Goal: Task Accomplishment & Management: Use online tool/utility

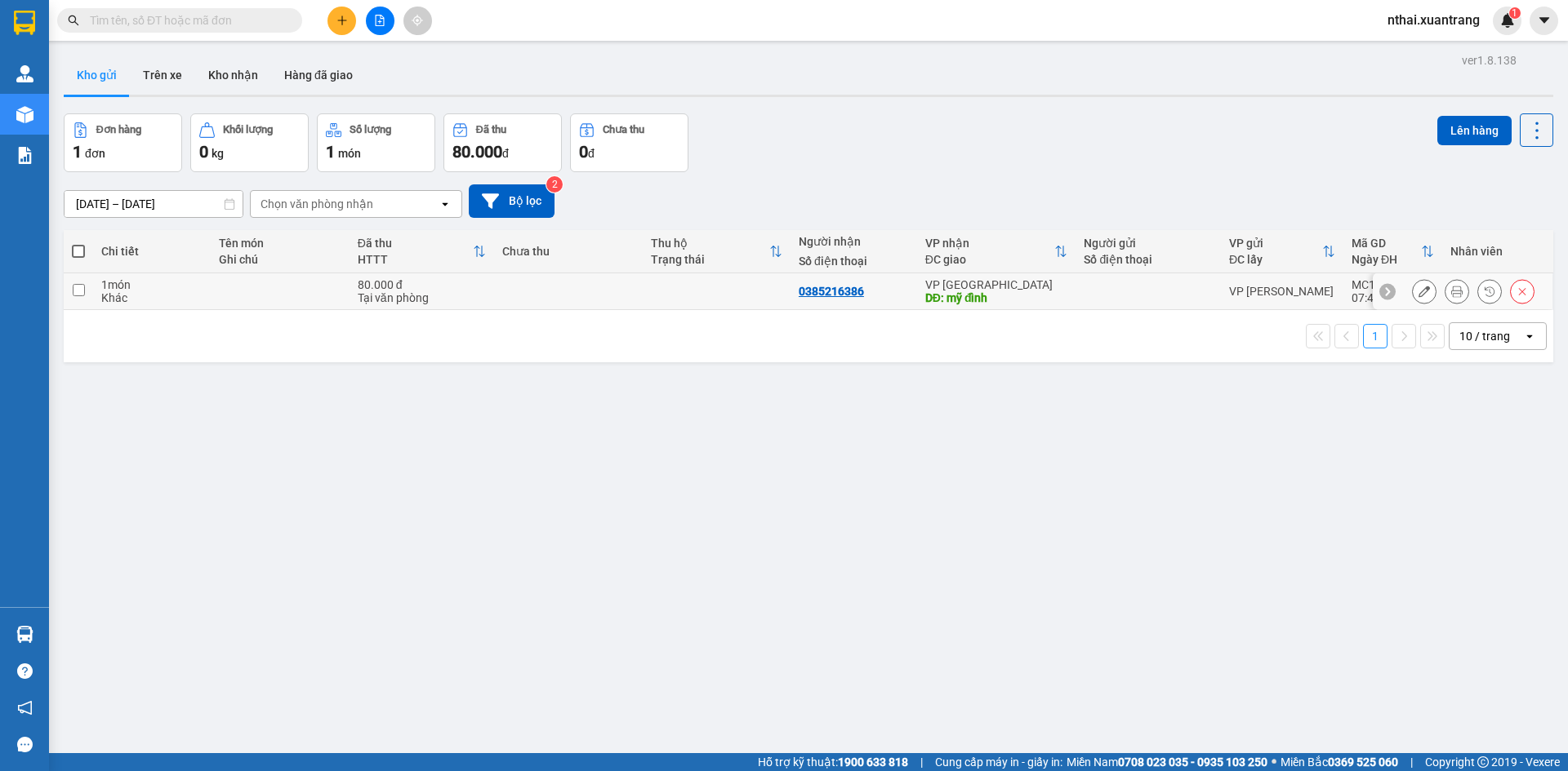
click at [1451, 288] on icon at bounding box center [1457, 292] width 12 height 12
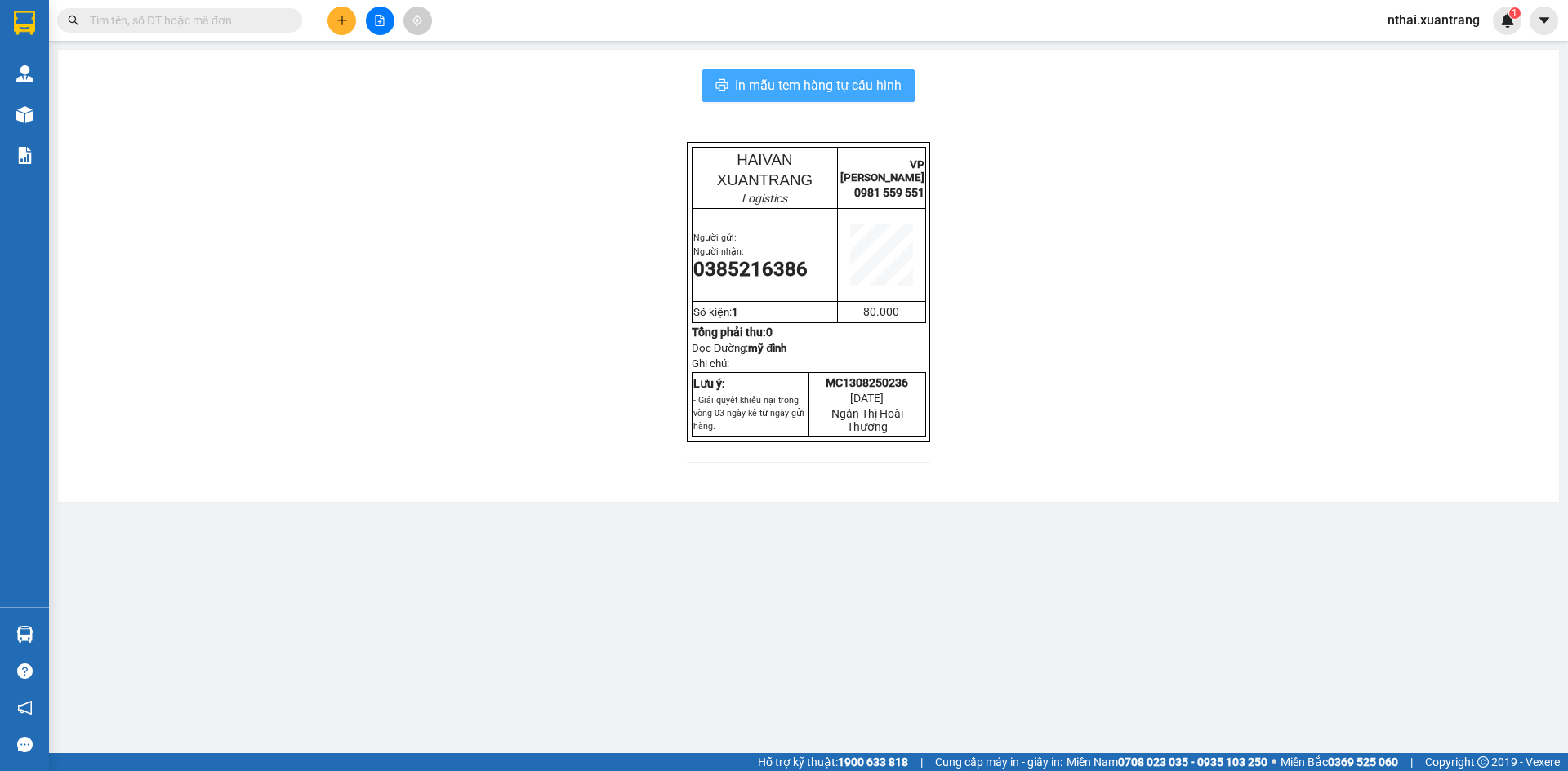
click at [842, 84] on span "In mẫu tem hàng tự cấu hình" at bounding box center [817, 85] width 167 height 20
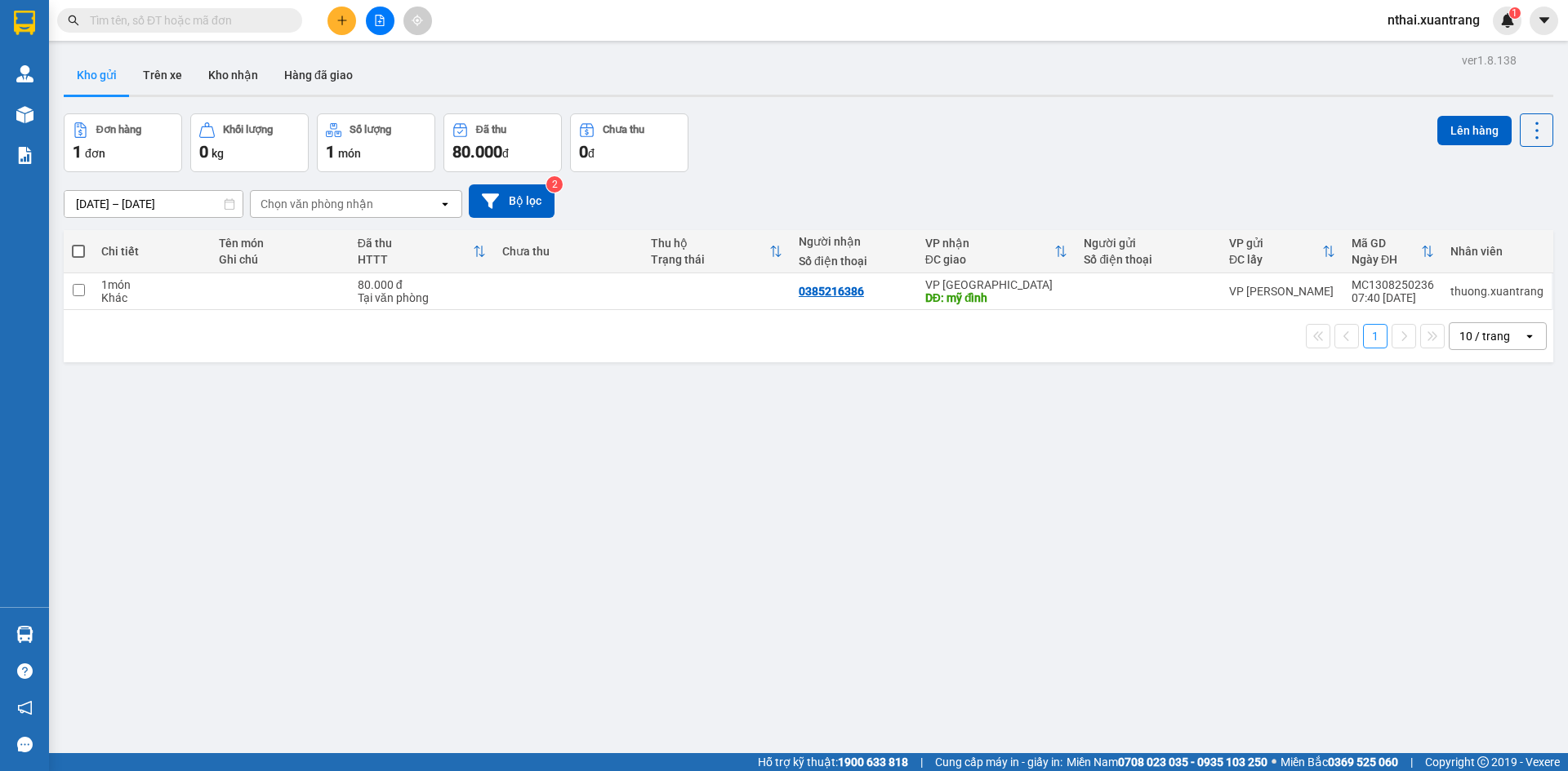
click at [179, 16] on input "text" at bounding box center [186, 20] width 192 height 18
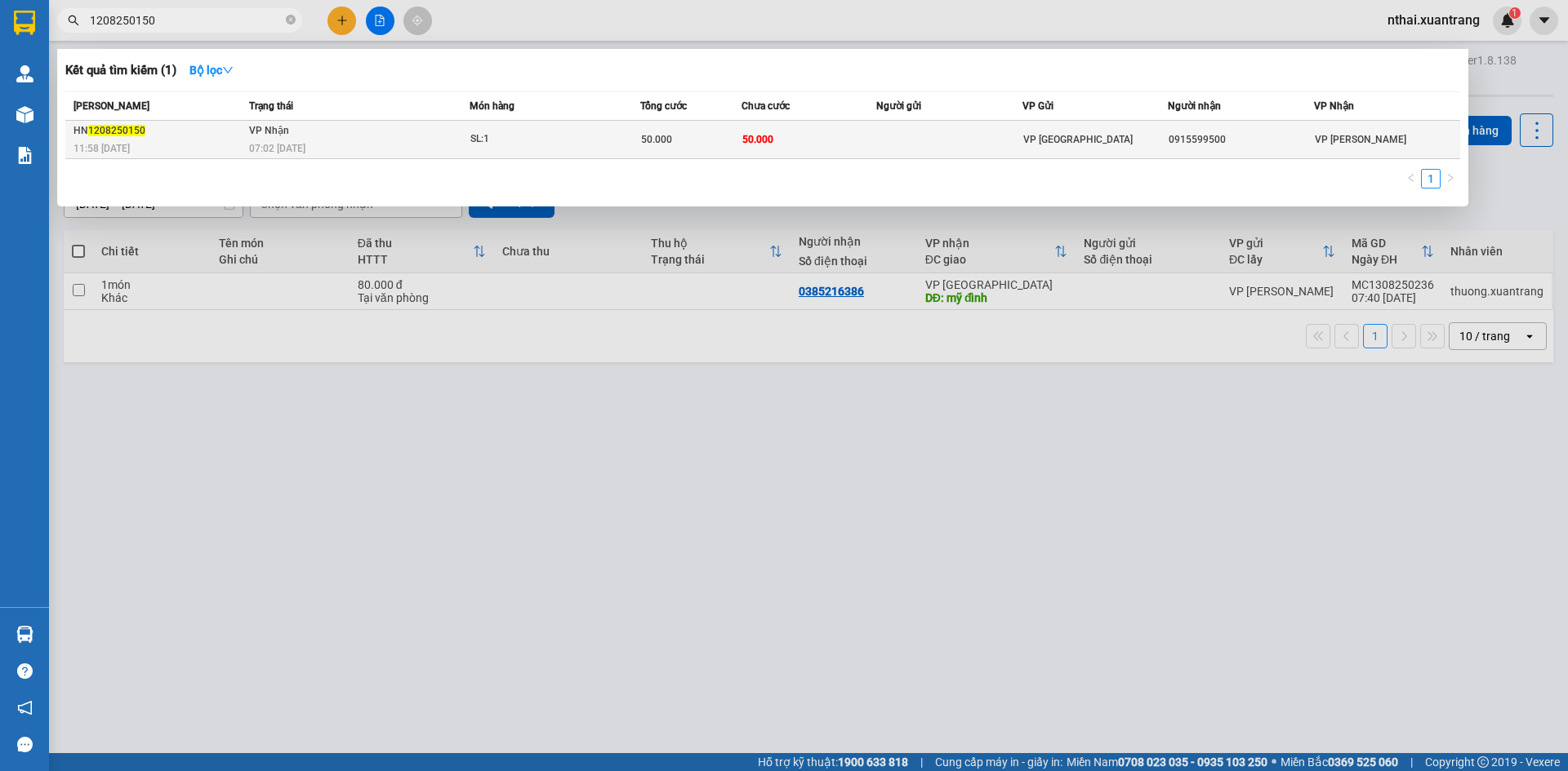
type input "1208250150"
click at [314, 147] on div "07:02 - 13/08" at bounding box center [359, 148] width 220 height 18
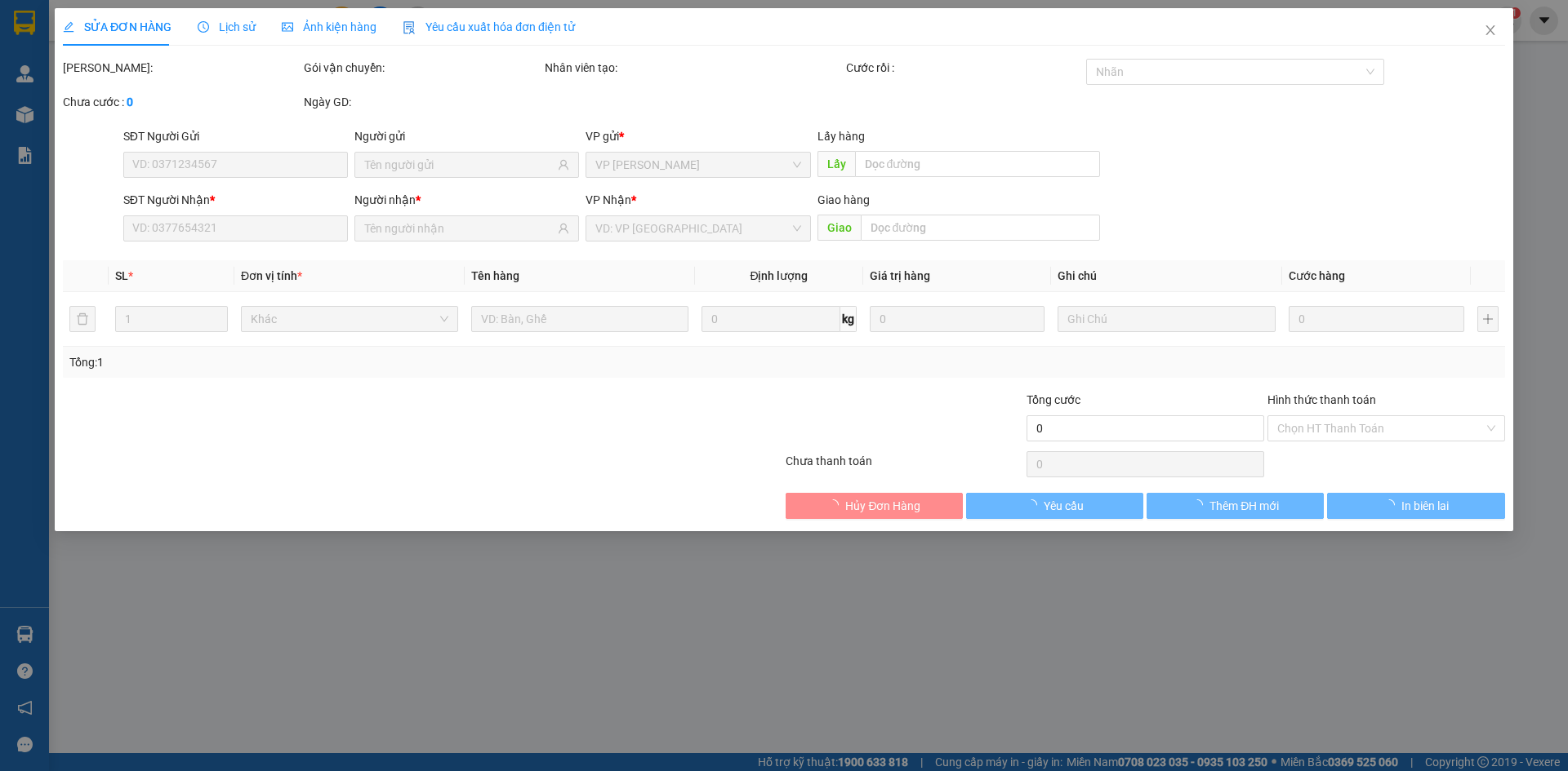
type input "0915599500"
type input "50.000"
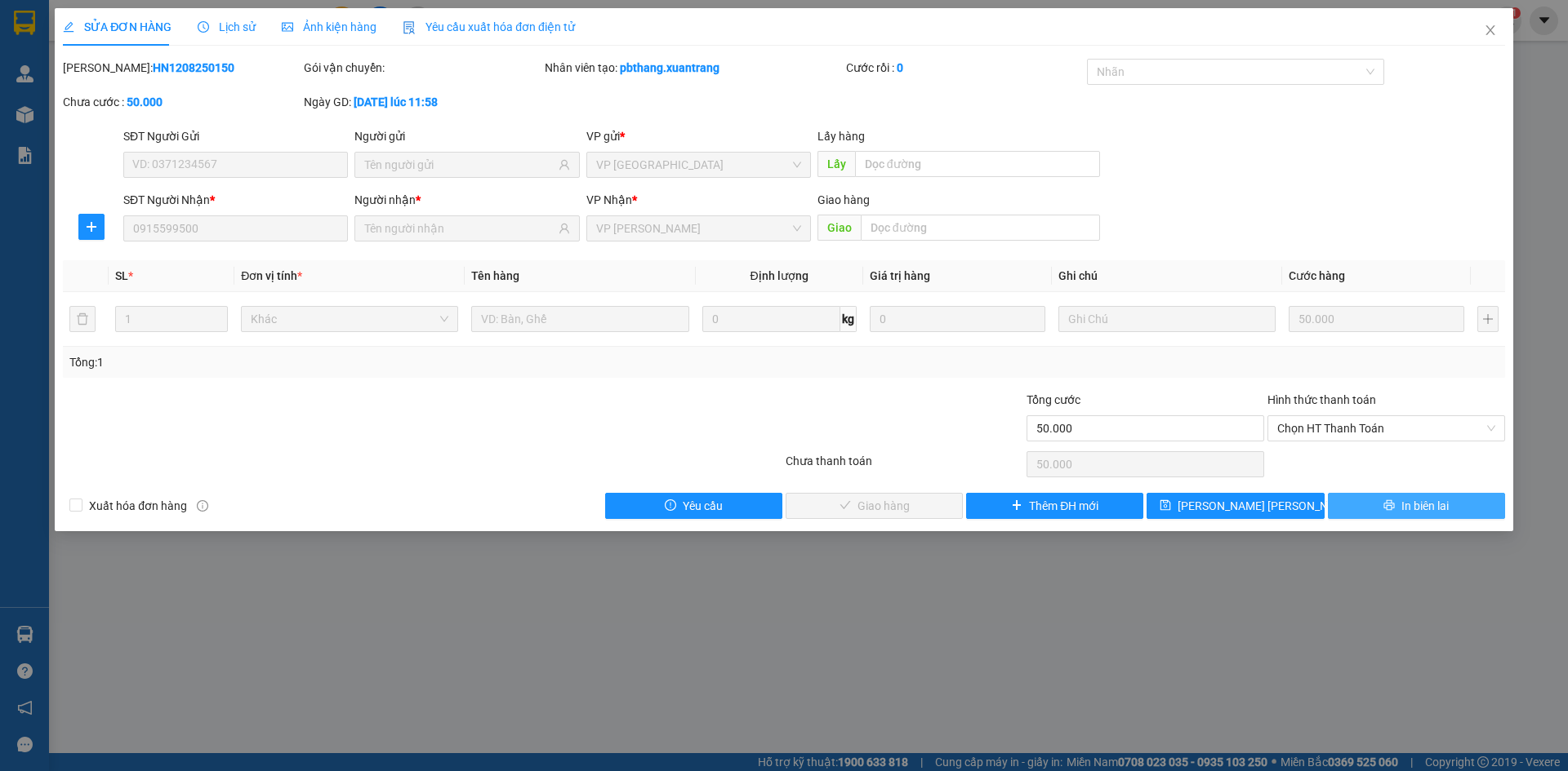
click at [1392, 515] on button "In biên lai" at bounding box center [1417, 505] width 177 height 26
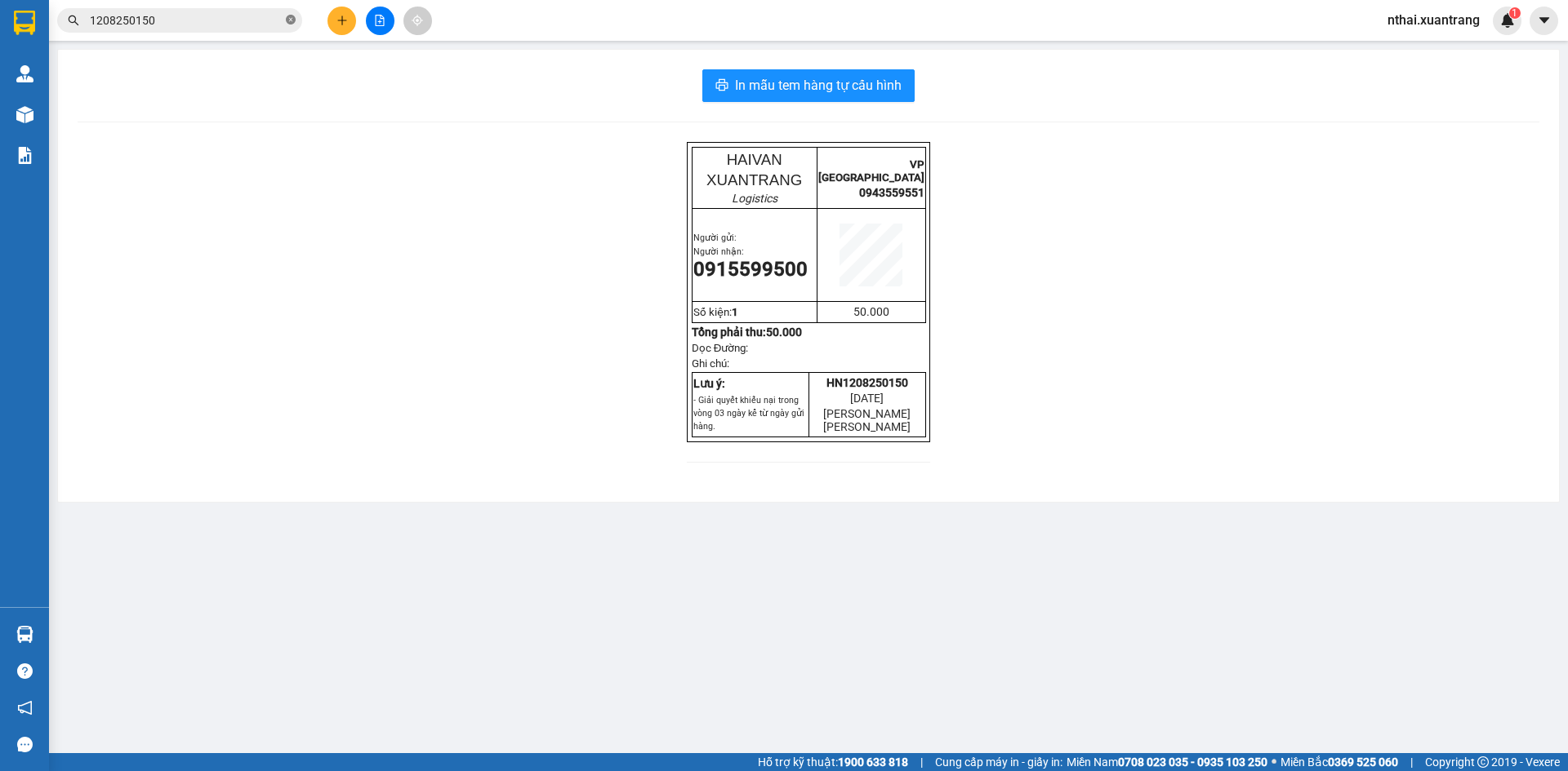
click at [292, 18] on icon "close-circle" at bounding box center [291, 20] width 10 height 10
click at [259, 18] on input "text" at bounding box center [186, 20] width 192 height 18
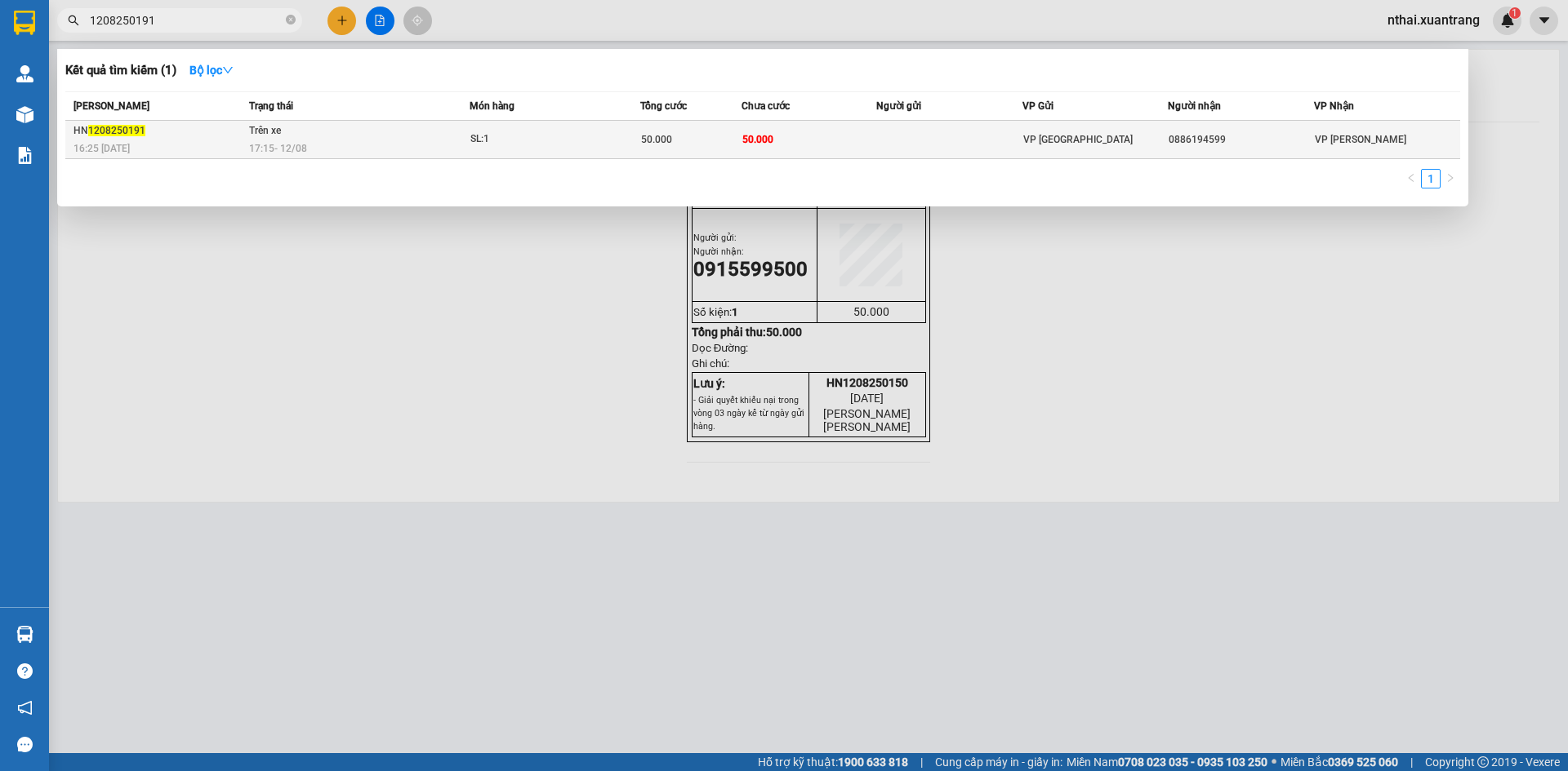
type input "1208250191"
click at [295, 150] on span "17:15 - 12/08" at bounding box center [278, 149] width 58 height 12
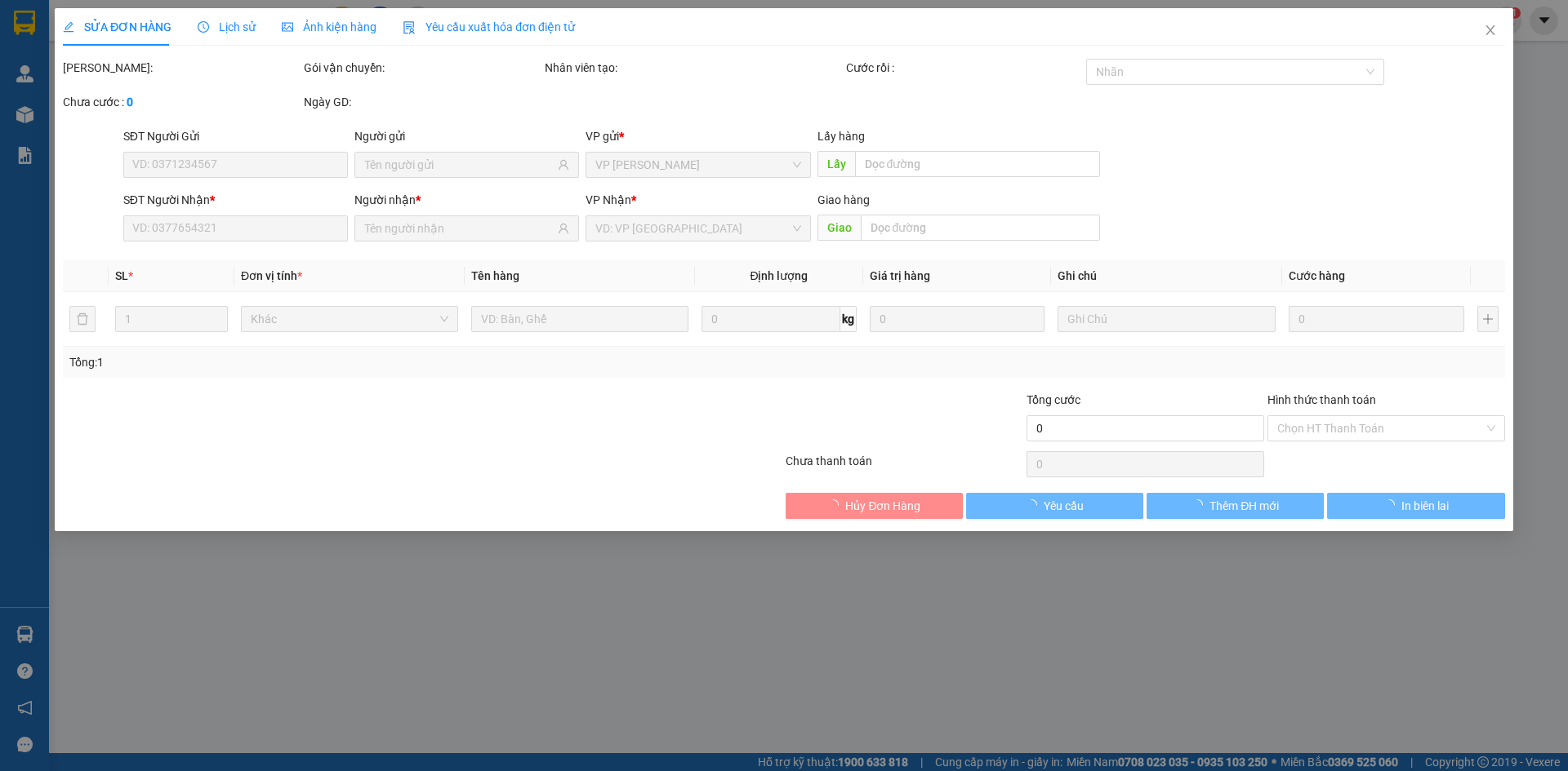
type input "0886194599"
type input "50.000"
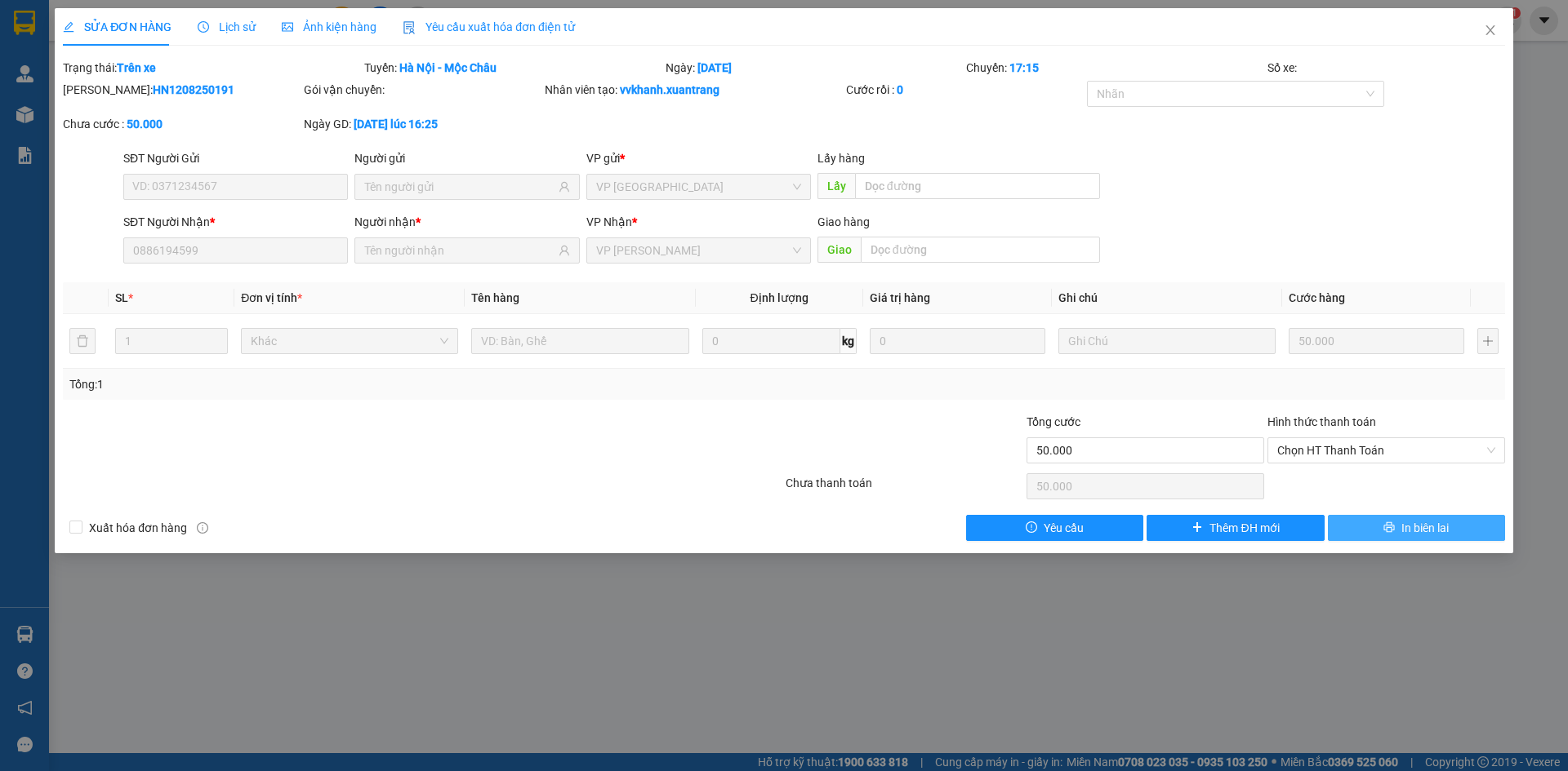
click at [1409, 527] on span "In biên lai" at bounding box center [1425, 528] width 48 height 18
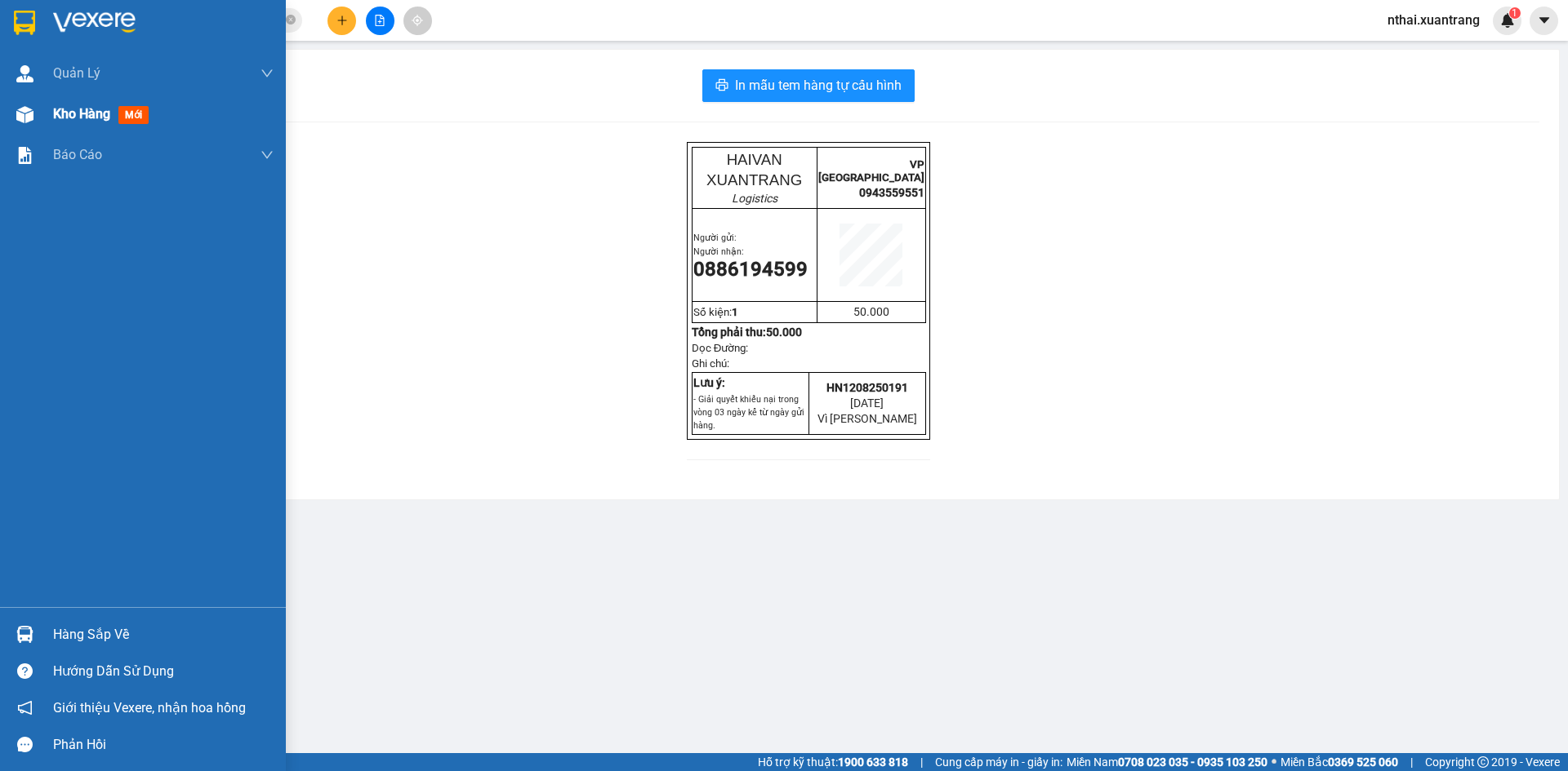
click at [26, 115] on img at bounding box center [25, 115] width 17 height 17
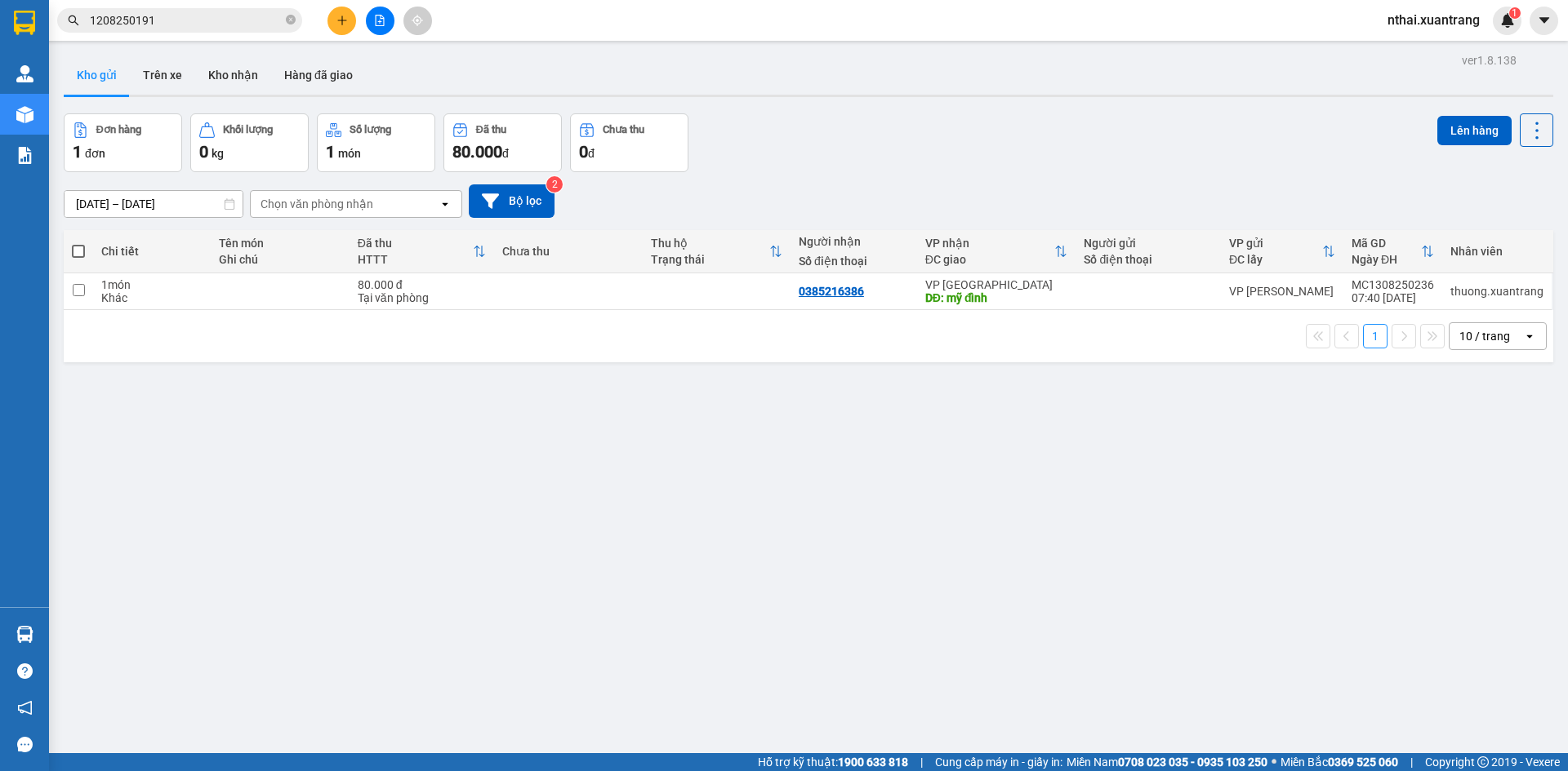
scroll to position [75, 0]
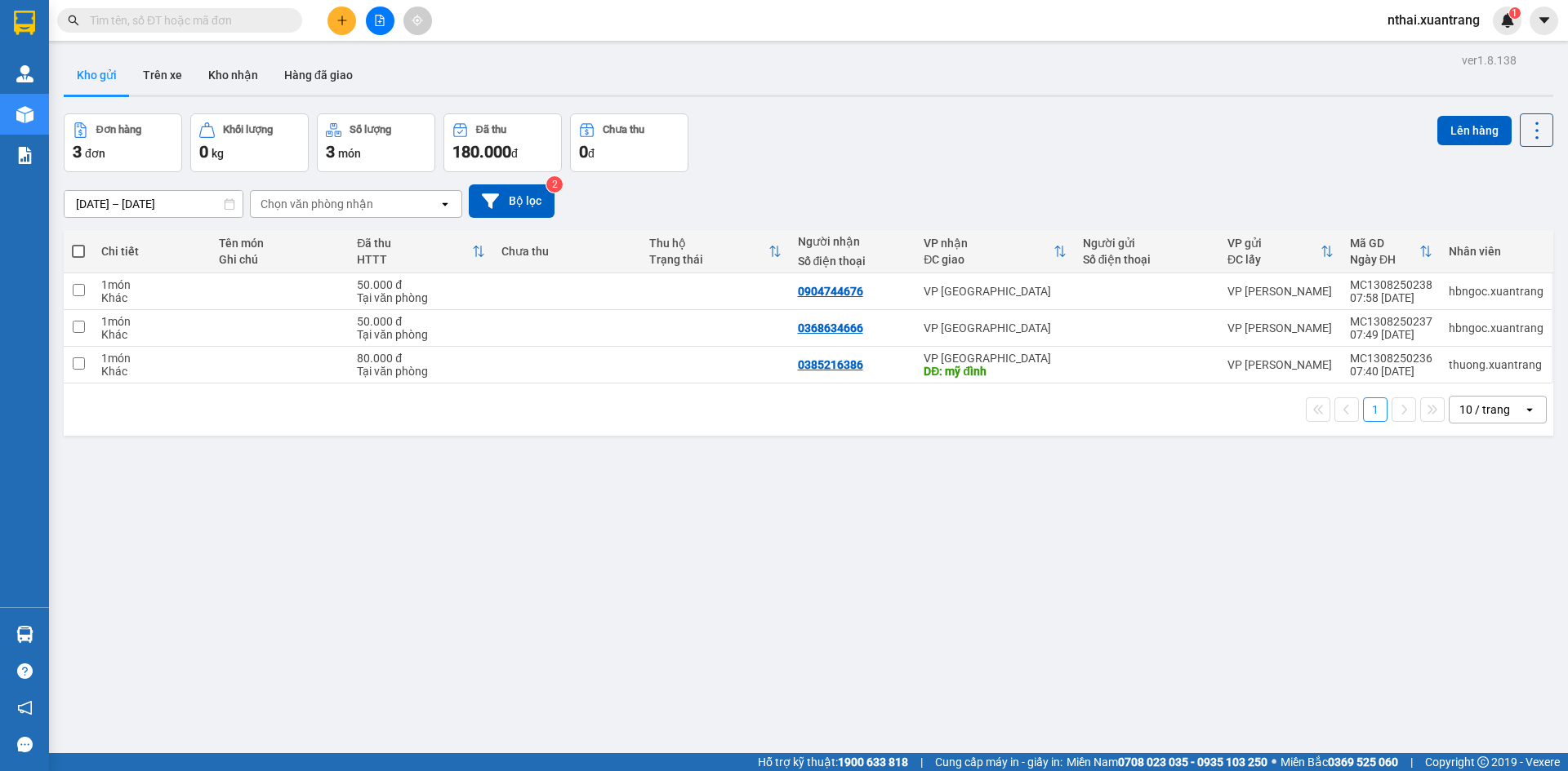
click at [133, 25] on input "text" at bounding box center [186, 20] width 192 height 18
click at [1451, 293] on icon at bounding box center [1457, 292] width 12 height 12
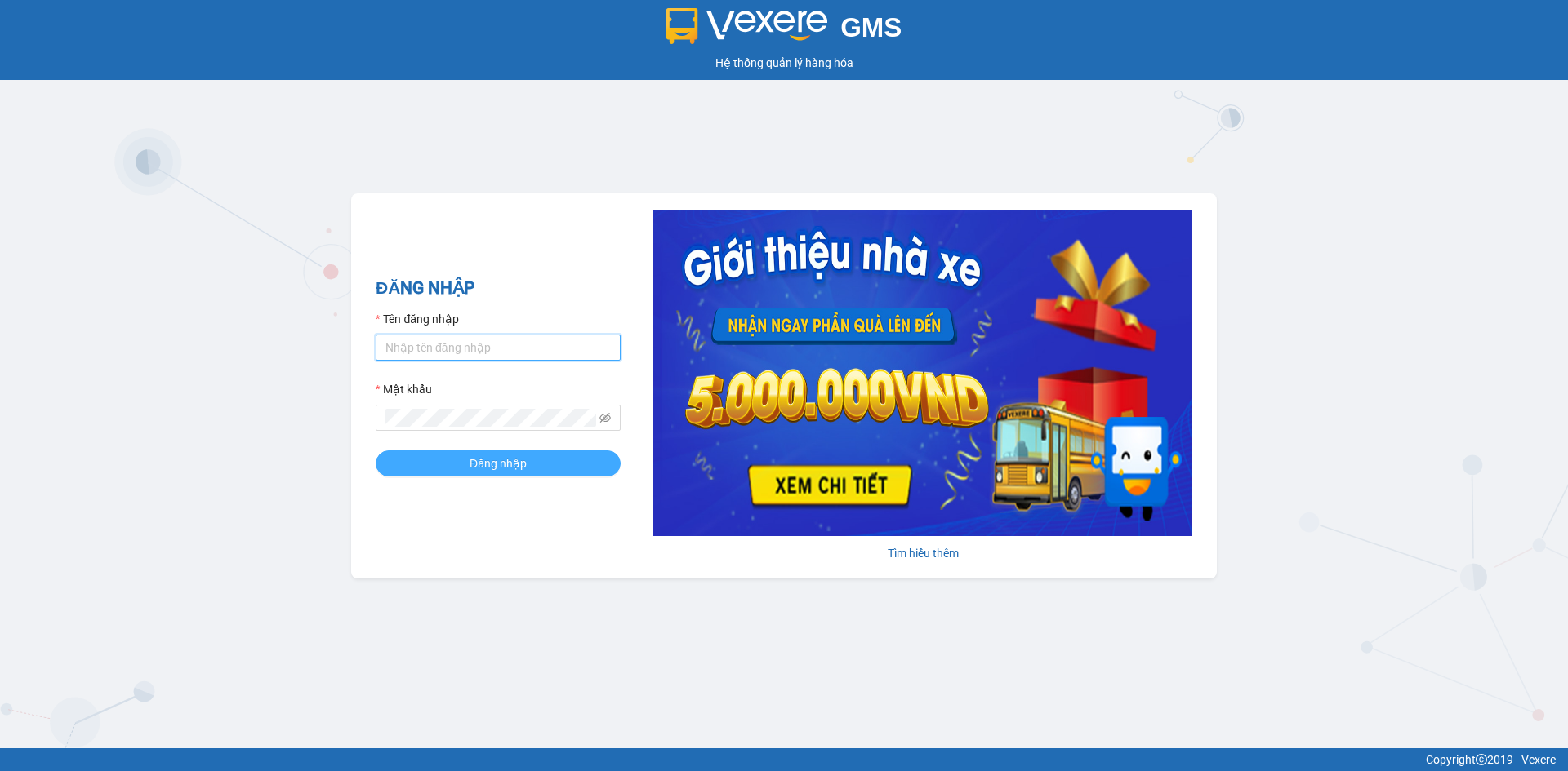
type input "dttoan.xuantrang"
click at [520, 460] on span "Đăng nhập" at bounding box center [498, 463] width 57 height 18
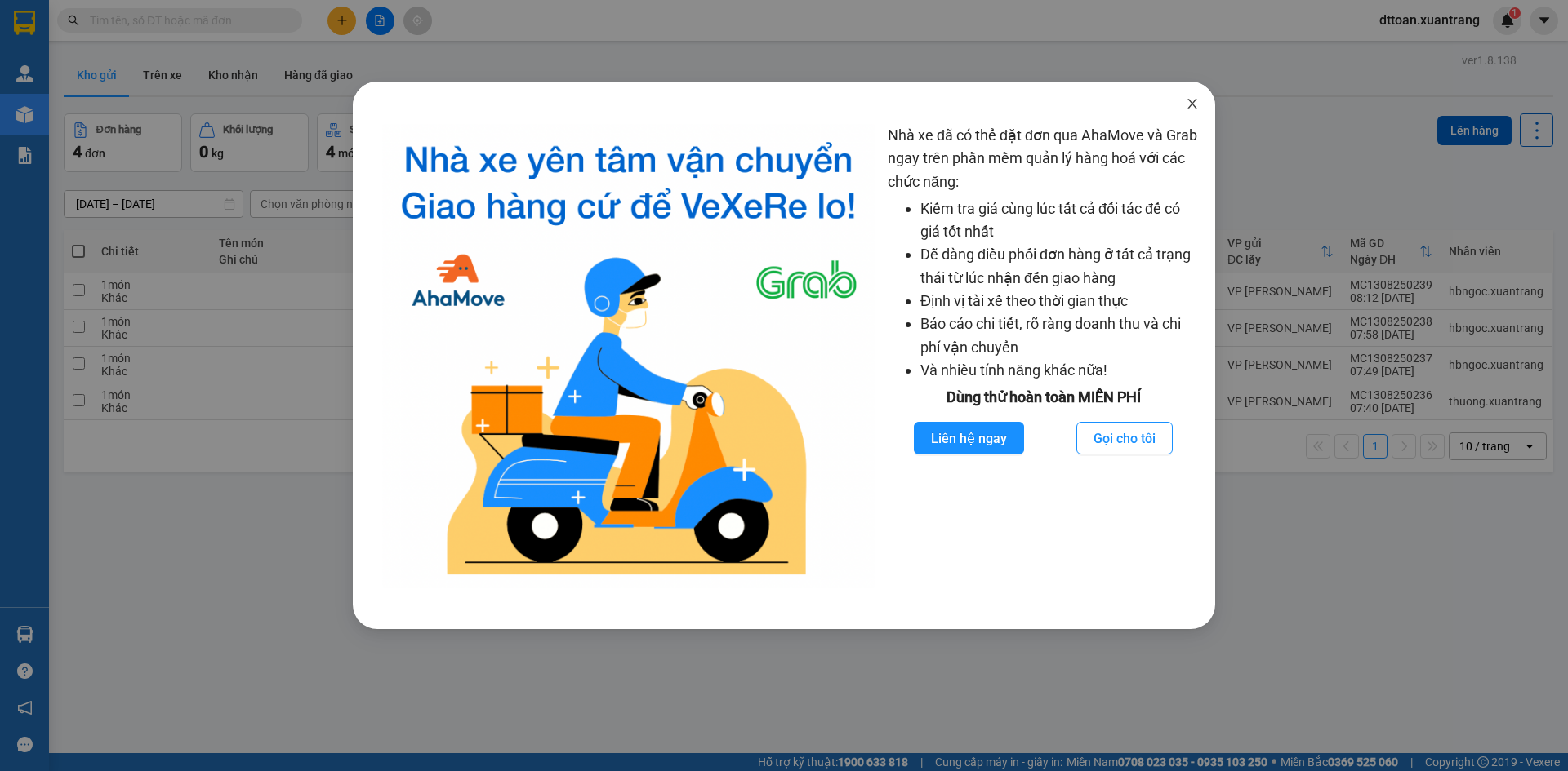
click at [1188, 102] on icon "close" at bounding box center [1192, 104] width 13 height 13
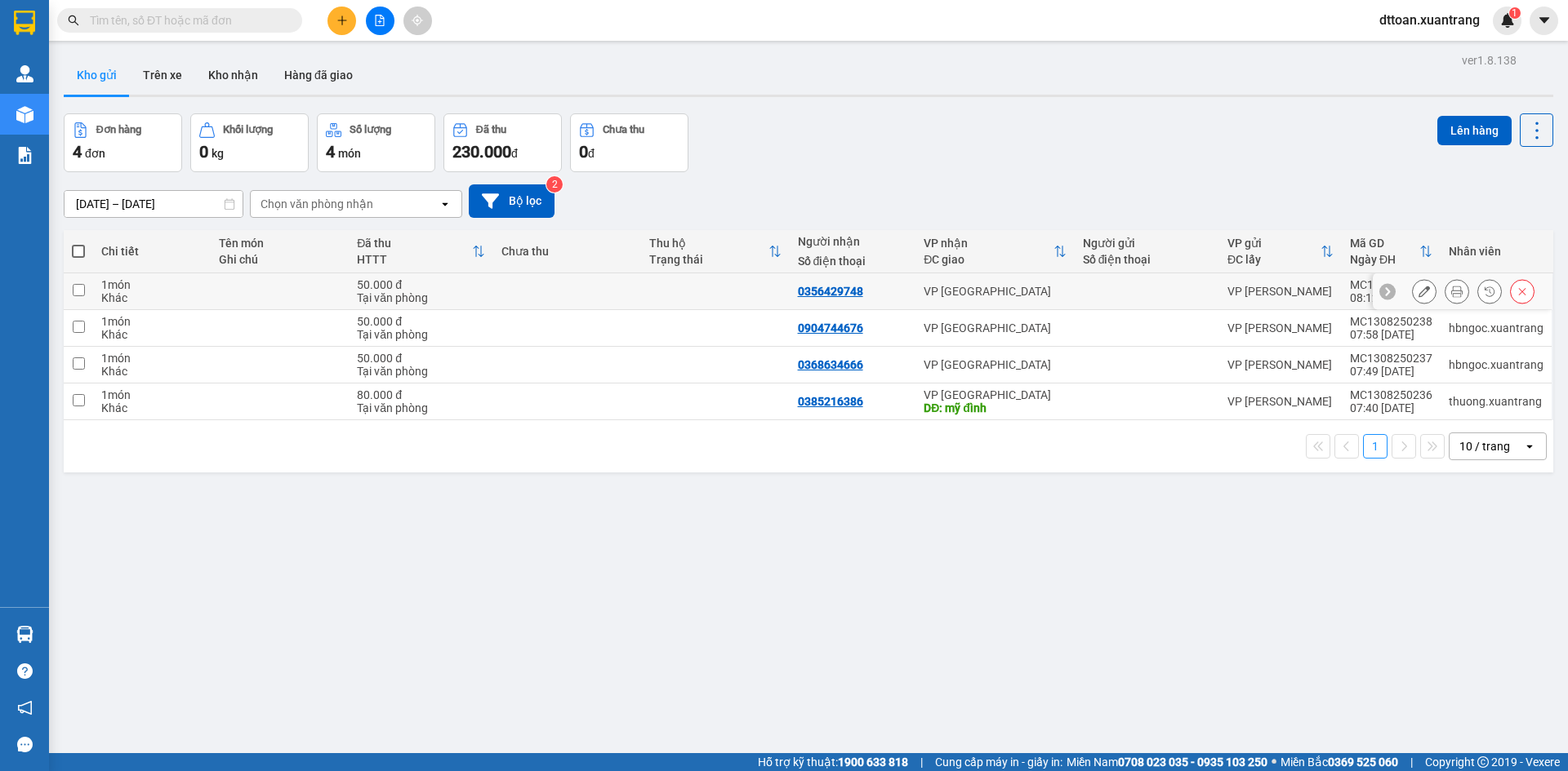
click at [1036, 289] on div "VP [GEOGRAPHIC_DATA]" at bounding box center [995, 292] width 142 height 13
checkbox input "true"
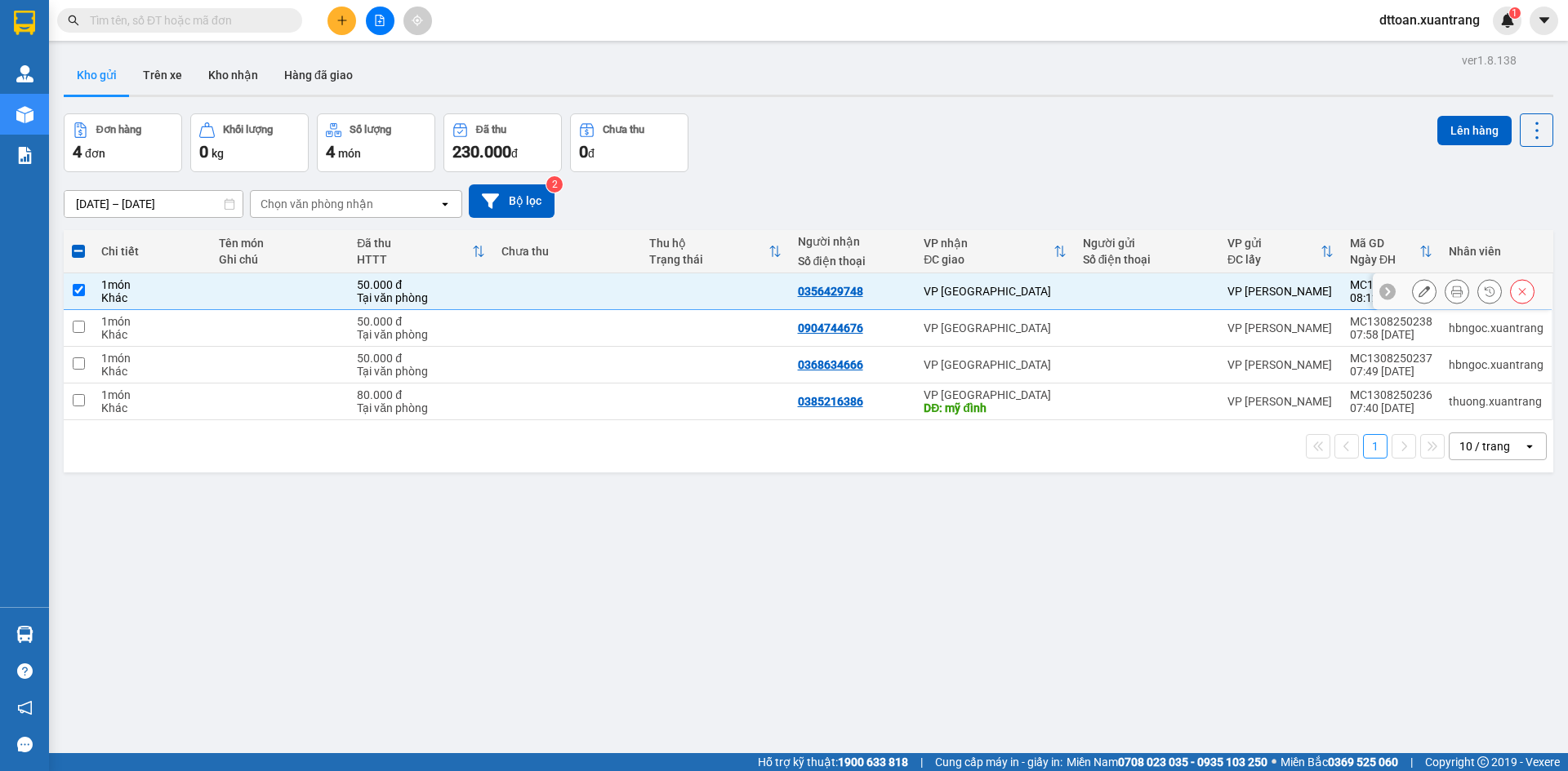
click at [1444, 292] on div at bounding box center [1456, 291] width 24 height 24
click at [1451, 289] on icon at bounding box center [1457, 292] width 12 height 12
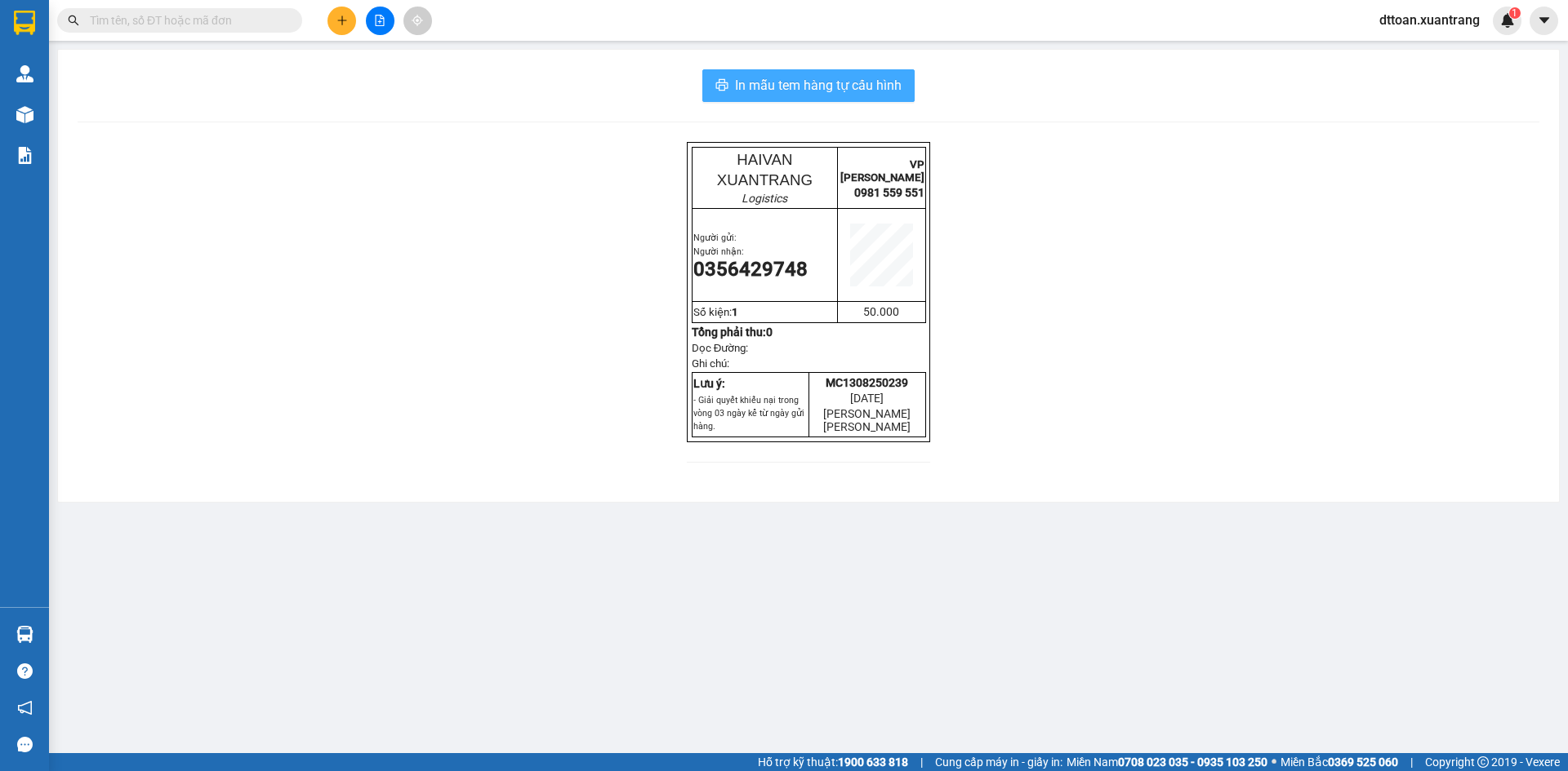
click at [854, 86] on span "In mẫu tem hàng tự cấu hình" at bounding box center [817, 85] width 167 height 20
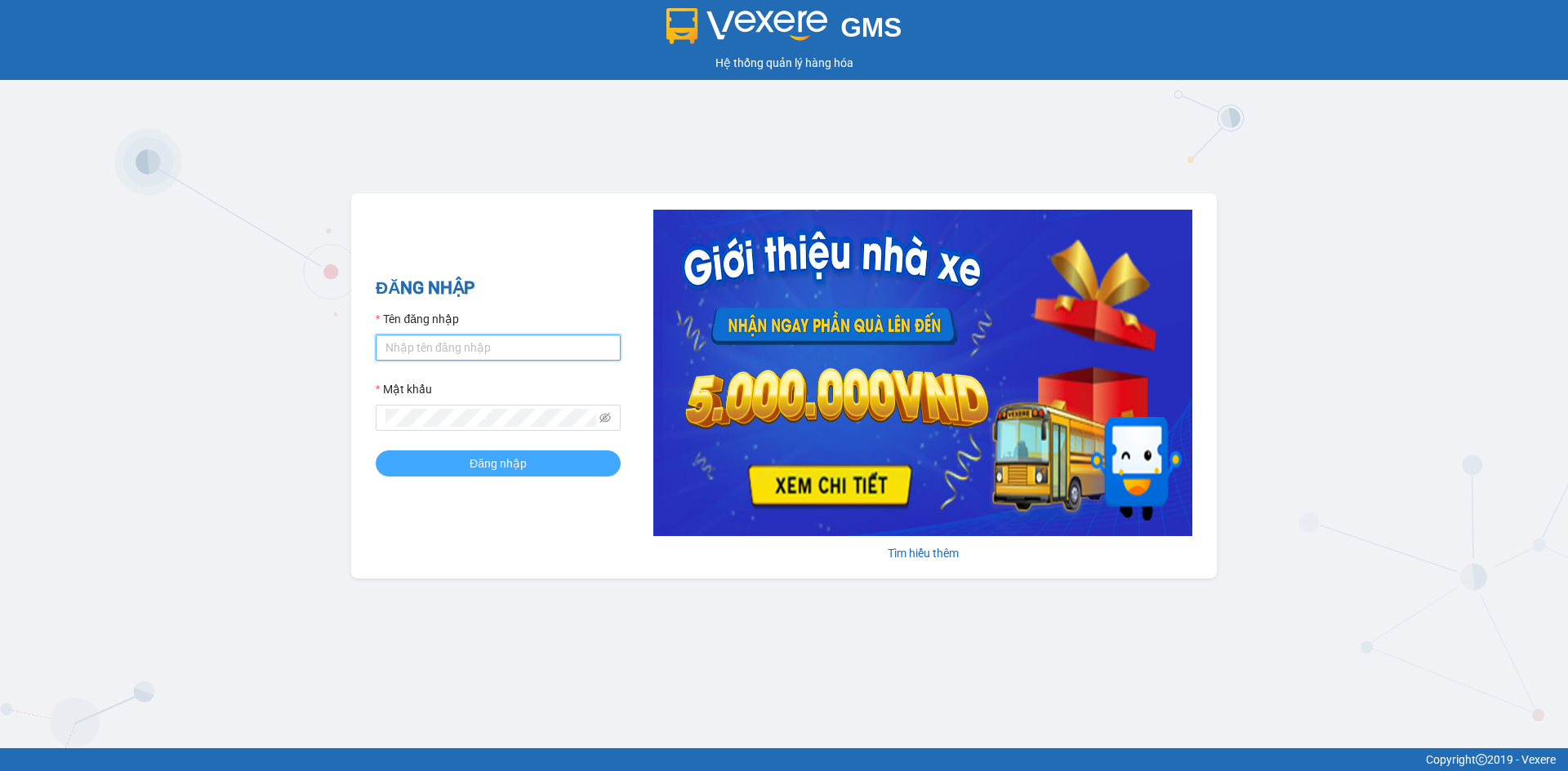
type input "dttoan.xuantrang"
click at [494, 457] on span "Đăng nhập" at bounding box center [498, 463] width 57 height 18
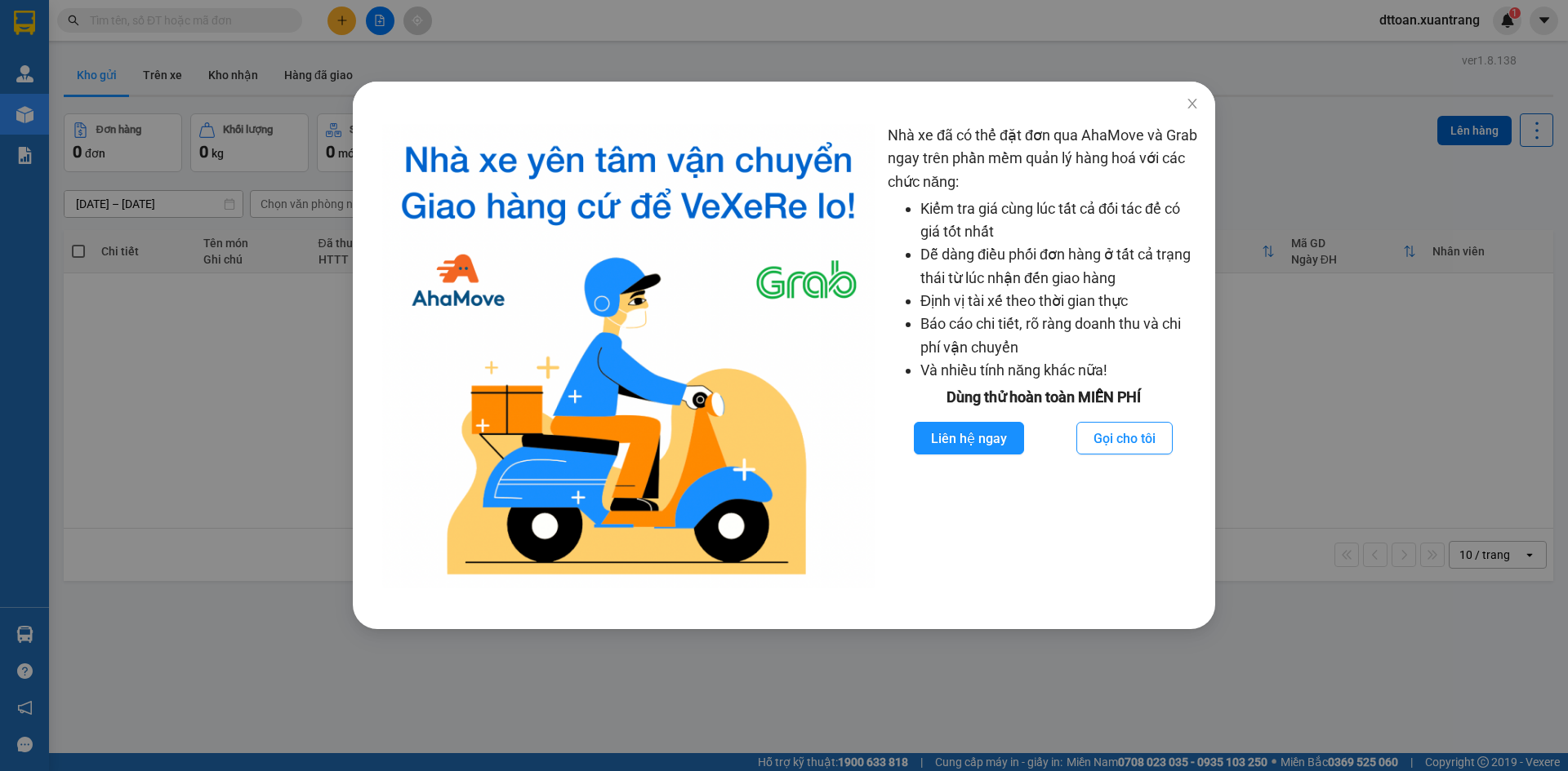
click at [1338, 464] on div "Nhà xe đã có thể đặt đơn qua AhaMove và Grab ngay trên phần mềm quản lý hàng ho…" at bounding box center [784, 386] width 1568 height 771
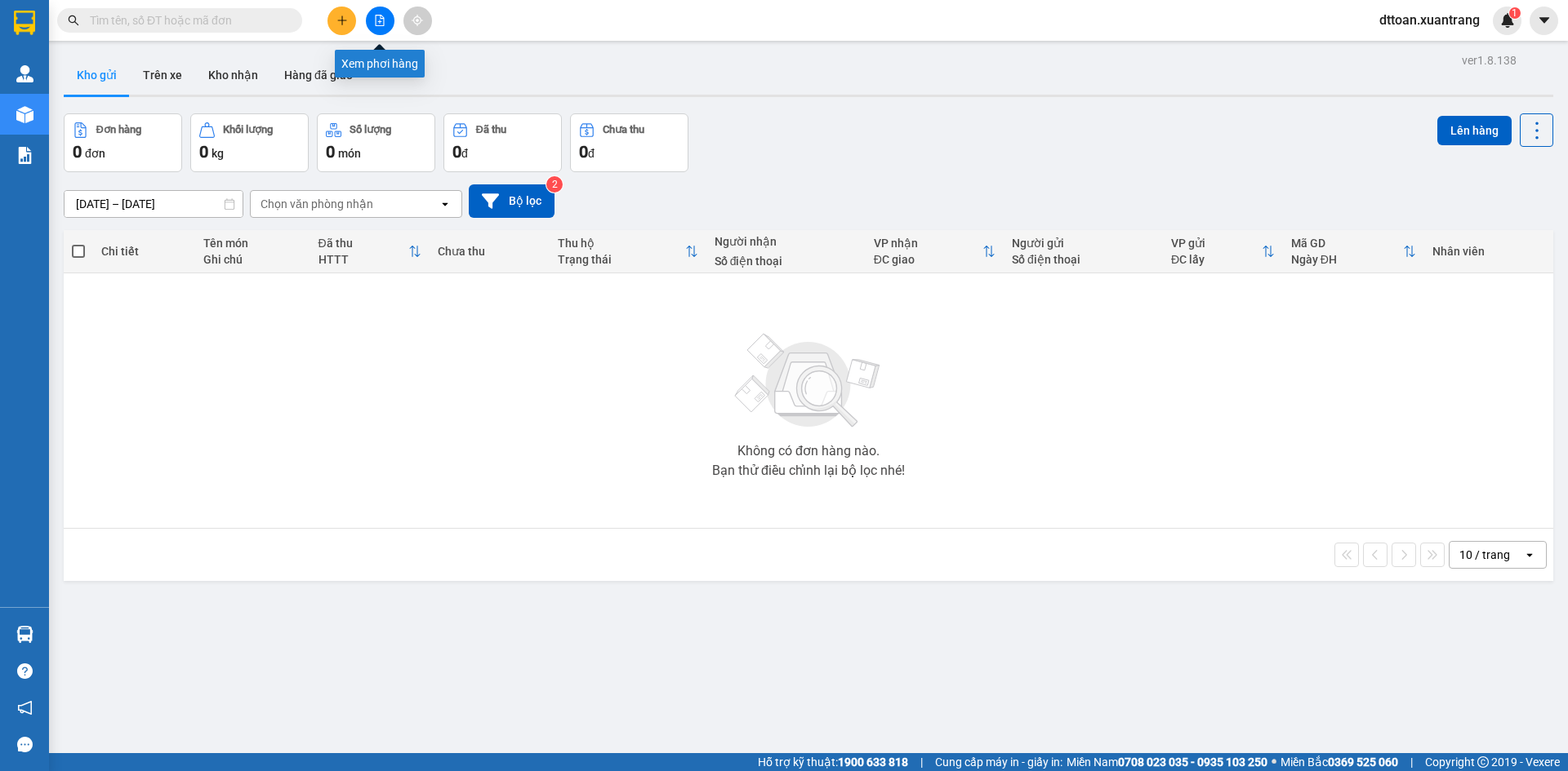
click at [389, 27] on button at bounding box center [380, 21] width 28 height 28
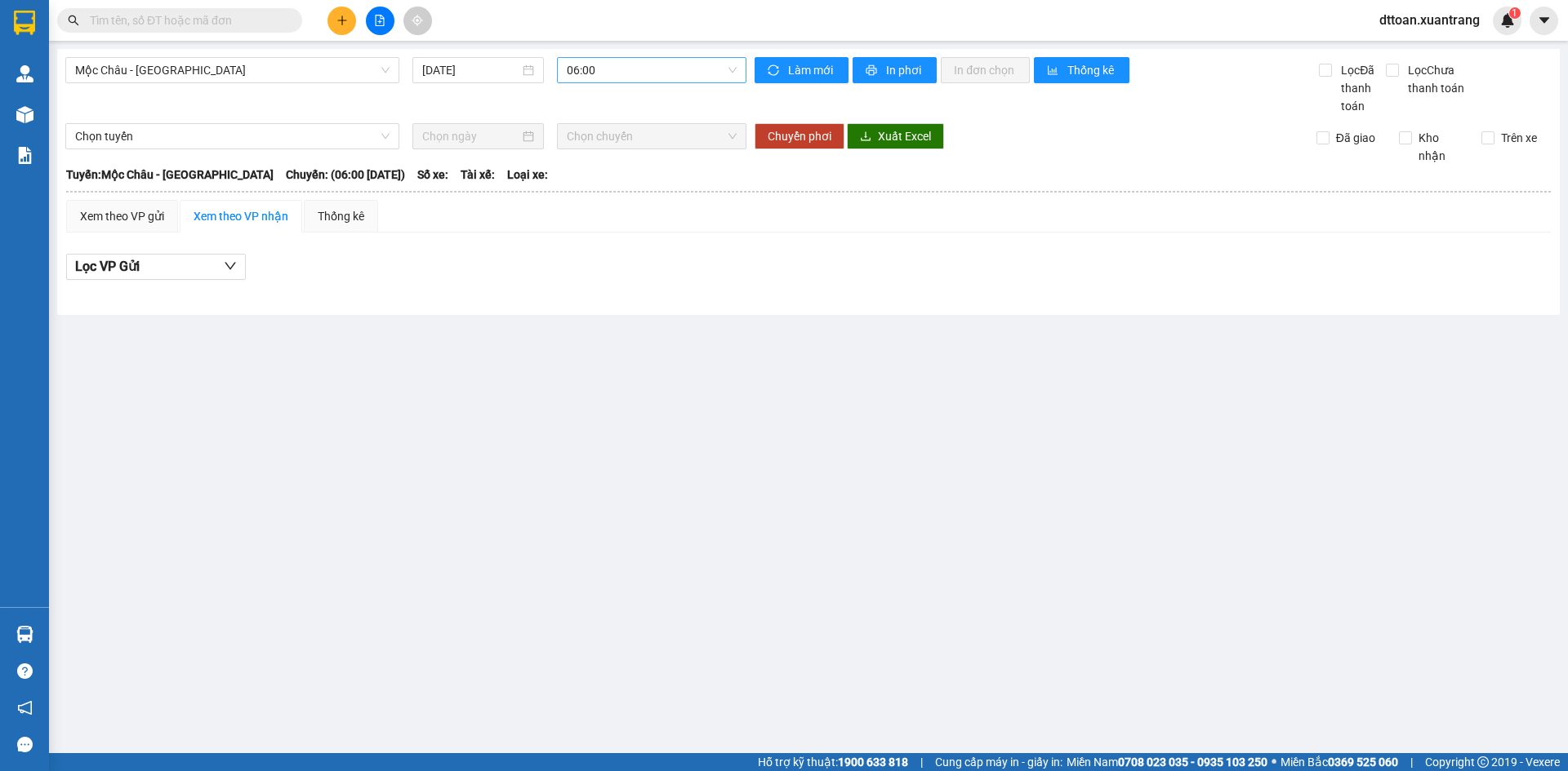
click at [626, 82] on span "06:00" at bounding box center [651, 69] width 170 height 24
click at [599, 204] on div "09:00" at bounding box center [630, 207] width 127 height 18
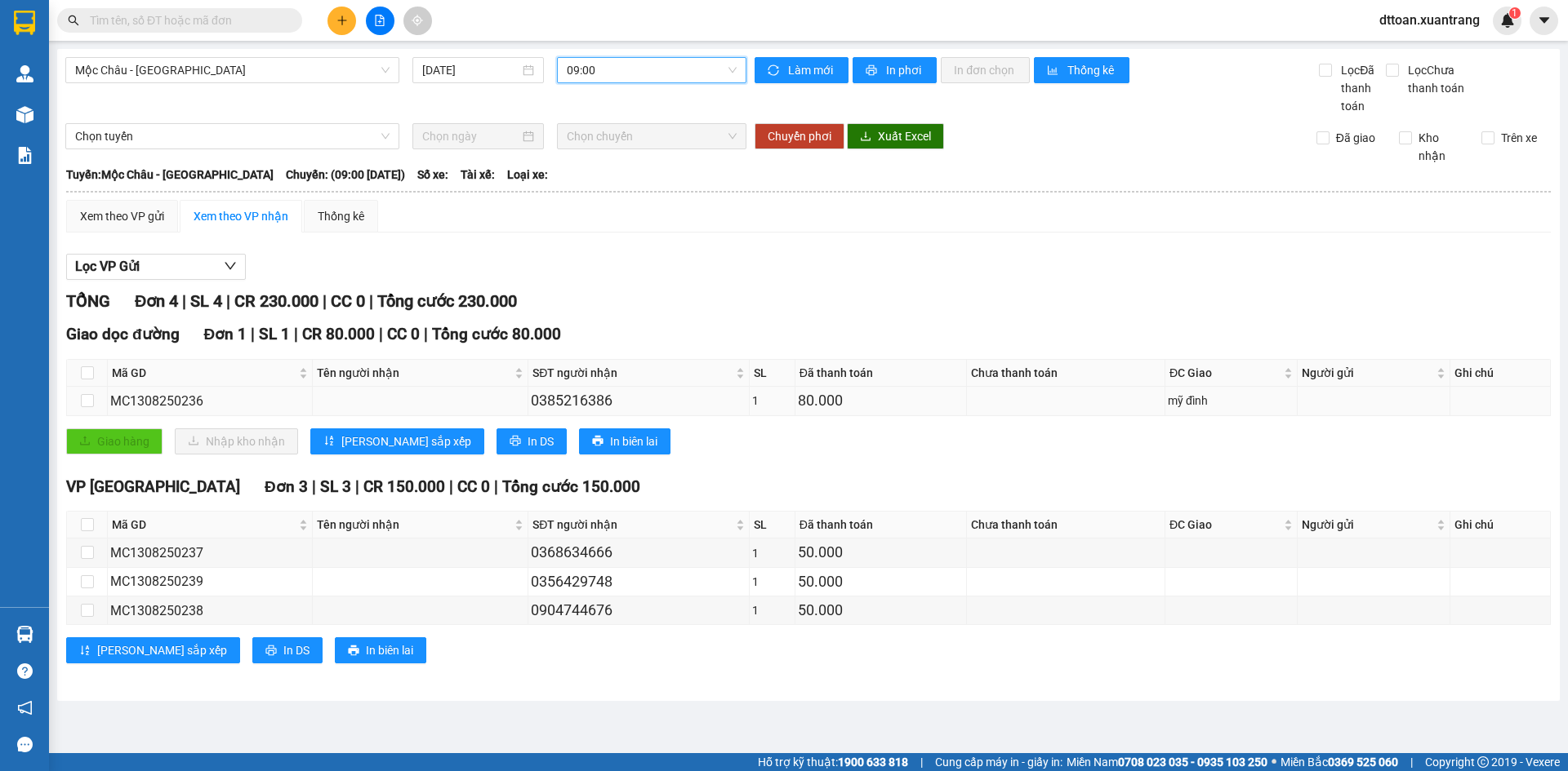
click at [1171, 397] on div "mỹ đình" at bounding box center [1230, 400] width 126 height 18
click at [857, 559] on div "50.000" at bounding box center [880, 552] width 166 height 23
click at [89, 549] on input "checkbox" at bounding box center [88, 553] width 13 height 13
checkbox input "true"
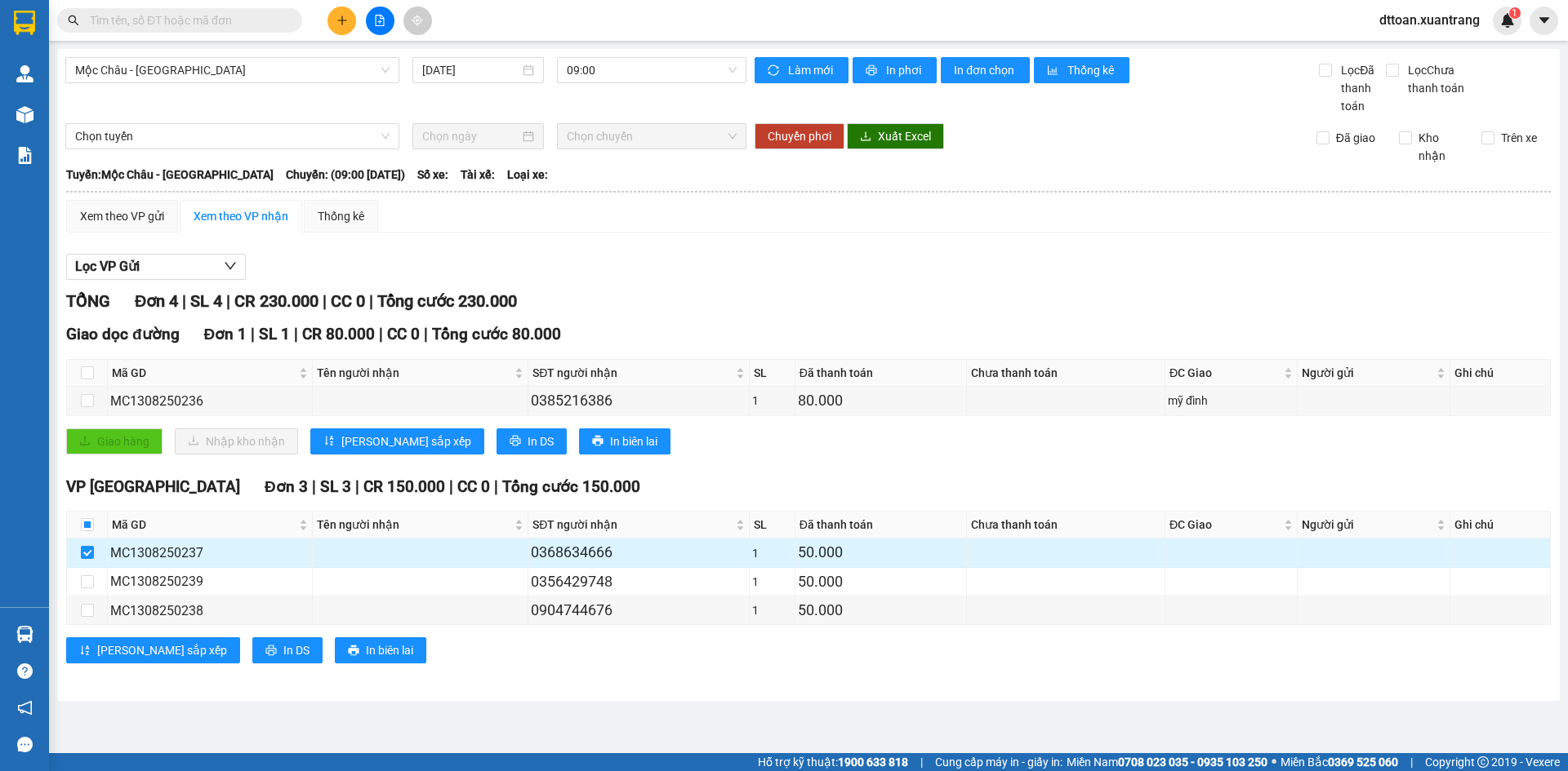
click at [152, 557] on div "MC1308250237" at bounding box center [210, 553] width 199 height 20
copy div "MC1308250237"
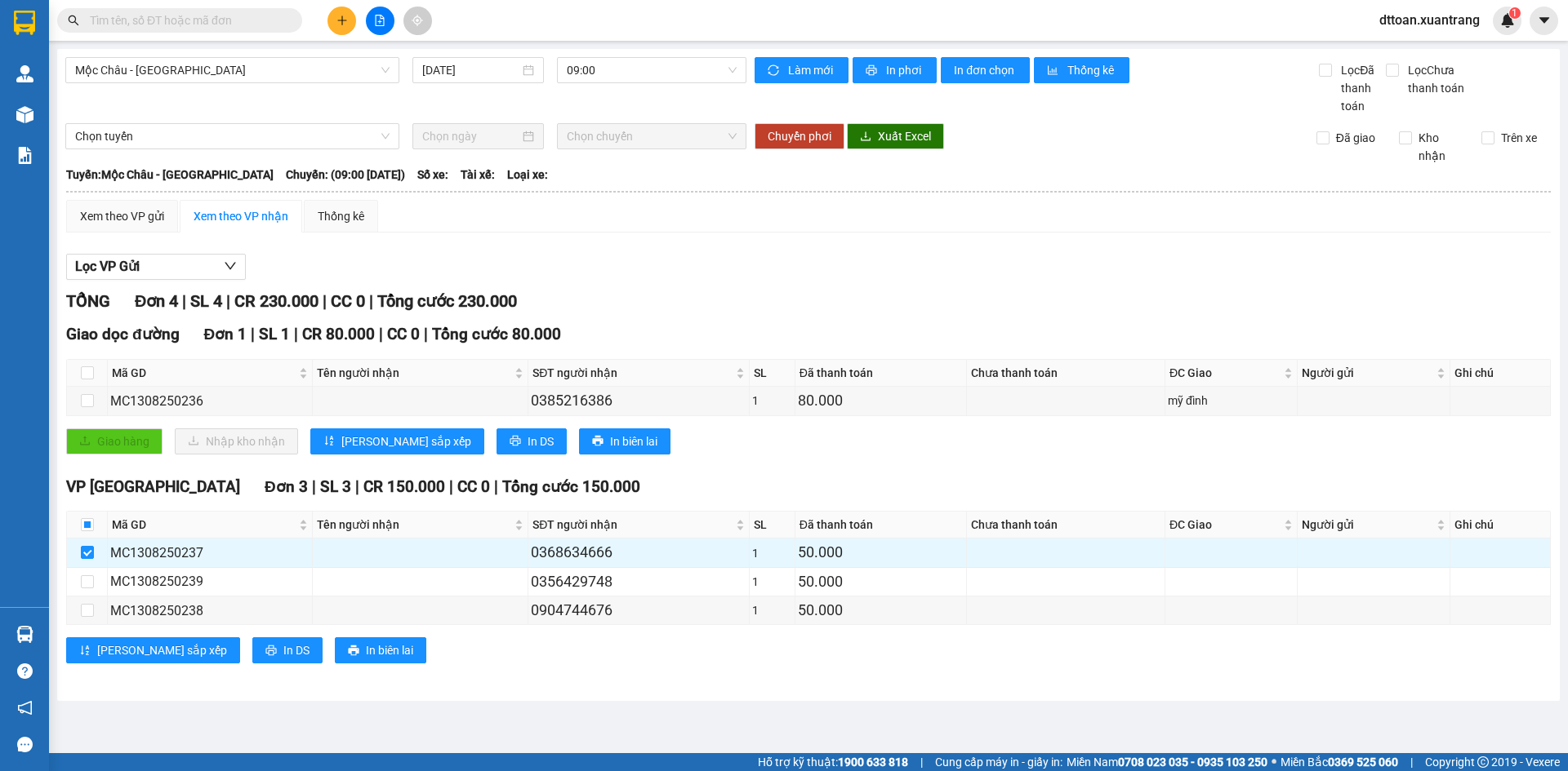
click at [186, 13] on input "text" at bounding box center [186, 20] width 192 height 18
paste input "MC1308250237"
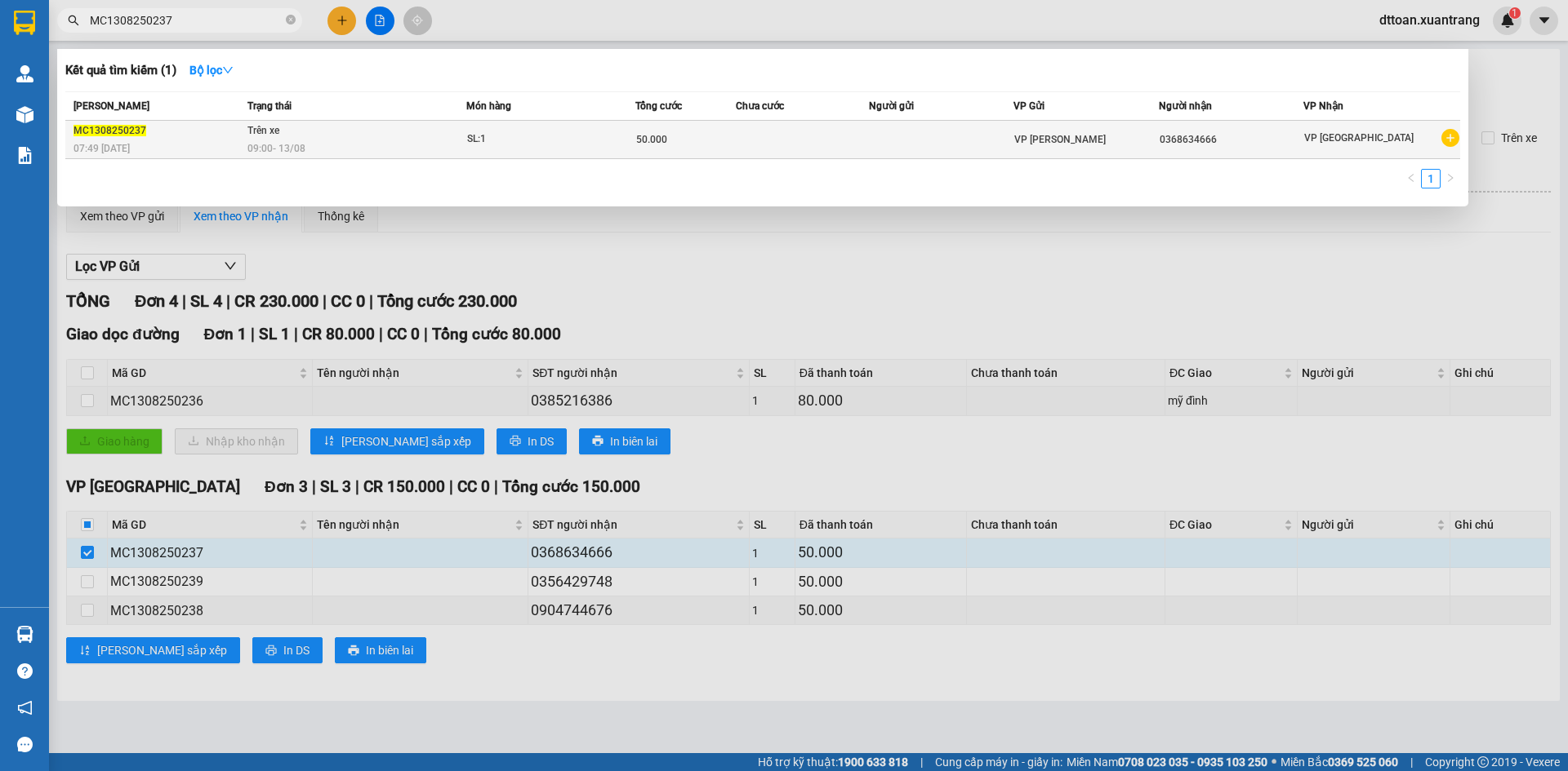
type input "MC1308250237"
click at [538, 136] on div "SL: 1" at bounding box center [528, 139] width 122 height 18
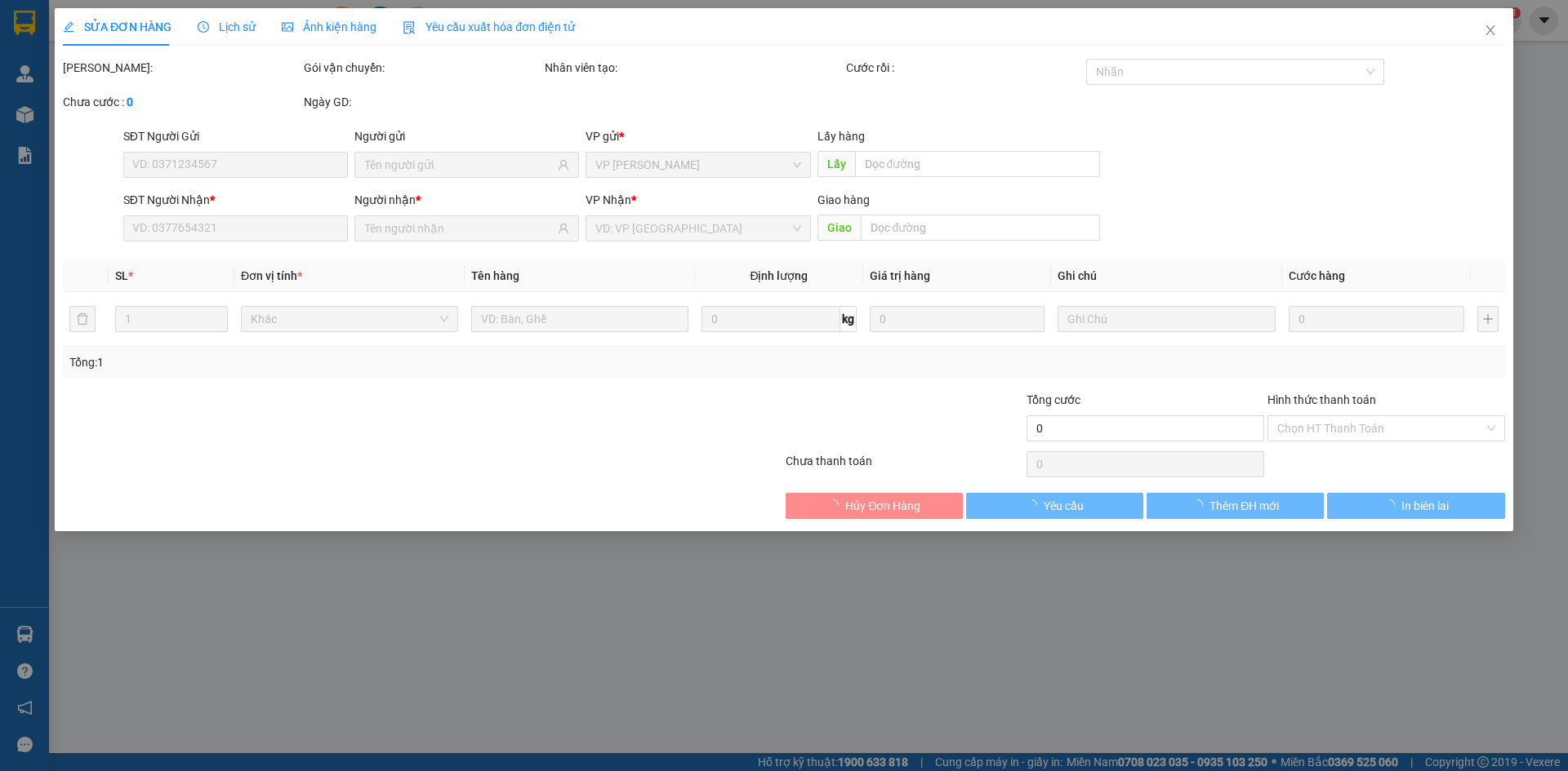
type input "0368634666"
type input "50.000"
type input "0"
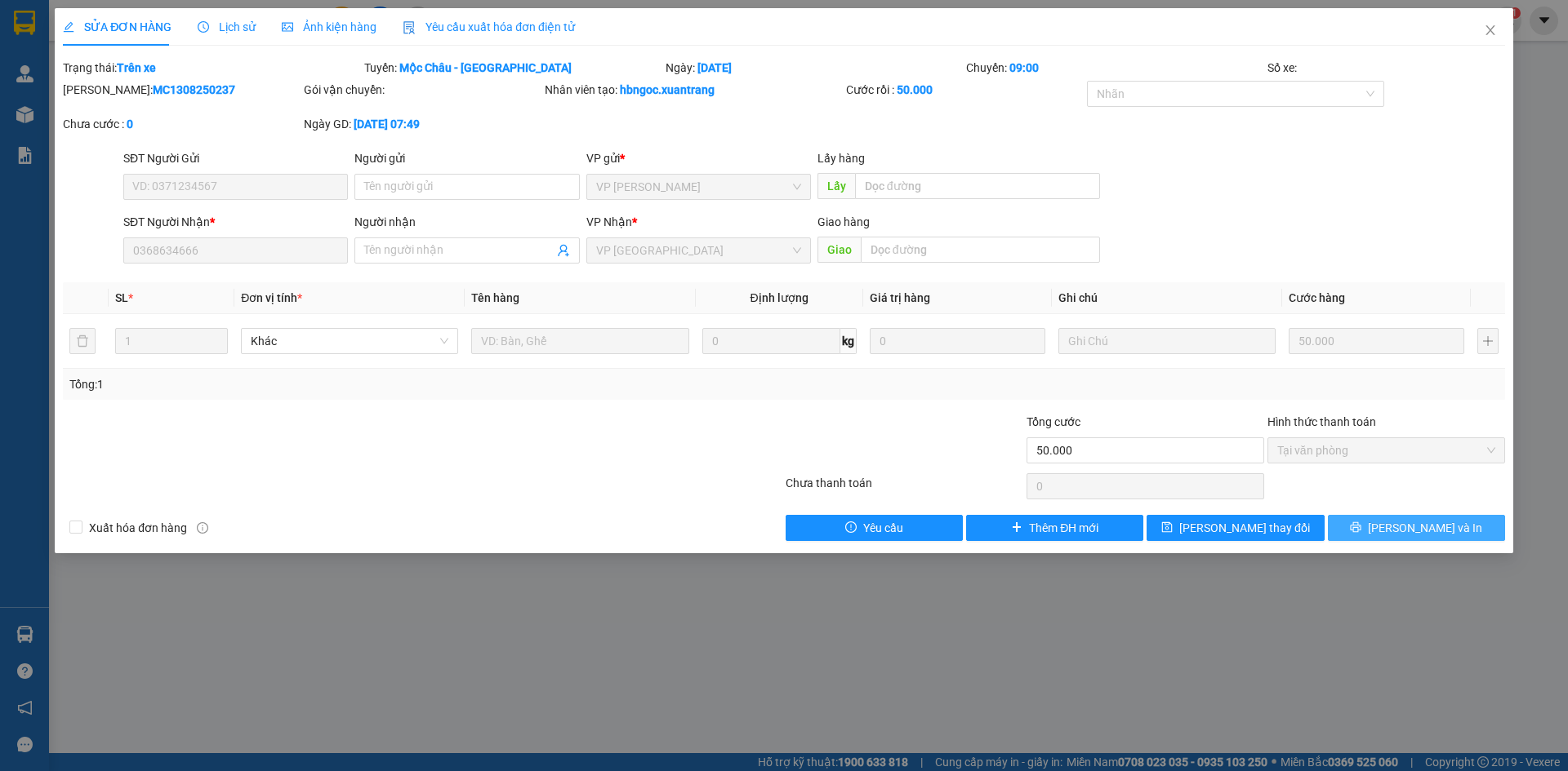
click at [1401, 524] on button "Lưu và In" at bounding box center [1417, 528] width 177 height 26
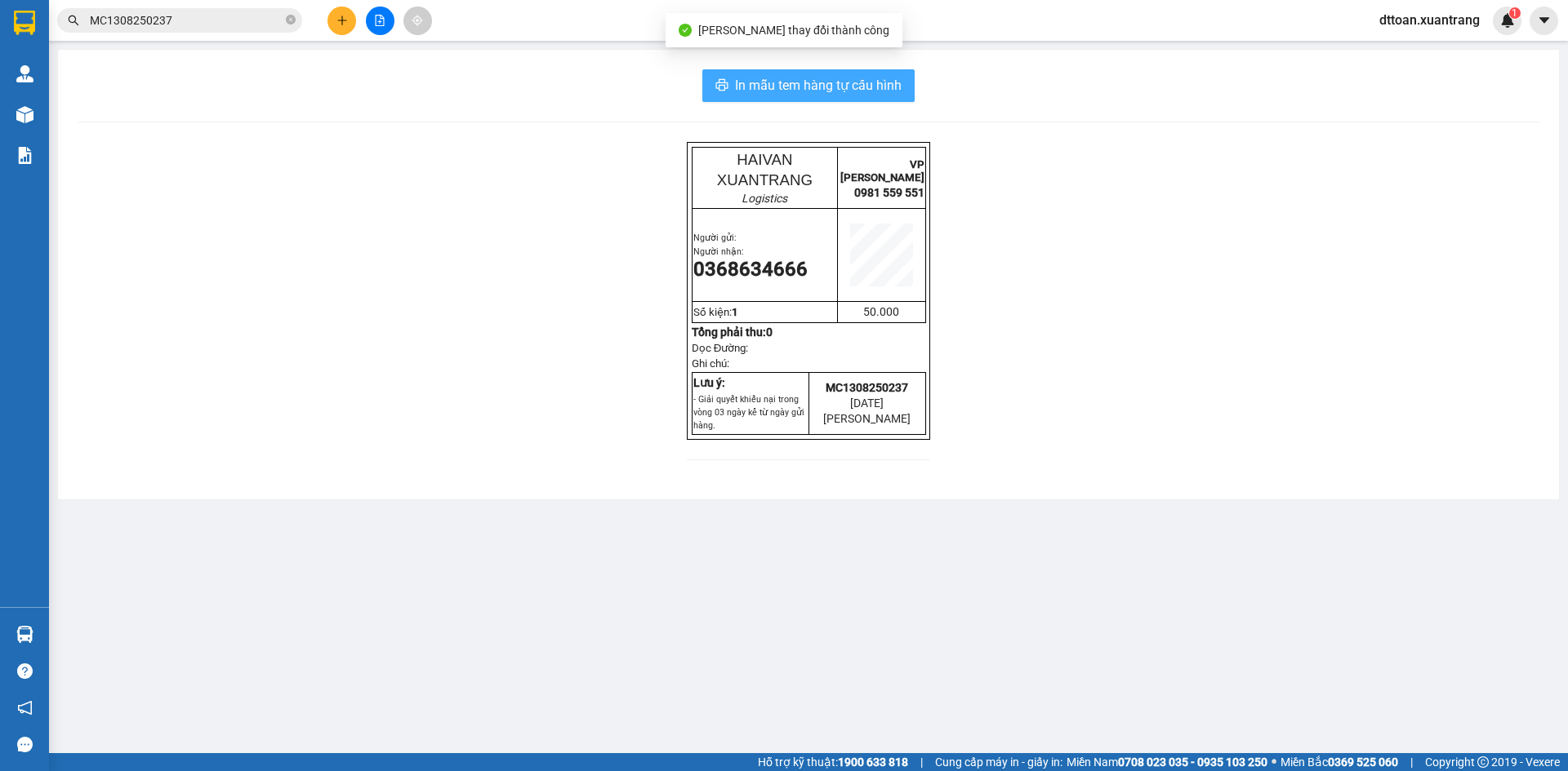
click at [822, 91] on span "In mẫu tem hàng tự cấu hình" at bounding box center [817, 85] width 167 height 20
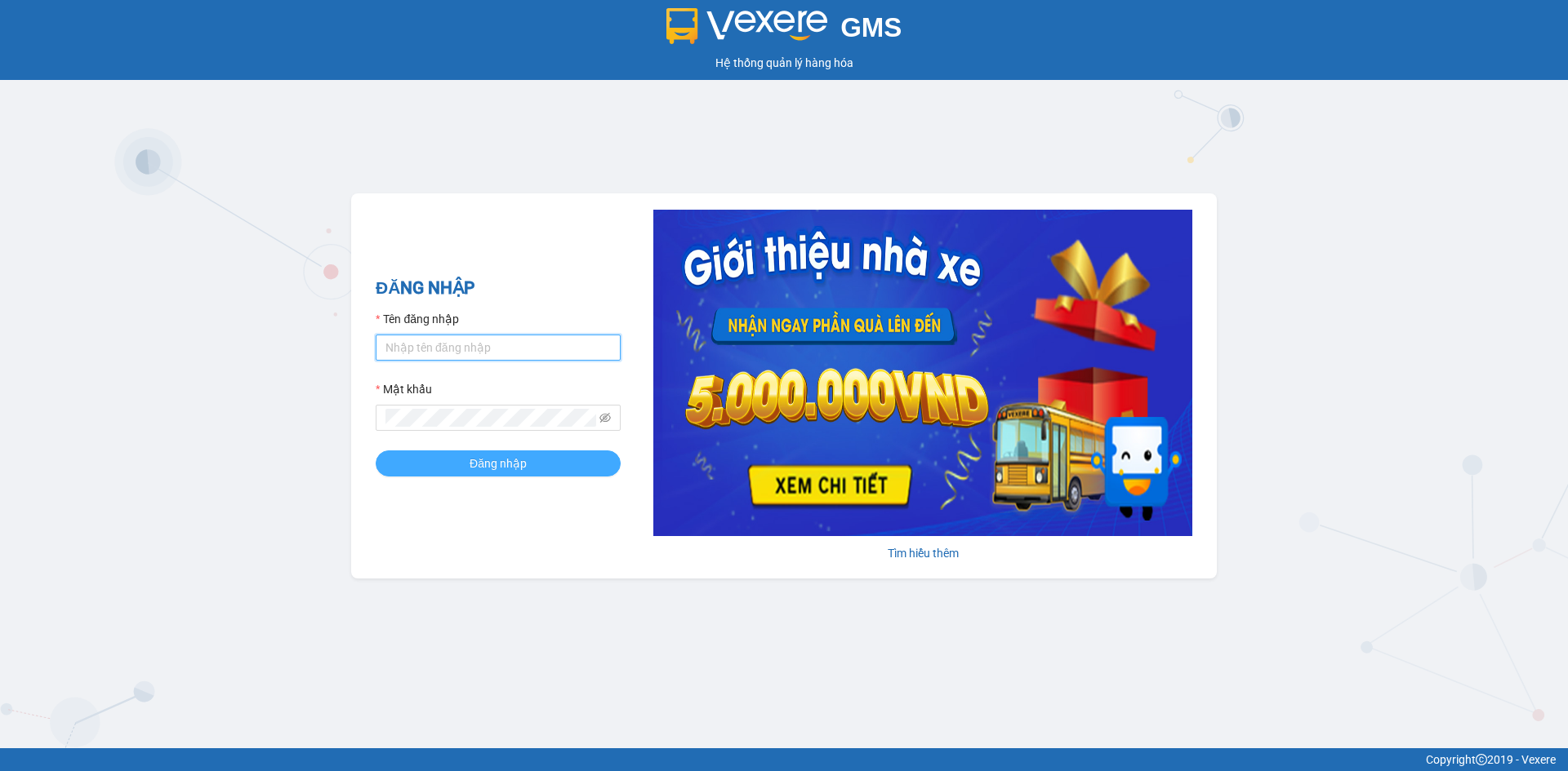
type input "dttoan.xuantrang"
click at [509, 460] on span "Đăng nhập" at bounding box center [498, 463] width 57 height 18
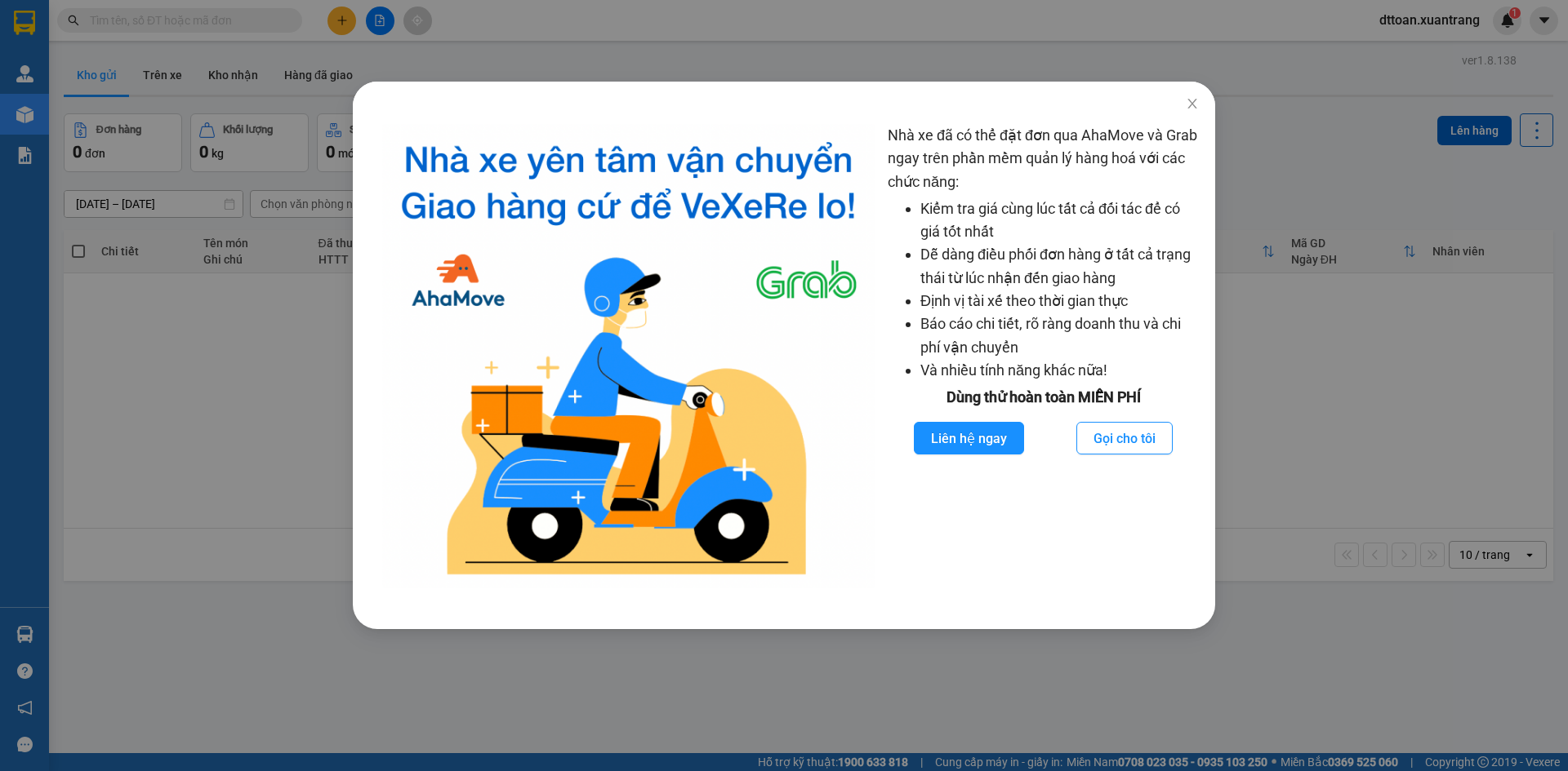
drag, startPoint x: 1447, startPoint y: 422, endPoint x: 1243, endPoint y: 253, distance: 264.9
click at [1446, 422] on div "Nhà xe đã có thể đặt đơn qua AhaMove và Grab ngay trên phần mềm quản lý hàng ho…" at bounding box center [784, 386] width 1568 height 771
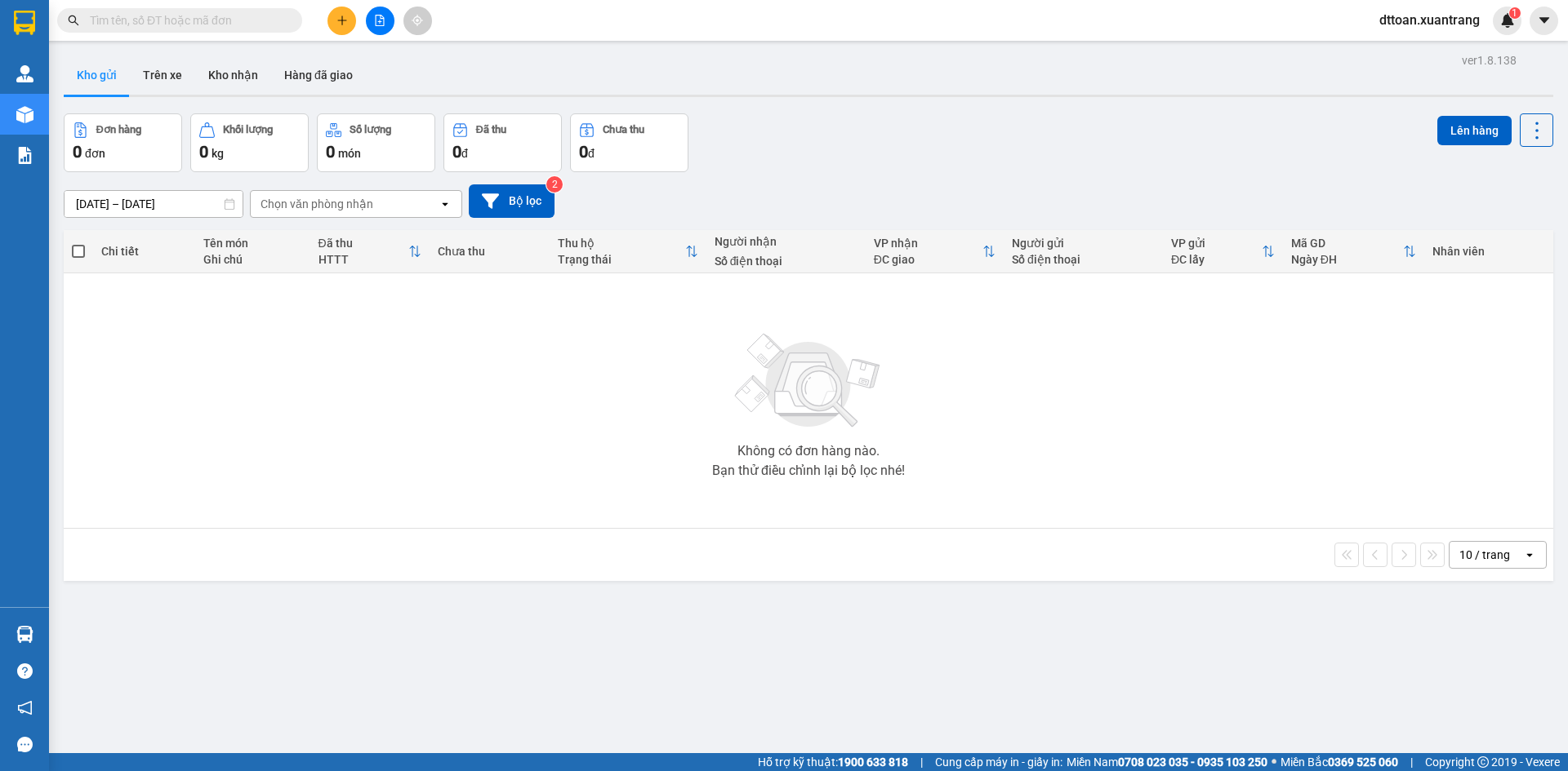
click at [221, 16] on input "text" at bounding box center [186, 20] width 192 height 18
paste input "MC1308250237"
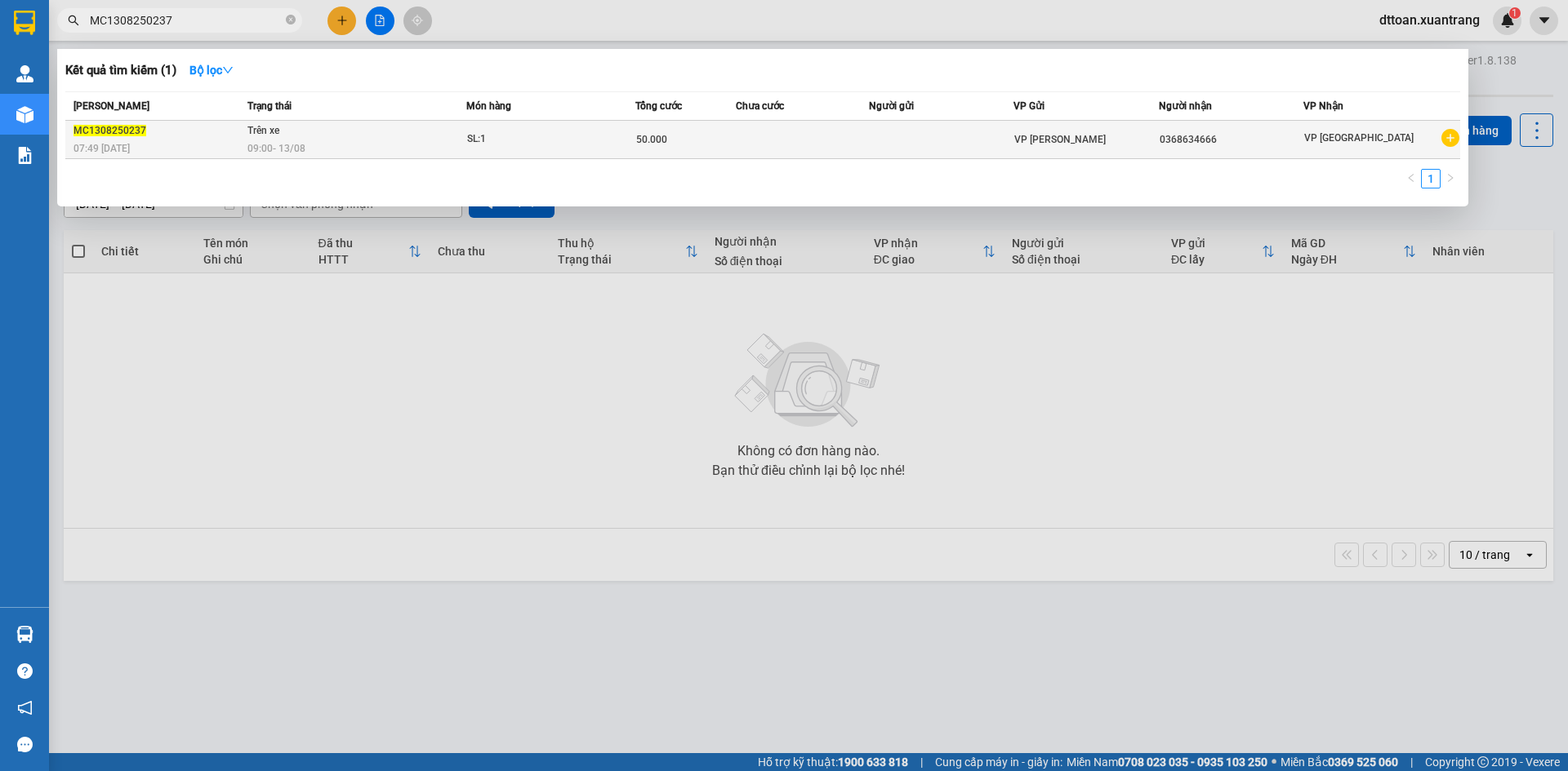
type input "MC1308250237"
click at [345, 146] on div "09:00 - 13/08" at bounding box center [356, 148] width 218 height 18
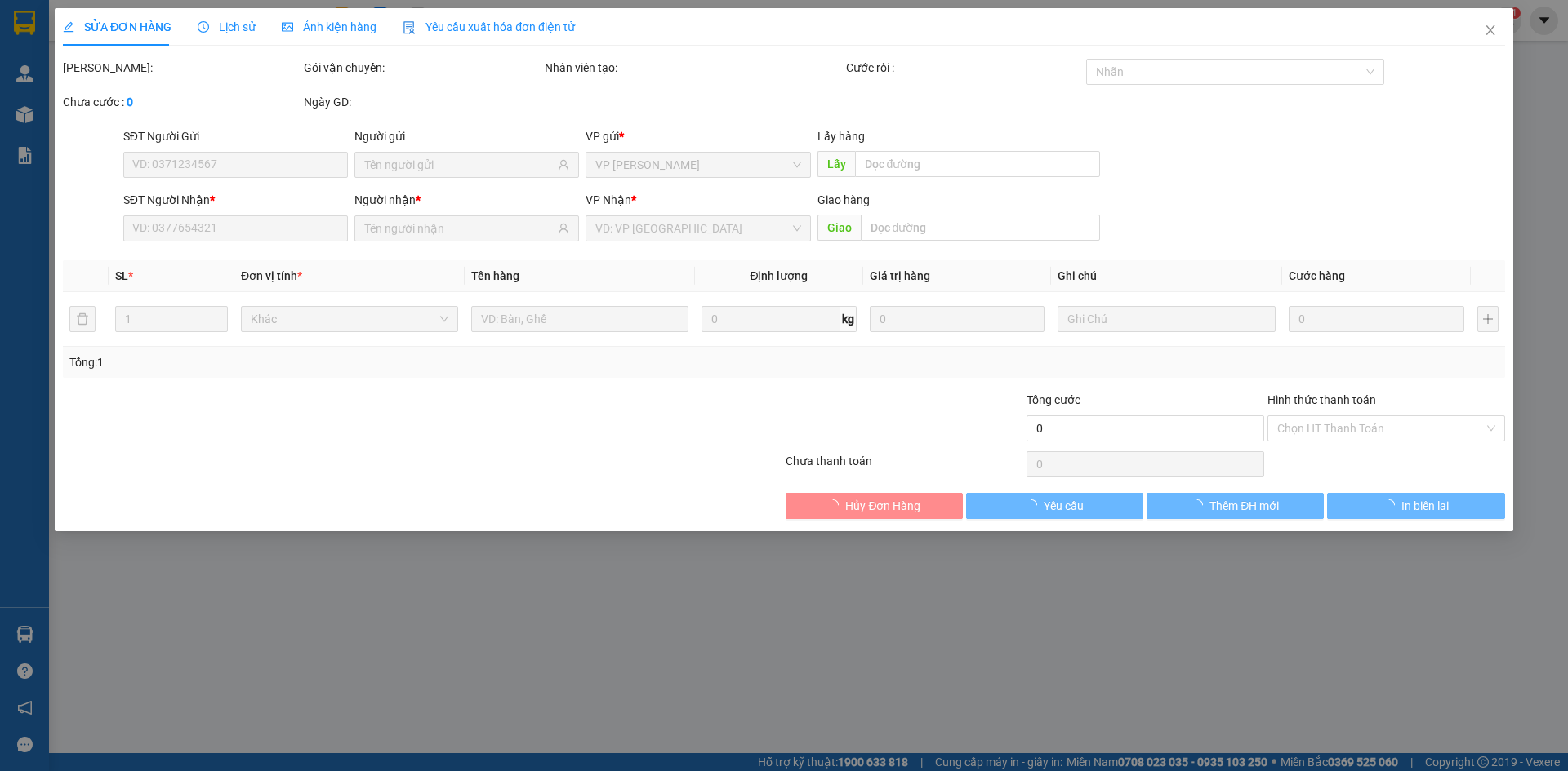
type input "0368634666"
type input "50.000"
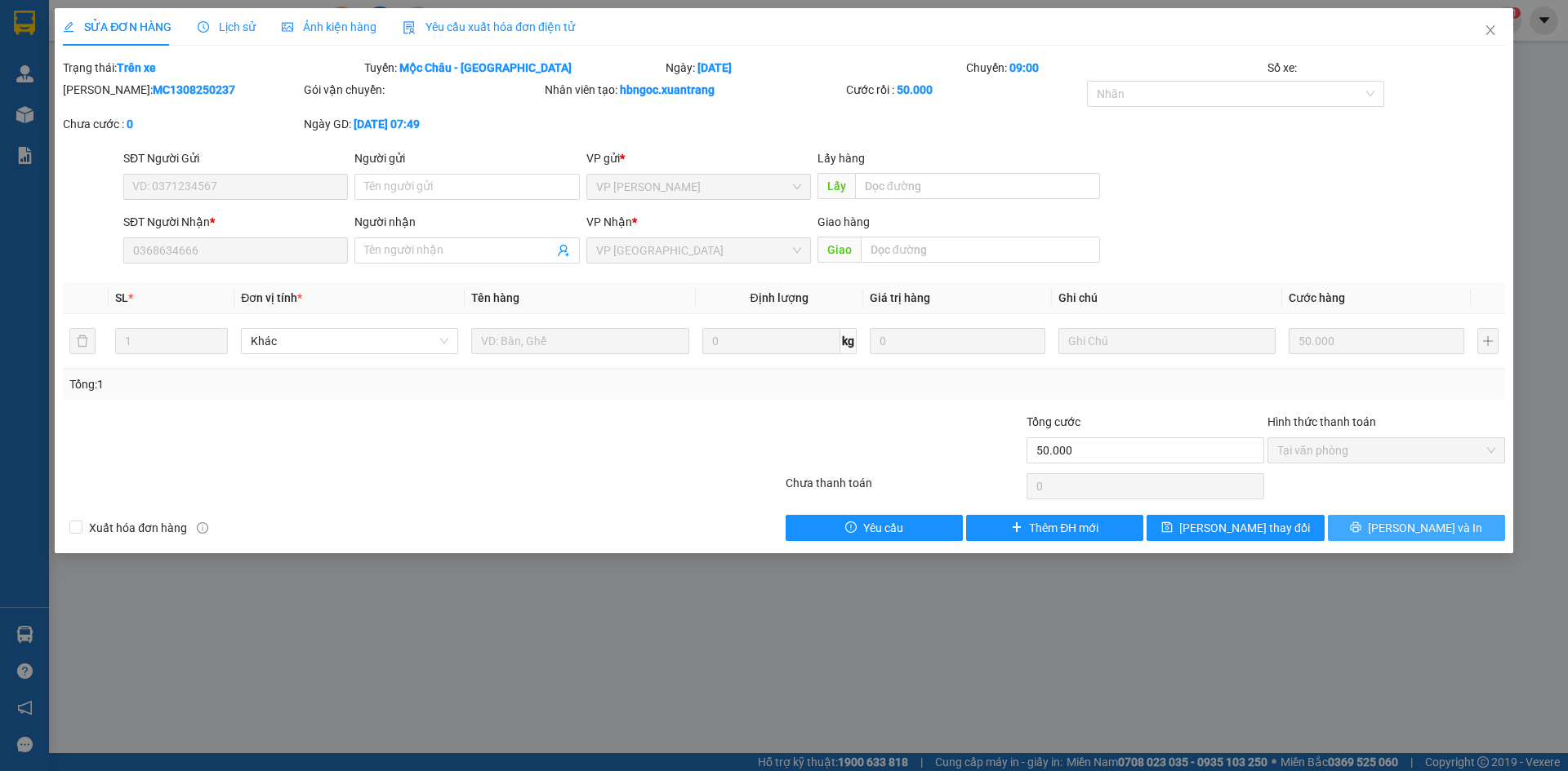
click at [1401, 527] on button "Lưu và In" at bounding box center [1417, 528] width 177 height 26
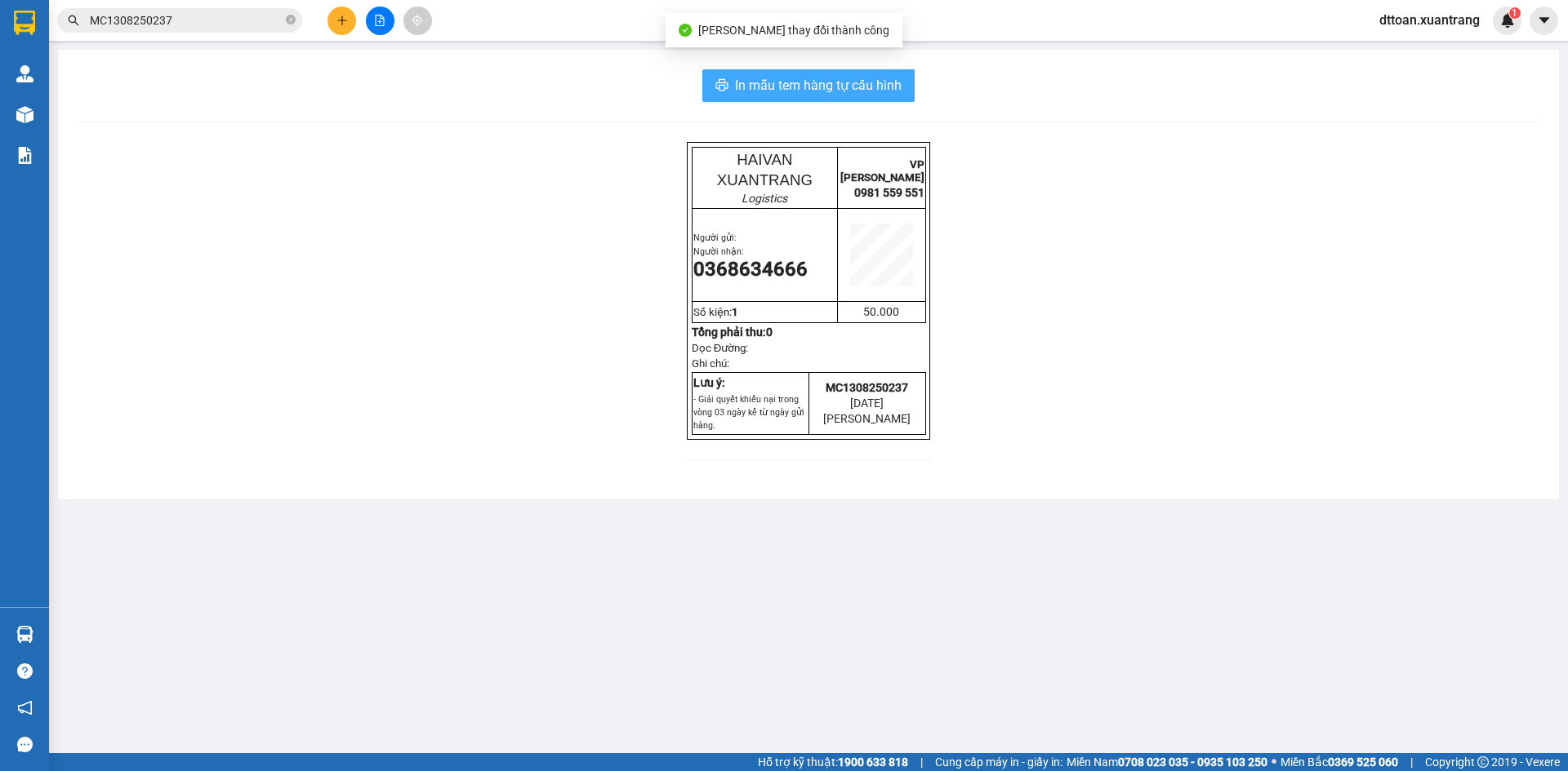
click at [828, 87] on span "In mẫu tem hàng tự cấu hình" at bounding box center [817, 85] width 167 height 20
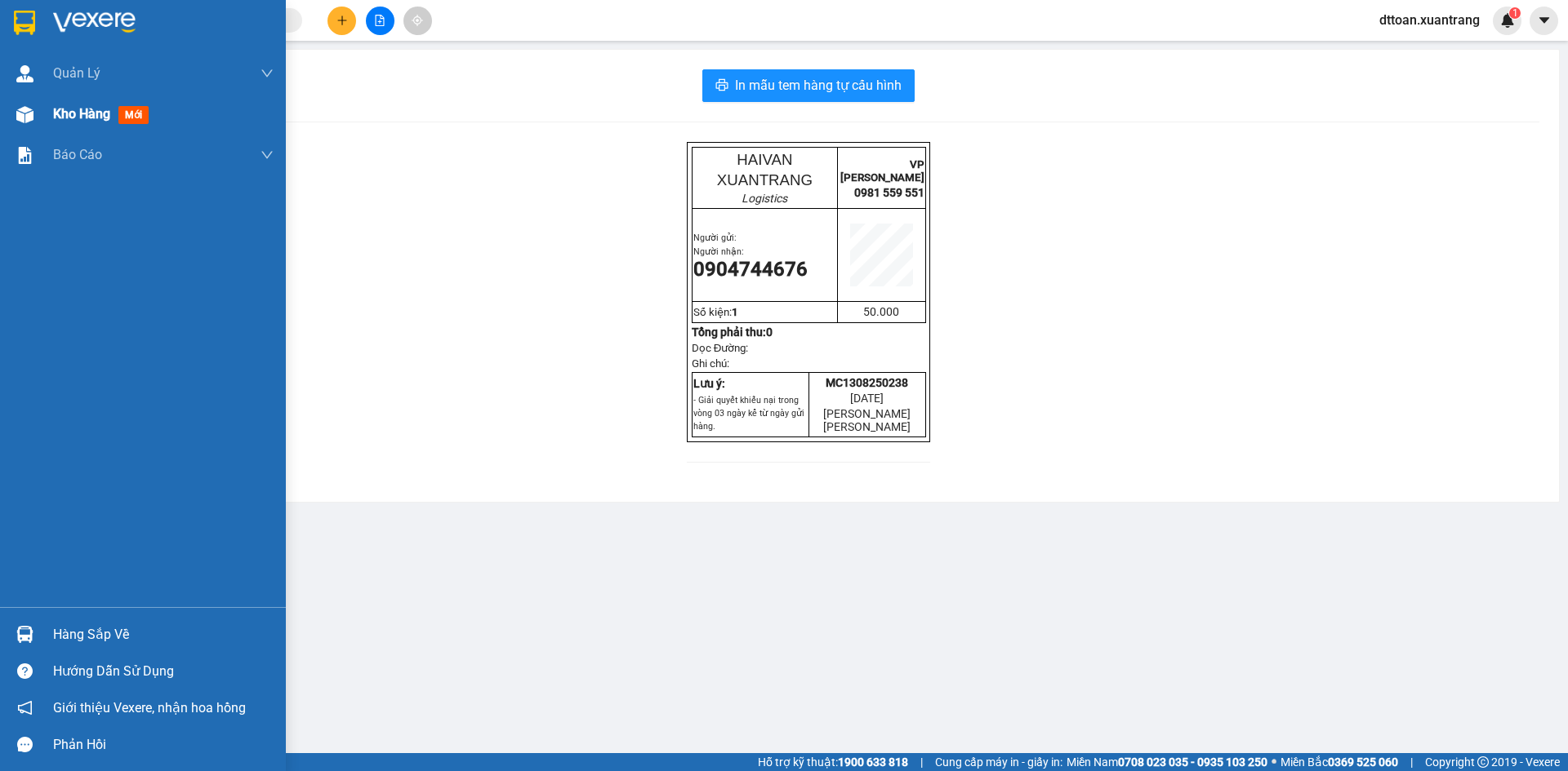
click at [28, 115] on img at bounding box center [25, 115] width 17 height 17
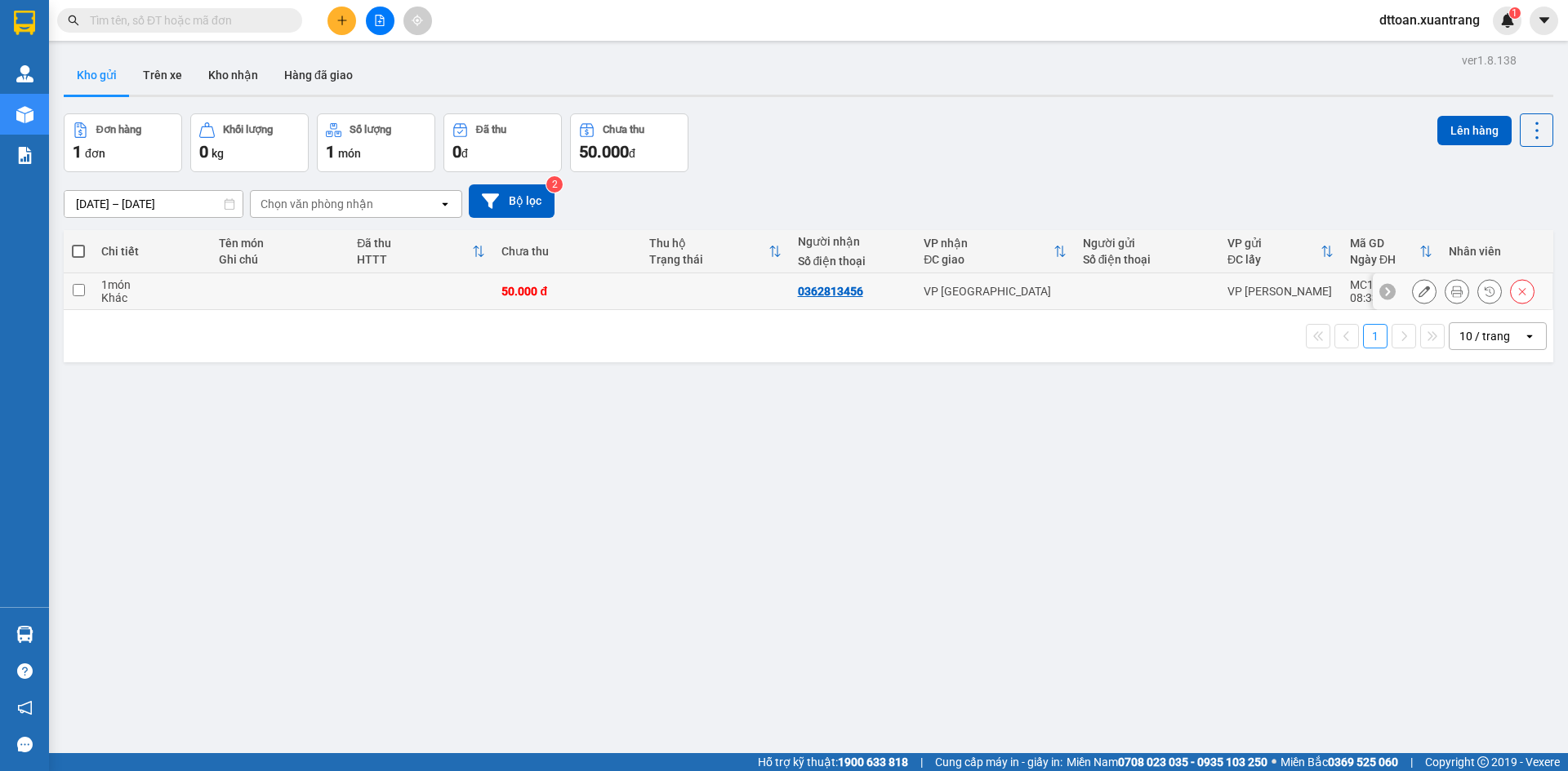
click at [1451, 292] on icon at bounding box center [1457, 292] width 12 height 12
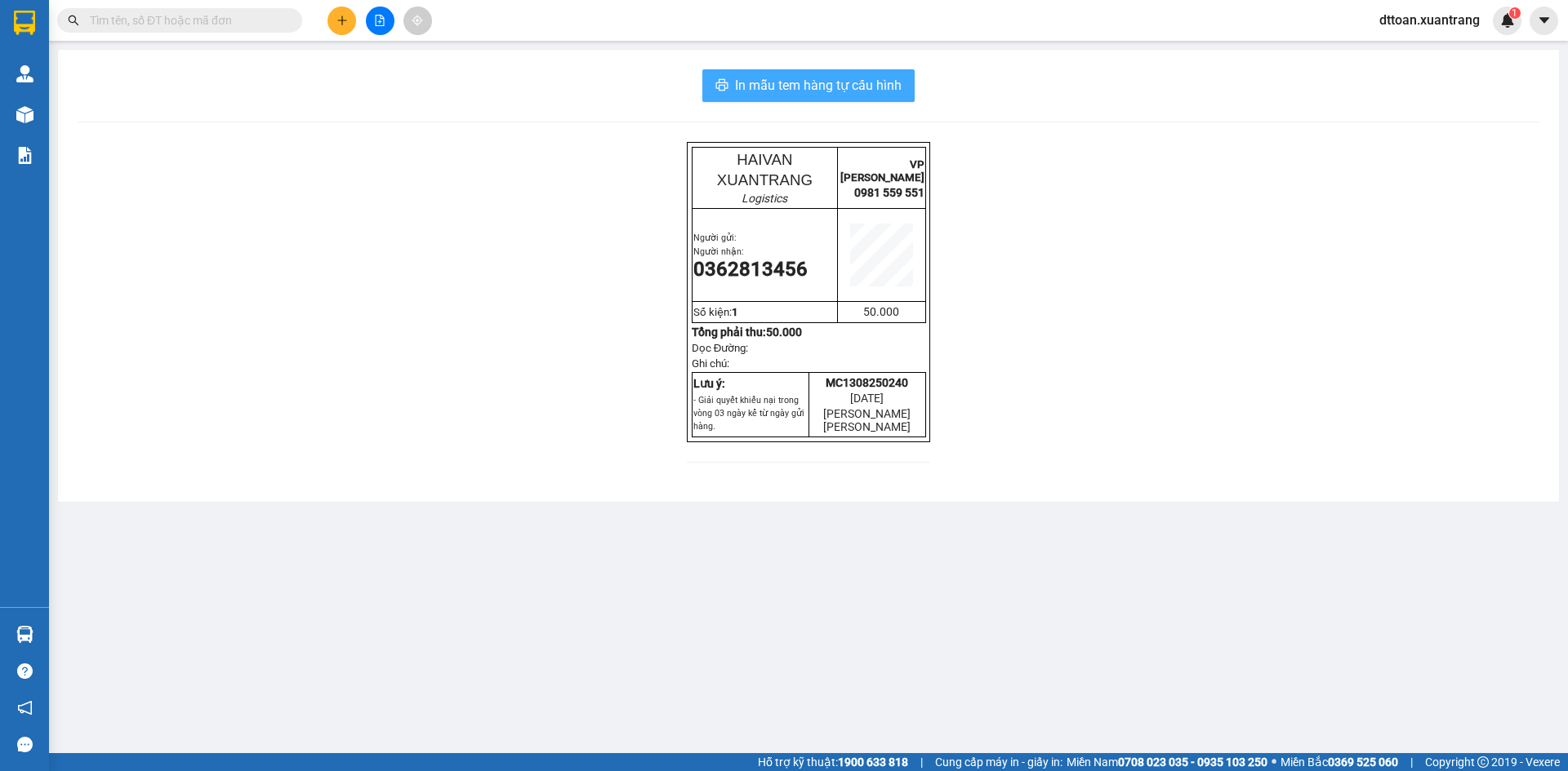
click at [843, 86] on span "In mẫu tem hàng tự cấu hình" at bounding box center [817, 85] width 167 height 20
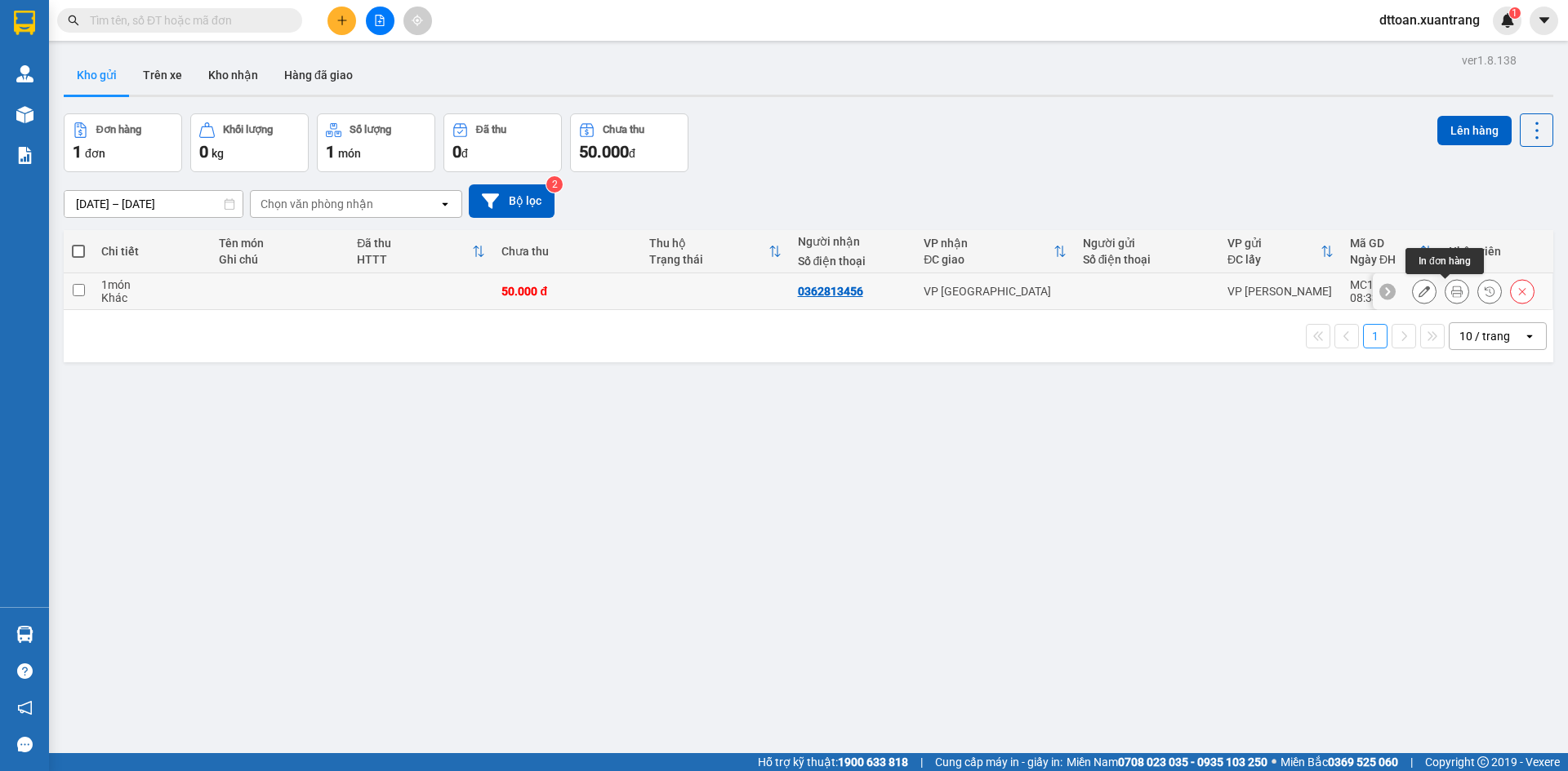
click at [1451, 287] on icon at bounding box center [1457, 292] width 12 height 12
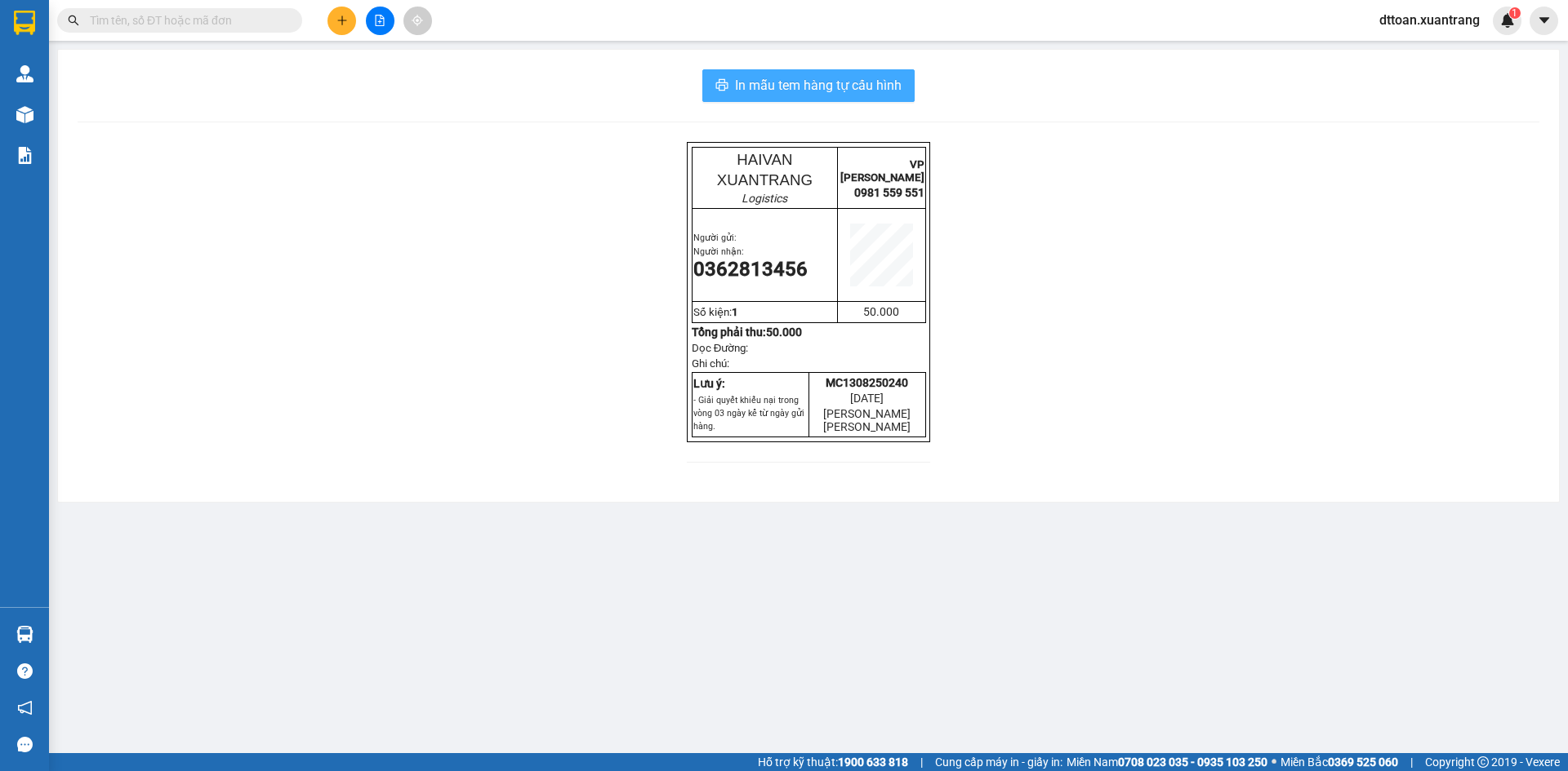
click at [803, 87] on span "In mẫu tem hàng tự cấu hình" at bounding box center [817, 85] width 167 height 20
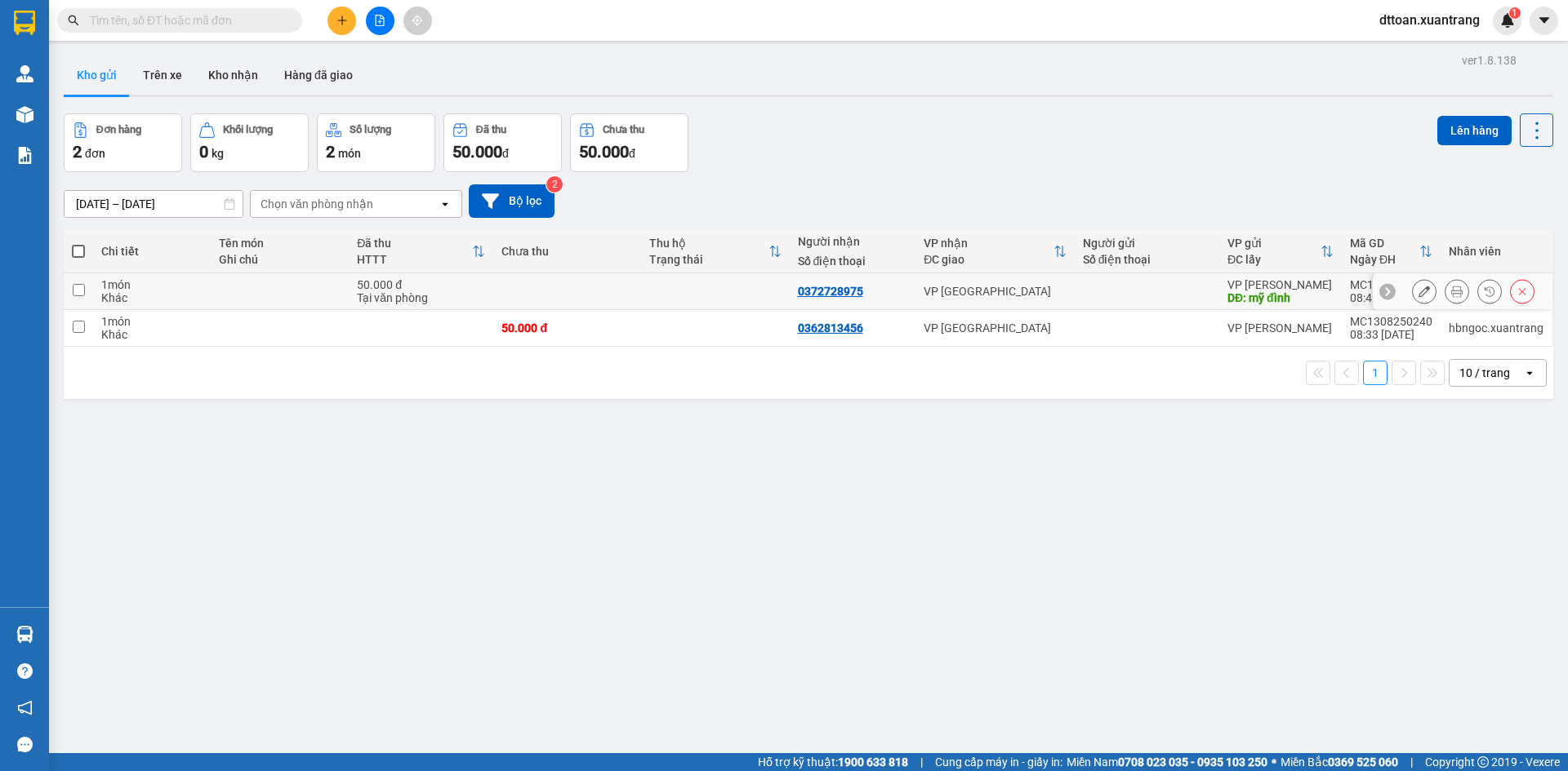
click at [1445, 288] on button at bounding box center [1456, 292] width 23 height 28
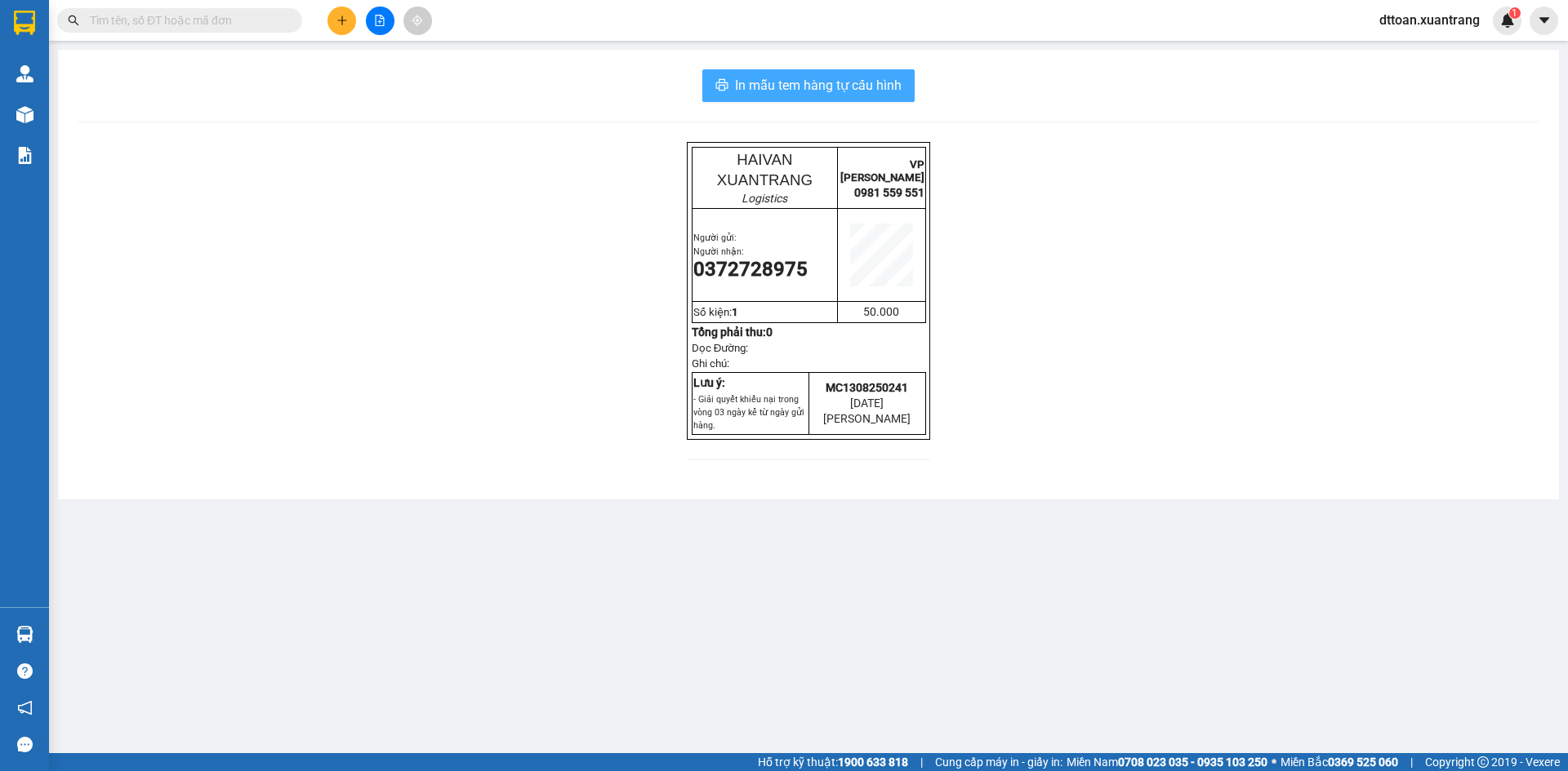
click at [813, 84] on span "In mẫu tem hàng tự cấu hình" at bounding box center [817, 85] width 167 height 20
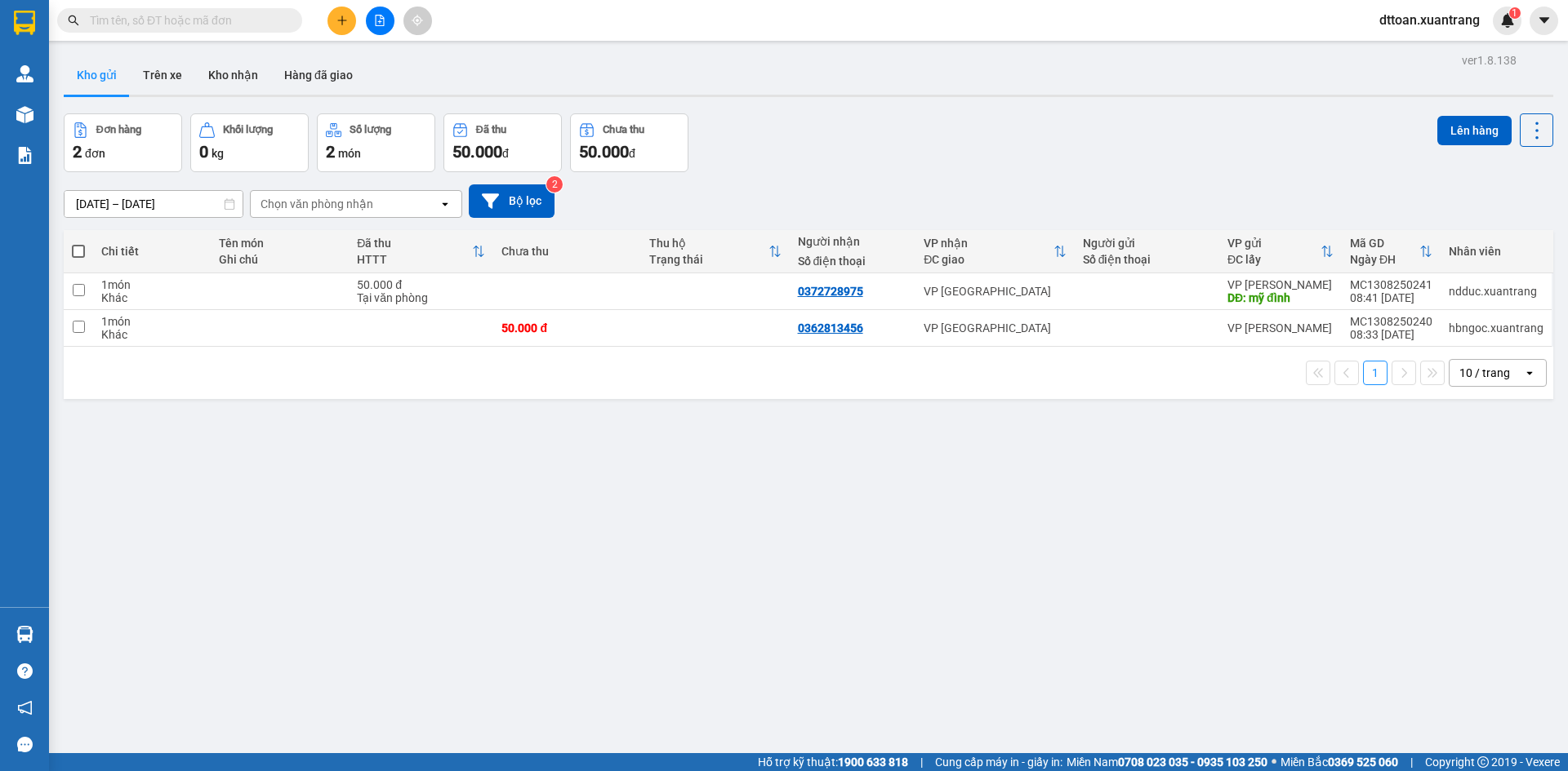
click at [382, 23] on icon "file-add" at bounding box center [380, 21] width 12 height 12
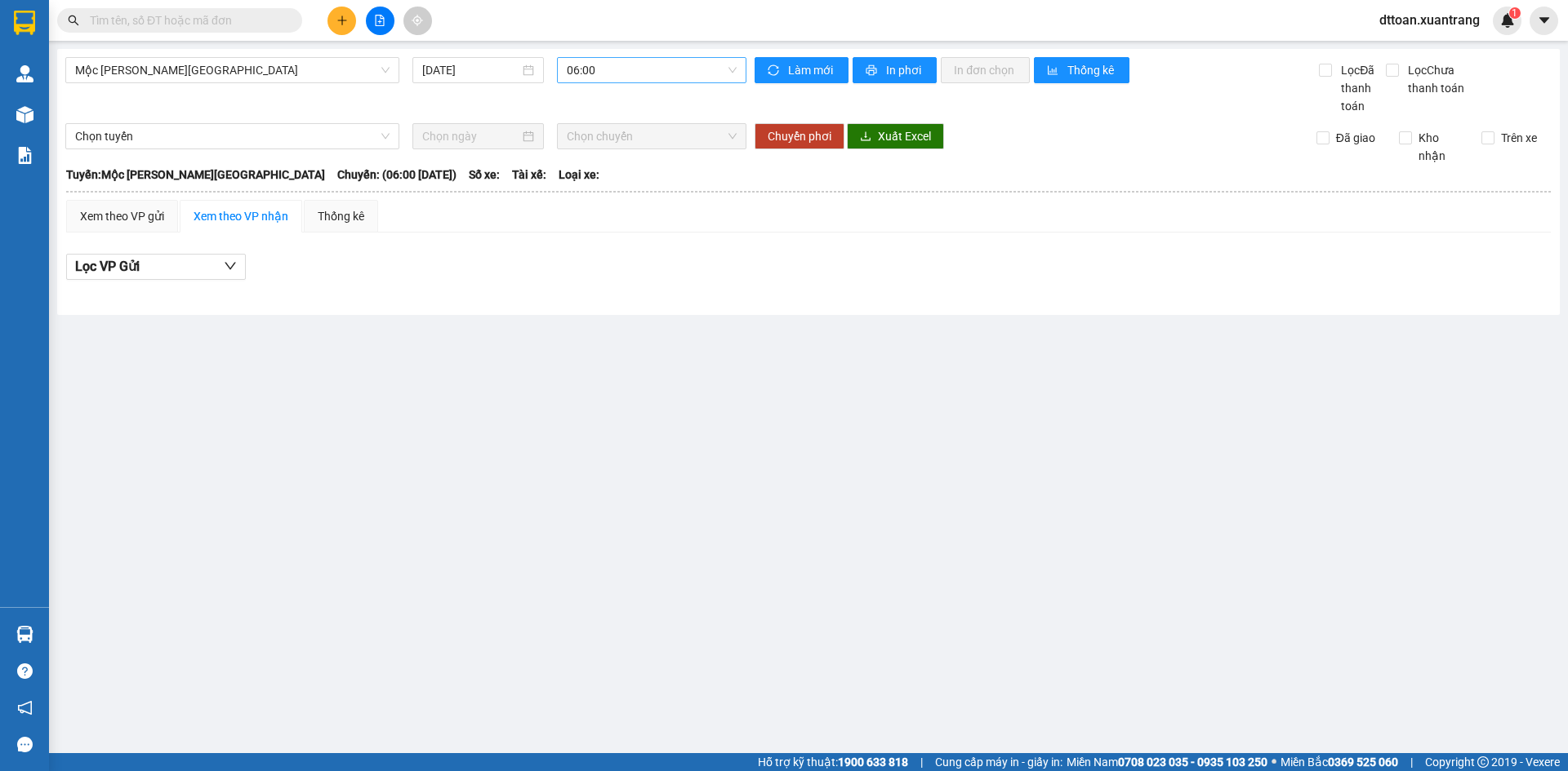
click at [612, 74] on span "06:00" at bounding box center [651, 69] width 170 height 24
click at [602, 197] on div "09:00" at bounding box center [631, 207] width 147 height 26
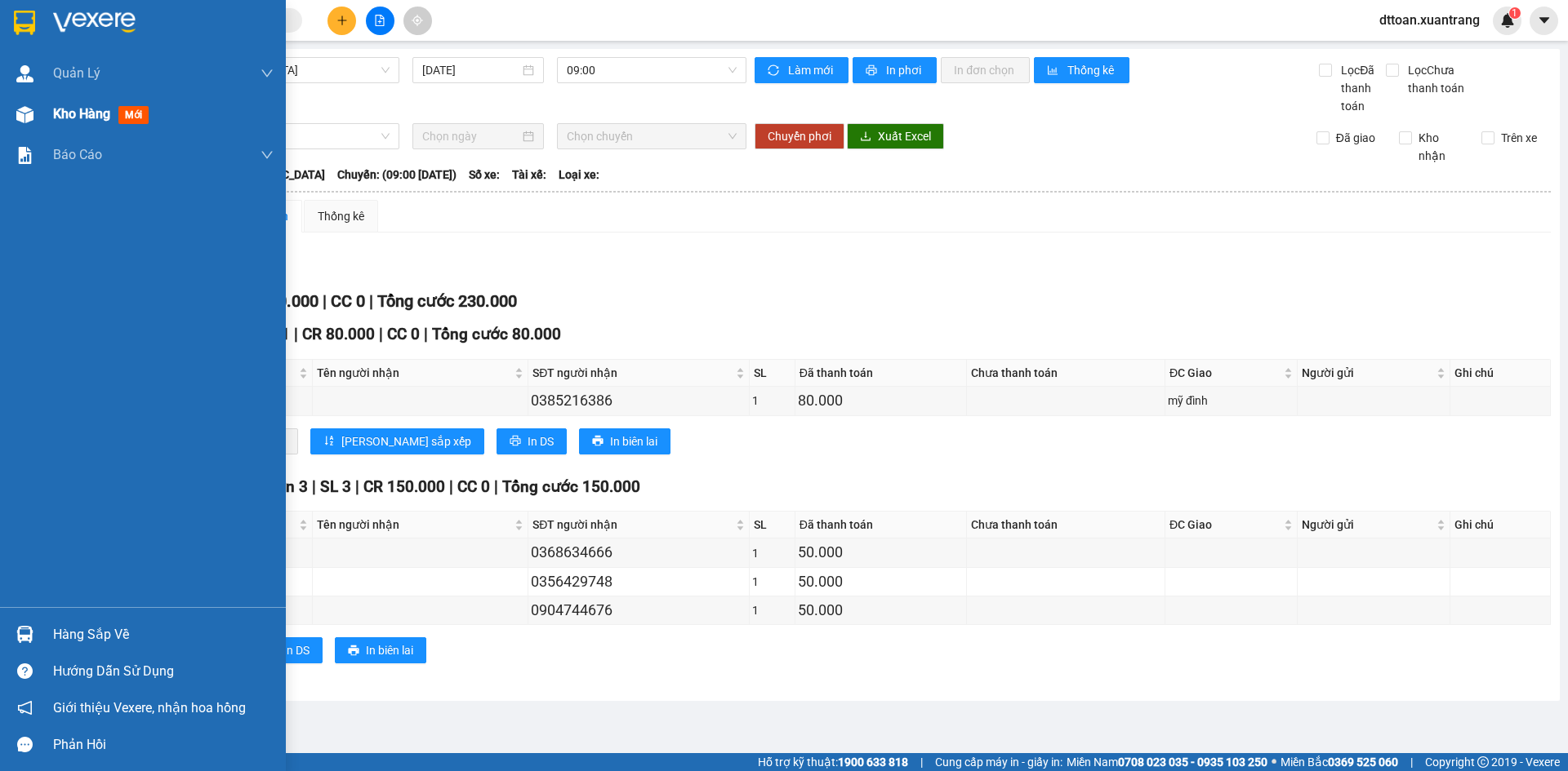
click at [54, 103] on div "Kho hàng mới" at bounding box center [162, 114] width 220 height 41
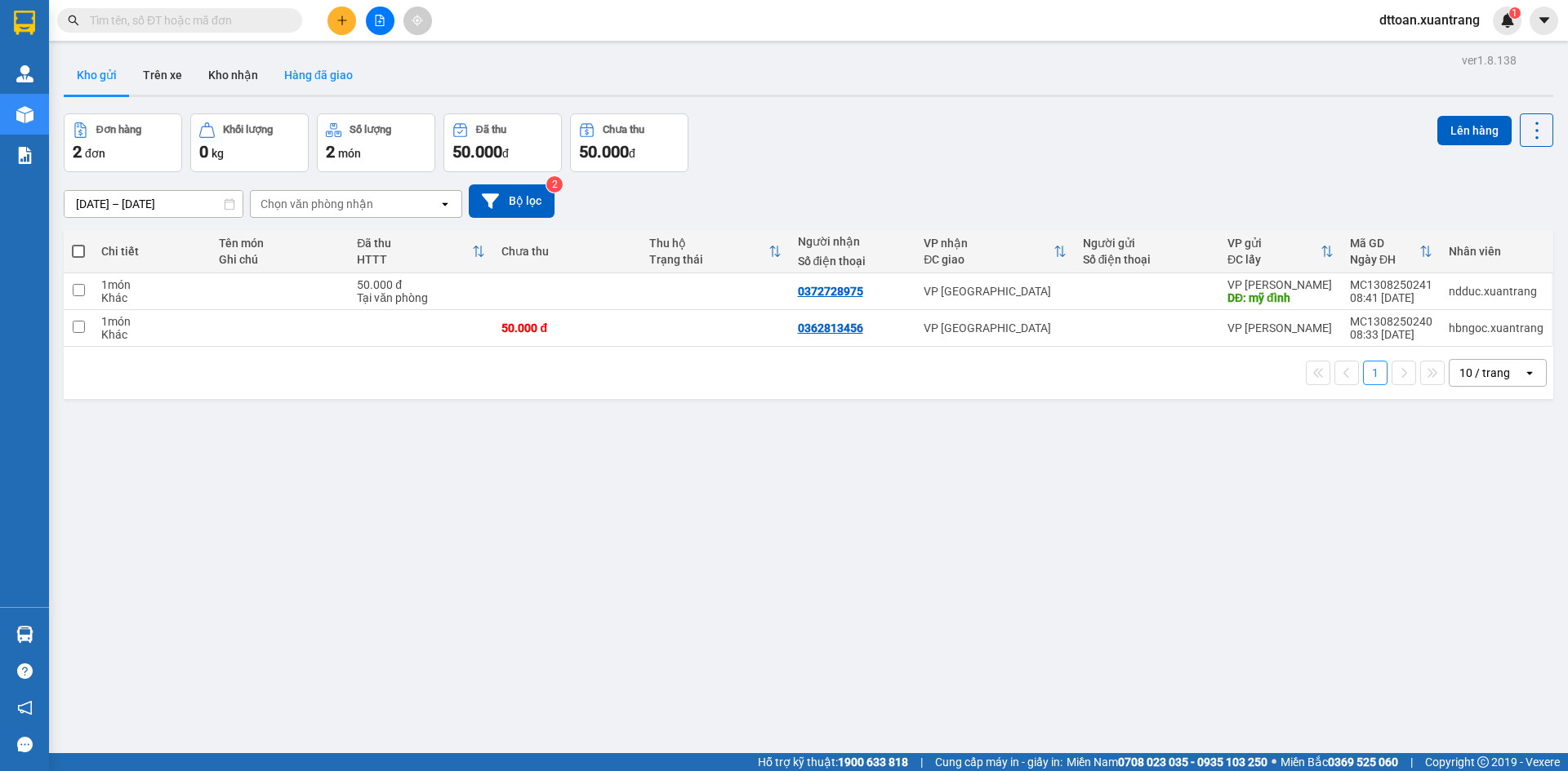
click at [302, 75] on button "Hàng đã giao" at bounding box center [318, 74] width 95 height 39
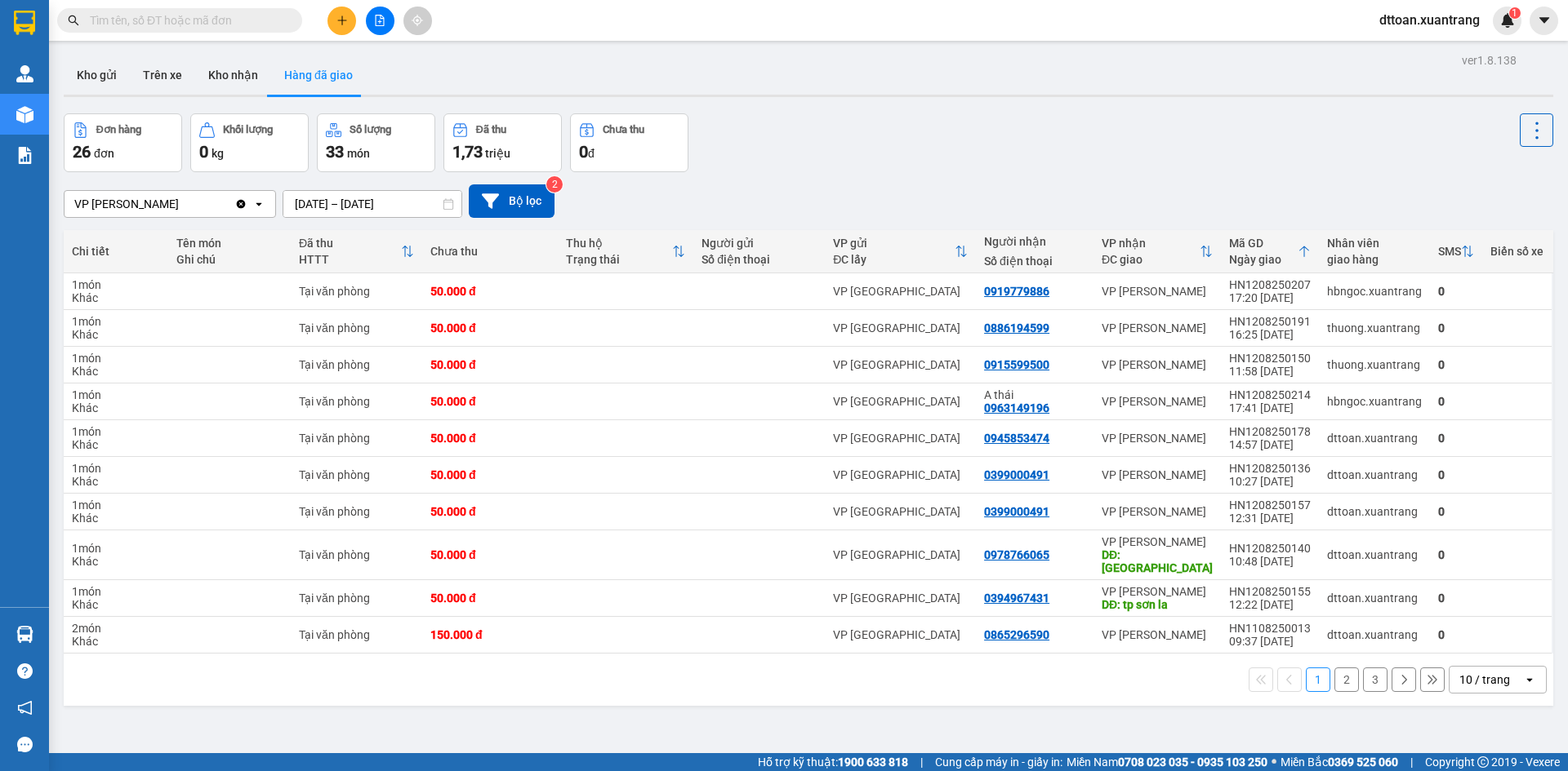
click at [1469, 671] on div "10 / trang" at bounding box center [1484, 680] width 51 height 17
click at [1485, 626] on span "100 / trang" at bounding box center [1478, 631] width 59 height 17
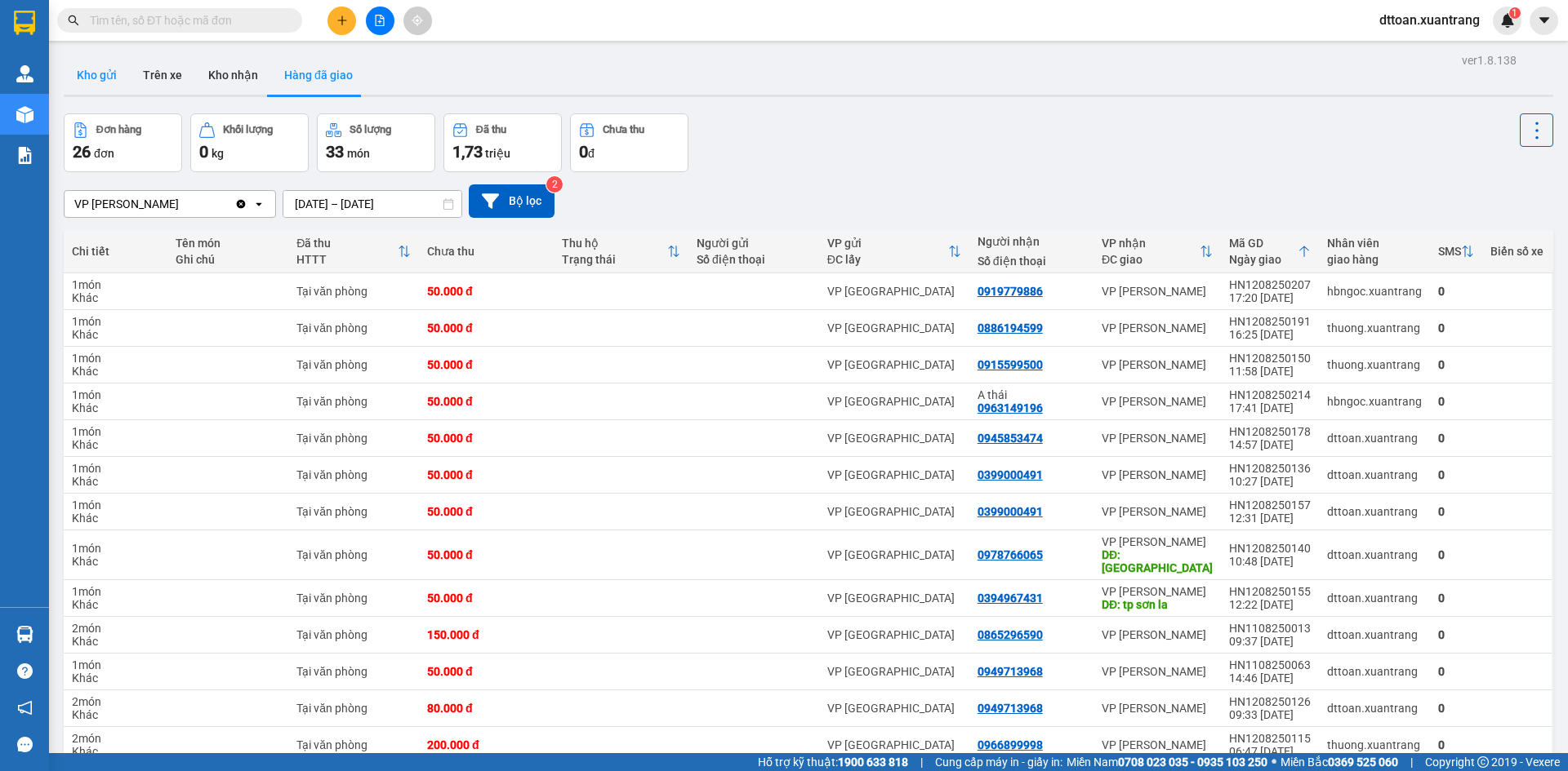
click at [89, 78] on button "Kho gửi" at bounding box center [96, 74] width 66 height 39
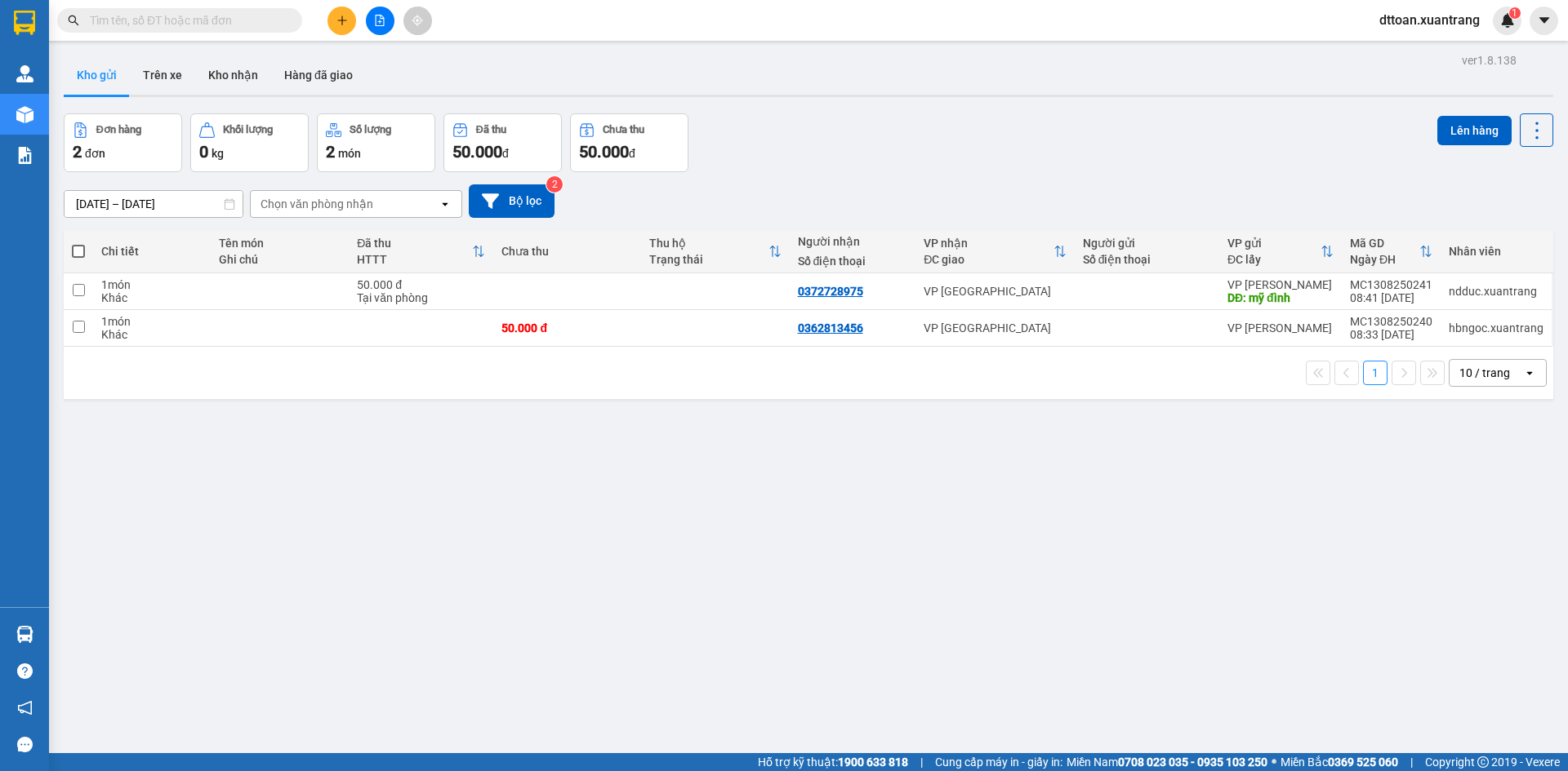
click at [164, 20] on input "text" at bounding box center [186, 20] width 192 height 18
paste input "0962266274"
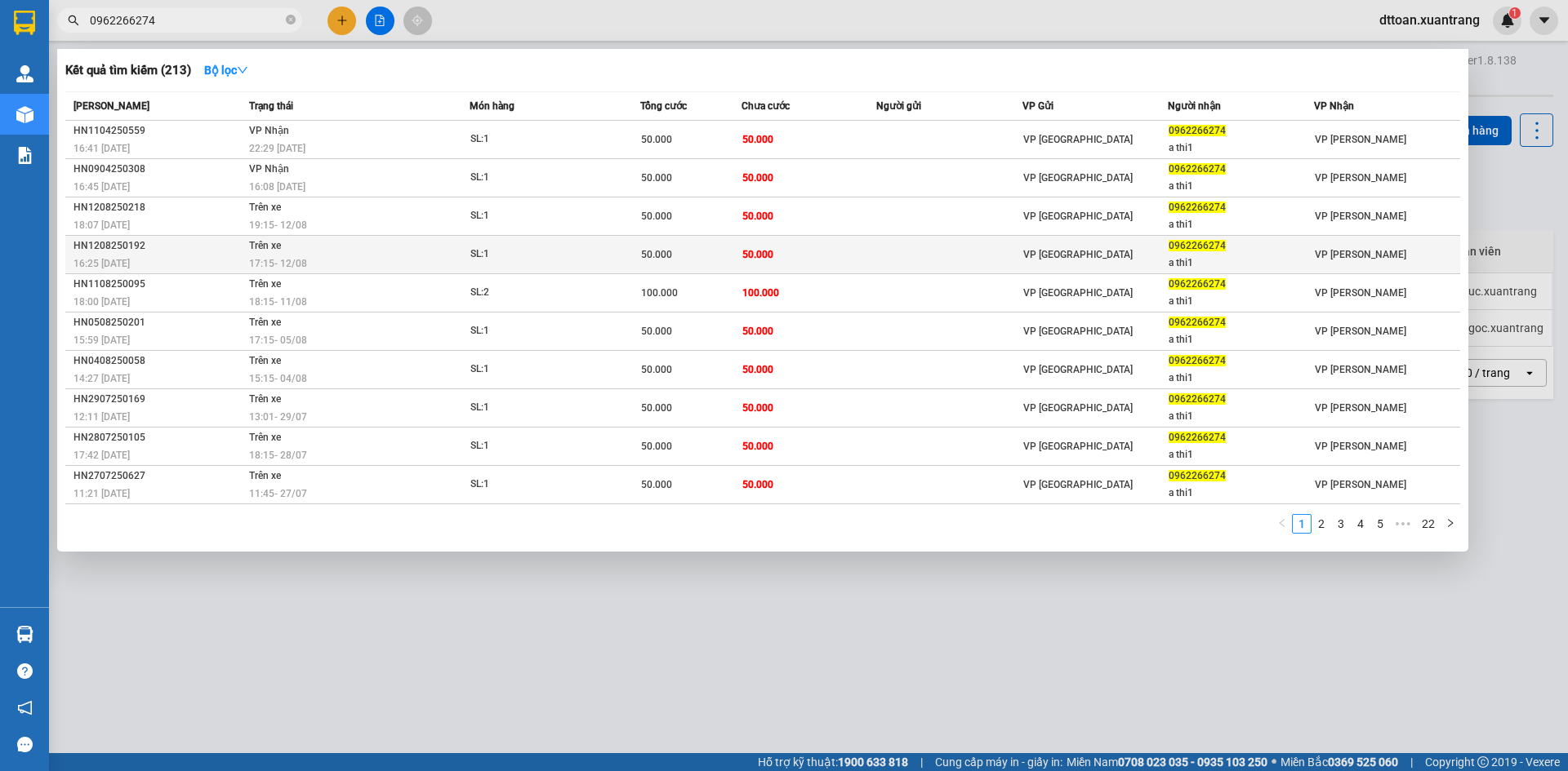
type input "0962266274"
click at [384, 262] on div "17:15 [DATE]" at bounding box center [359, 263] width 220 height 18
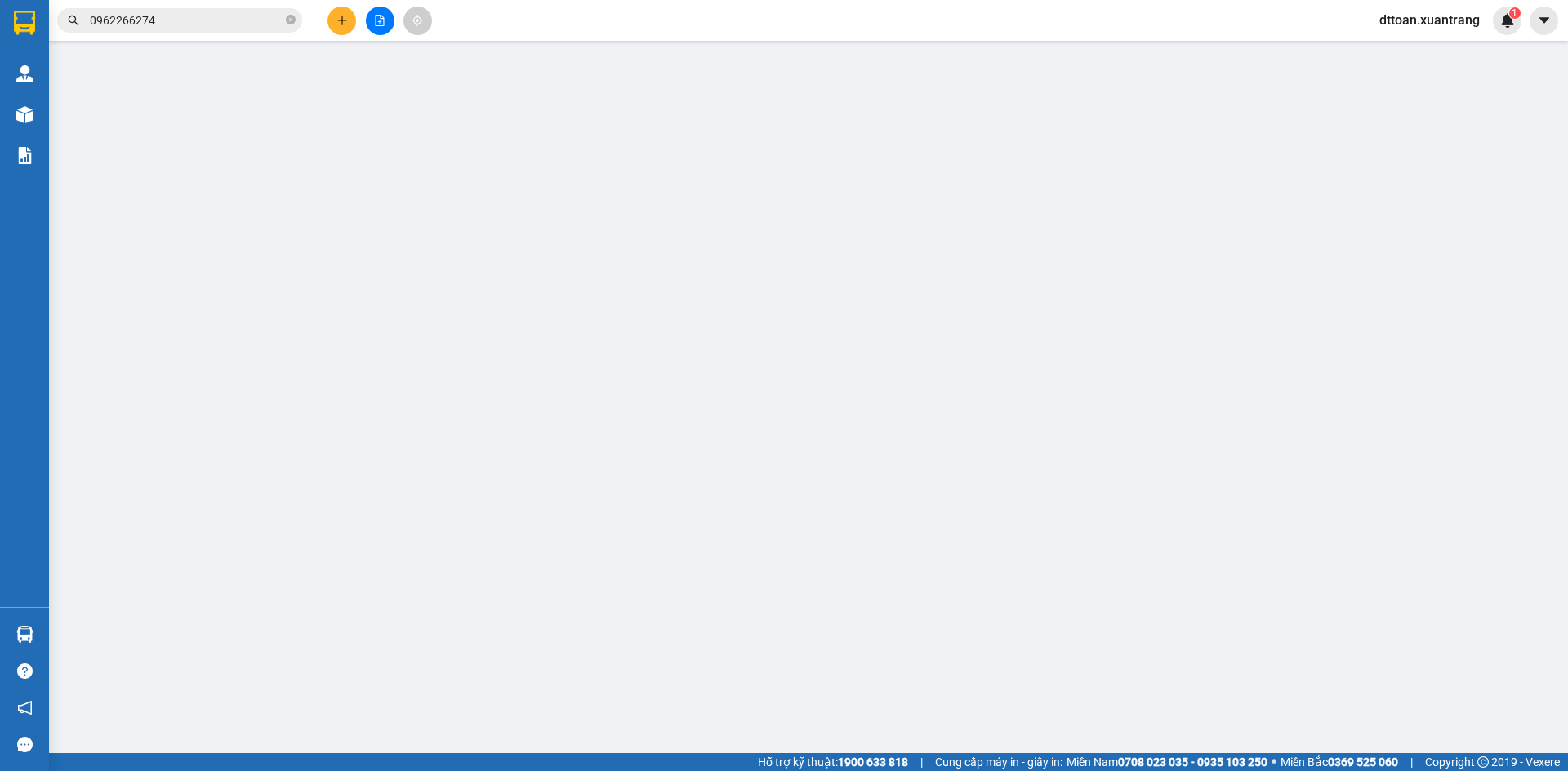
type input "0962266274"
type input "a thi1"
type input "50.000"
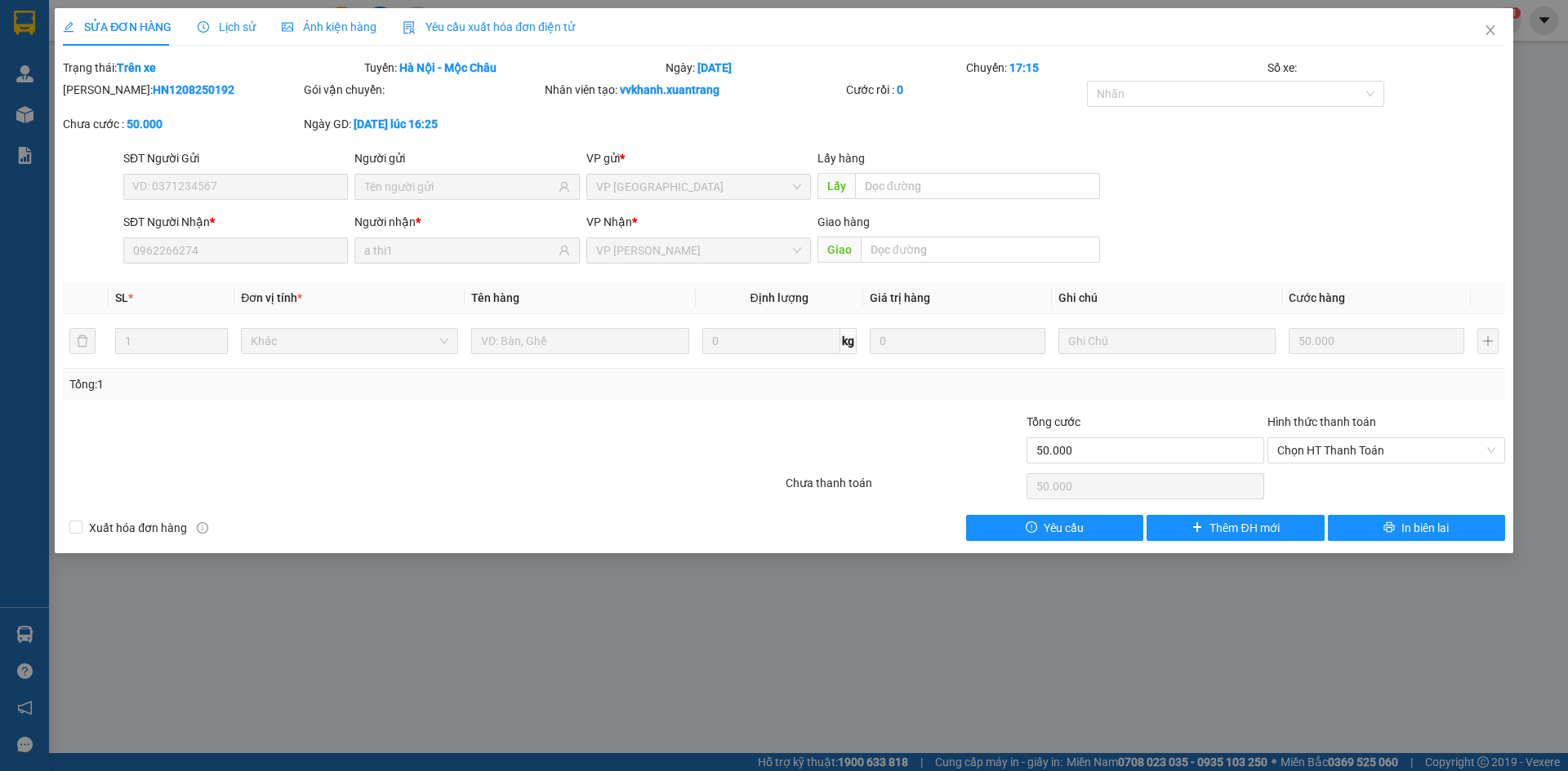
click at [325, 24] on span "Ảnh kiện hàng" at bounding box center [329, 27] width 95 height 13
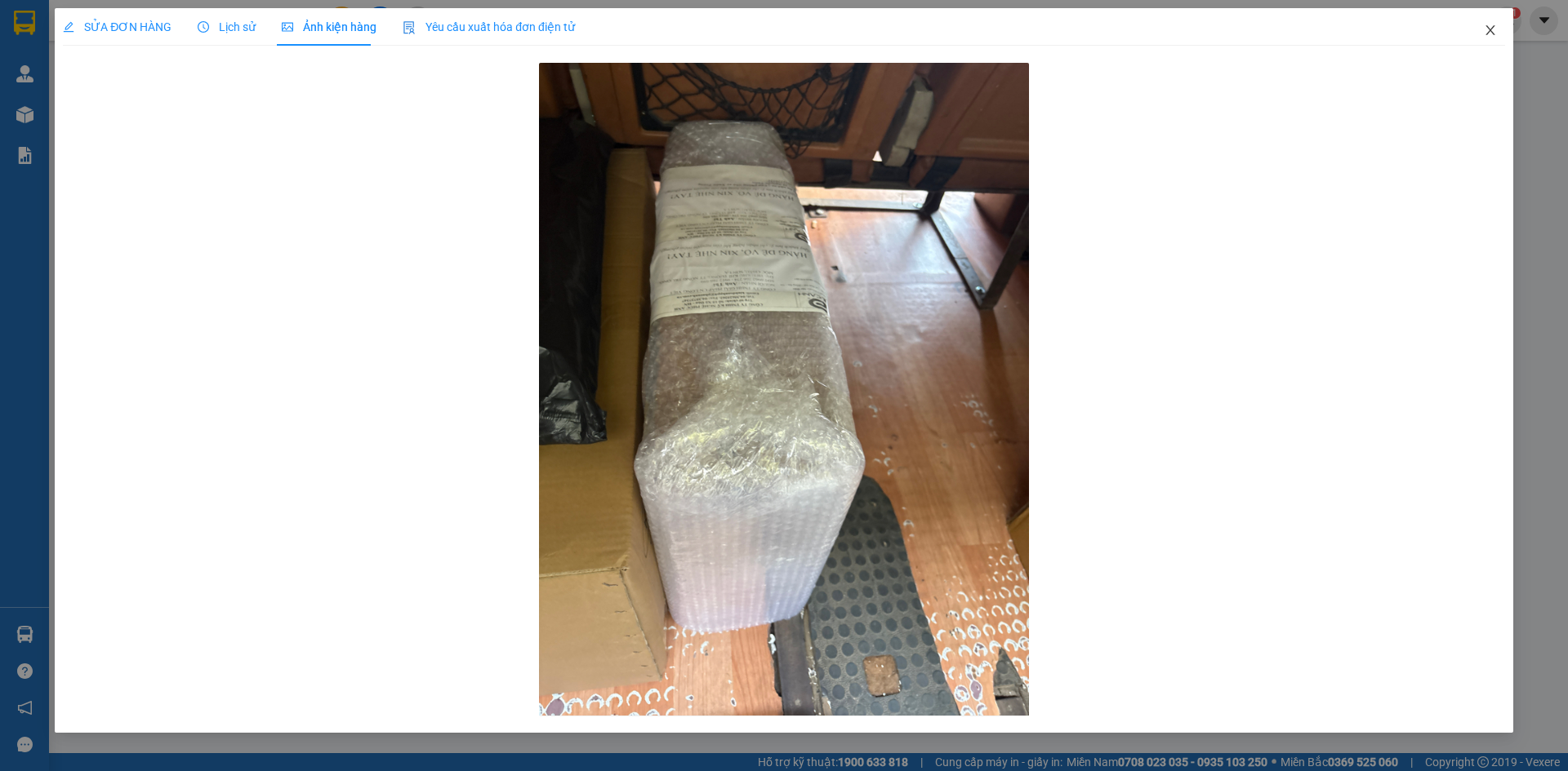
click at [1494, 29] on icon "close" at bounding box center [1490, 30] width 13 height 13
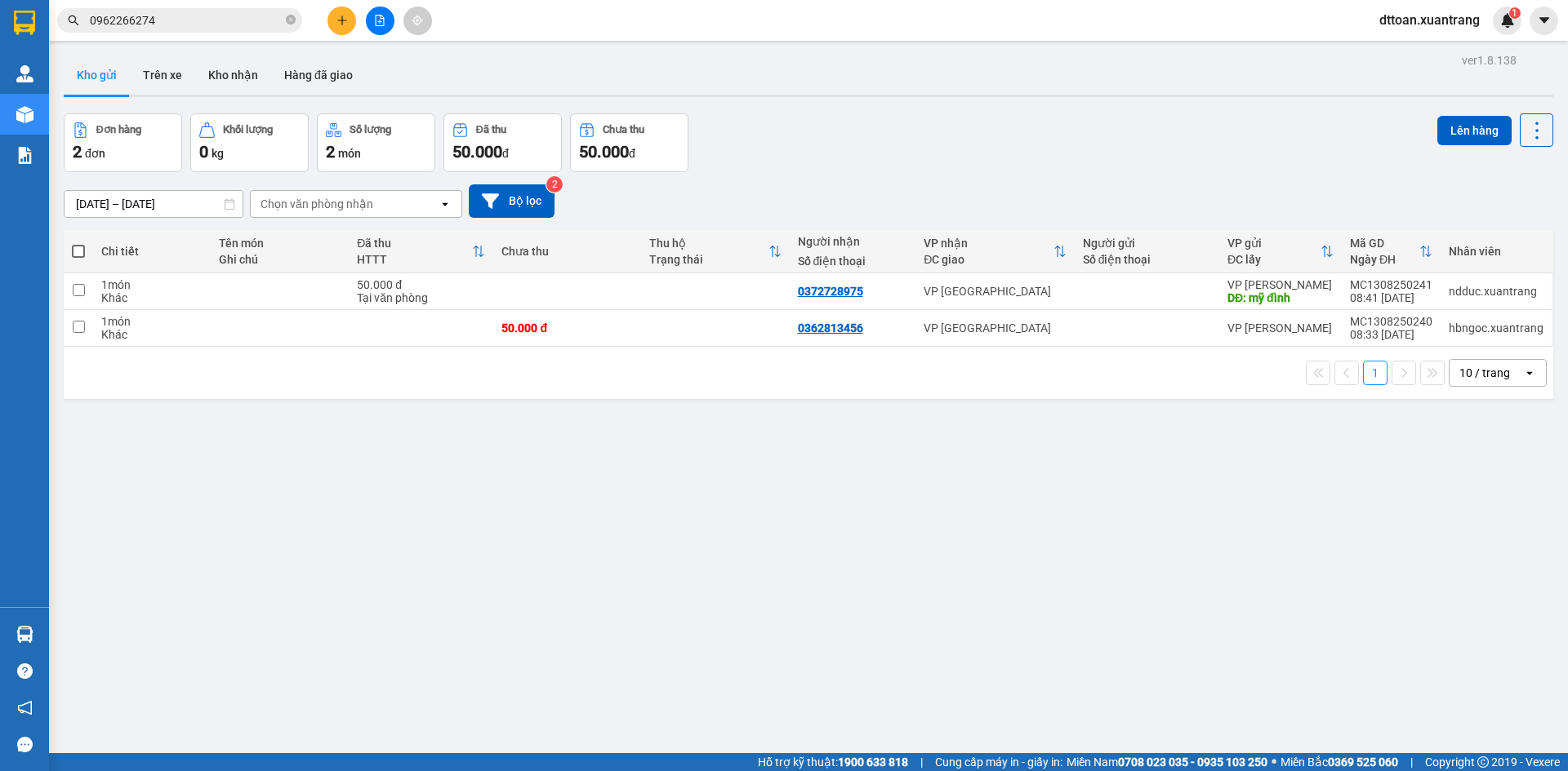
click at [237, 22] on input "0962266274" at bounding box center [186, 20] width 192 height 18
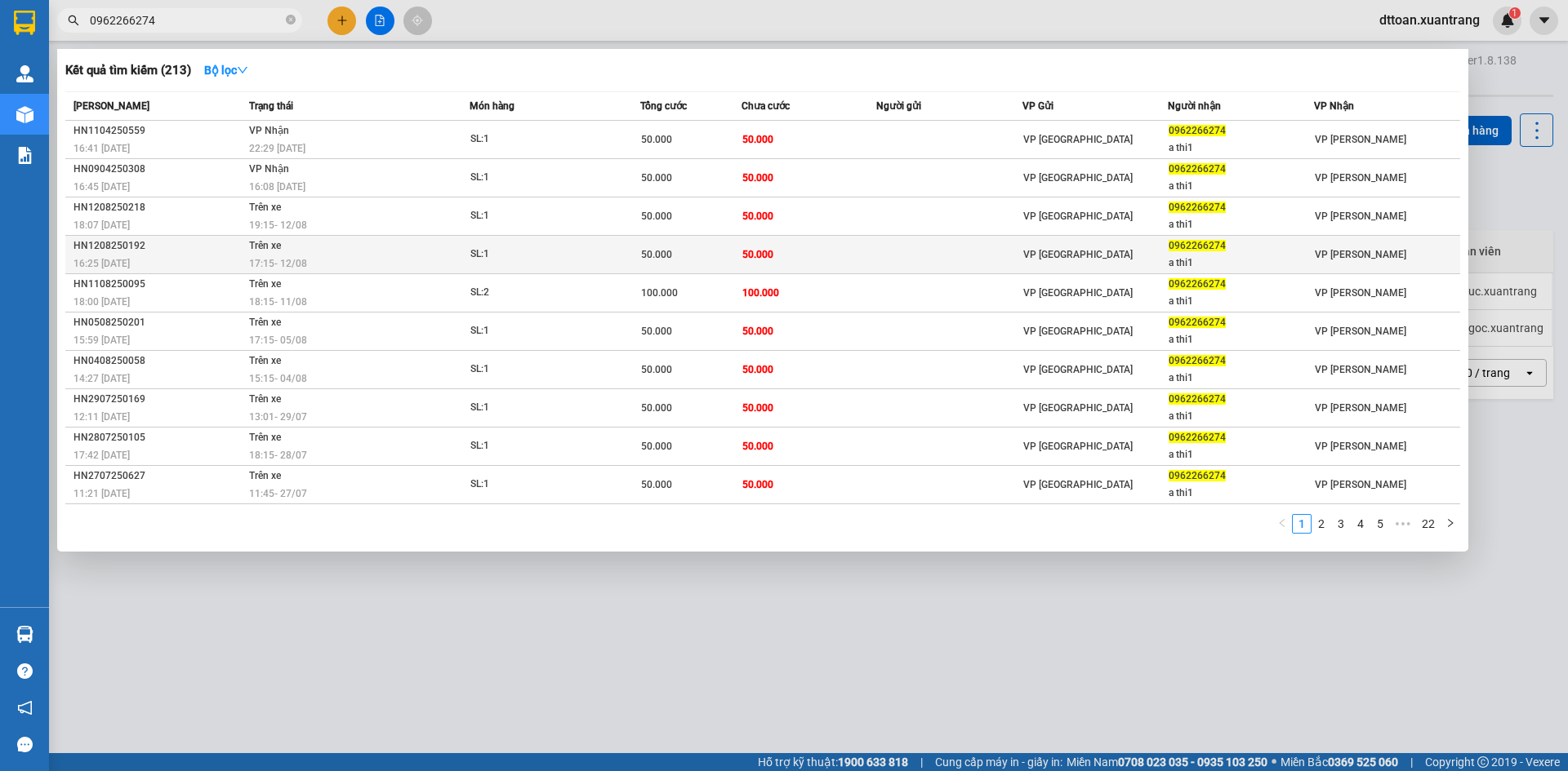
click at [352, 254] on div "17:15 [DATE]" at bounding box center [359, 263] width 220 height 18
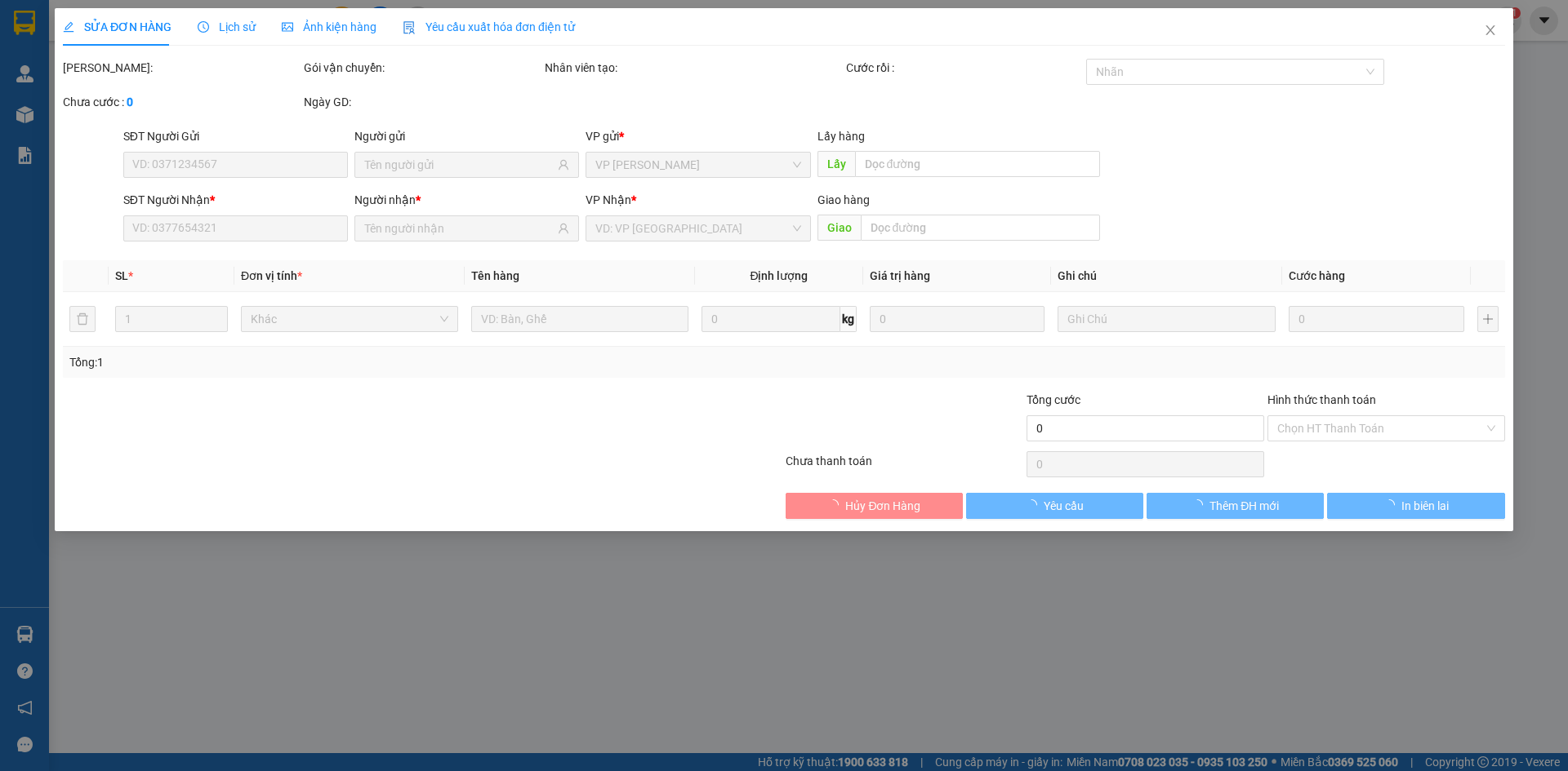
type input "0962266274"
type input "a thi1"
type input "50.000"
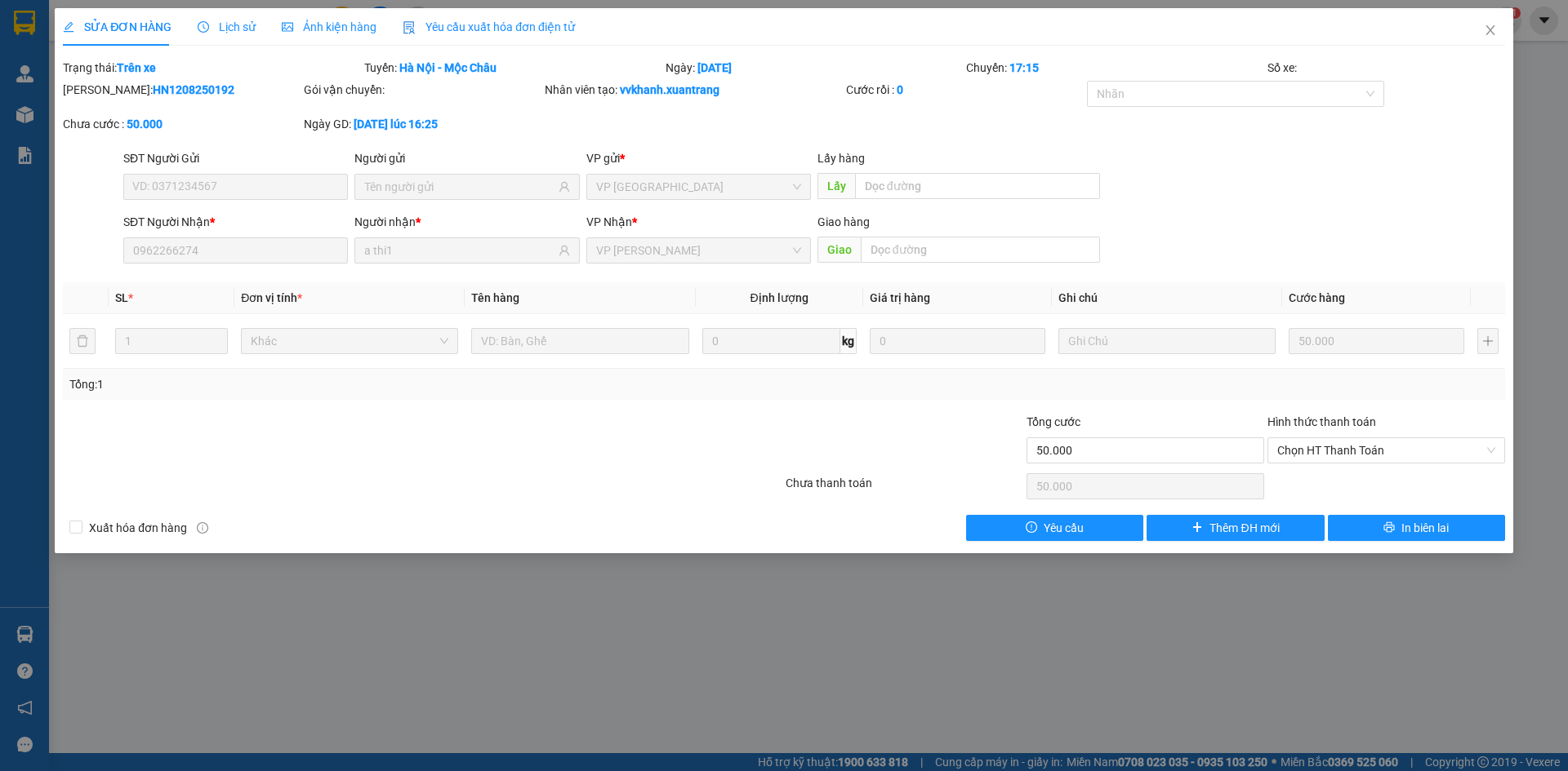
click at [341, 26] on span "Ảnh kiện hàng" at bounding box center [329, 27] width 95 height 13
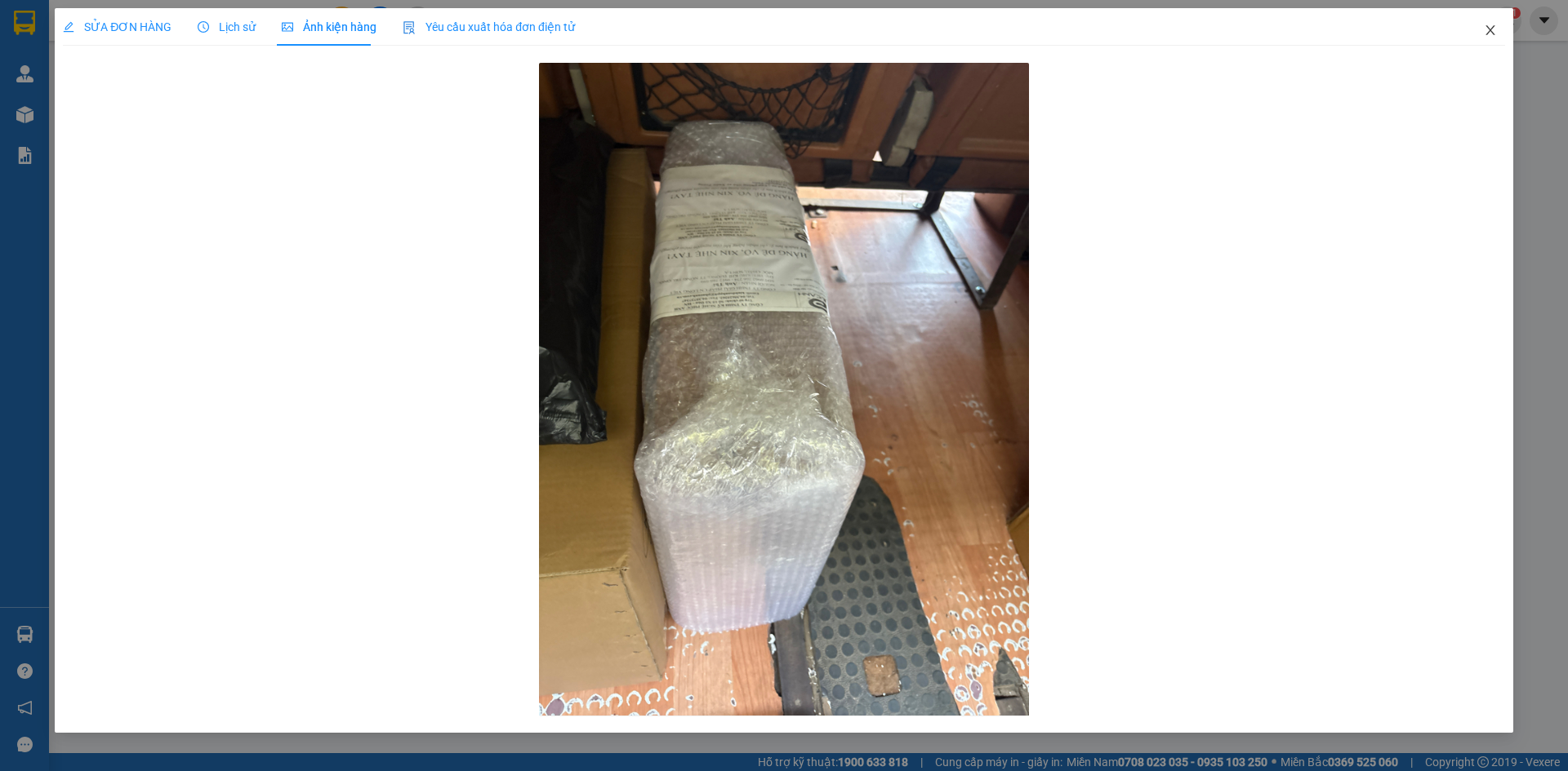
click at [1487, 29] on icon "close" at bounding box center [1490, 30] width 13 height 13
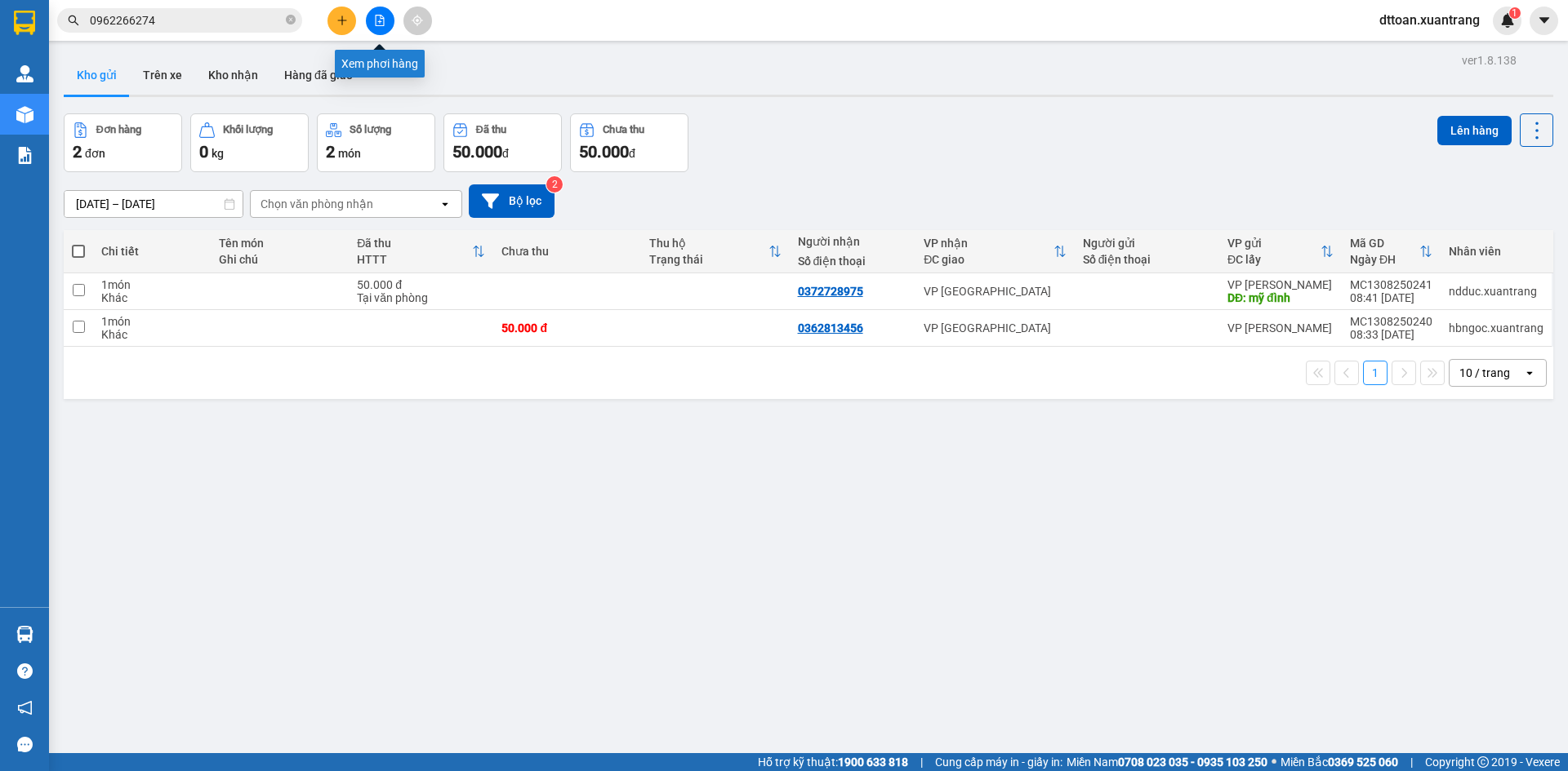
click at [380, 21] on icon "file-add" at bounding box center [380, 21] width 9 height 12
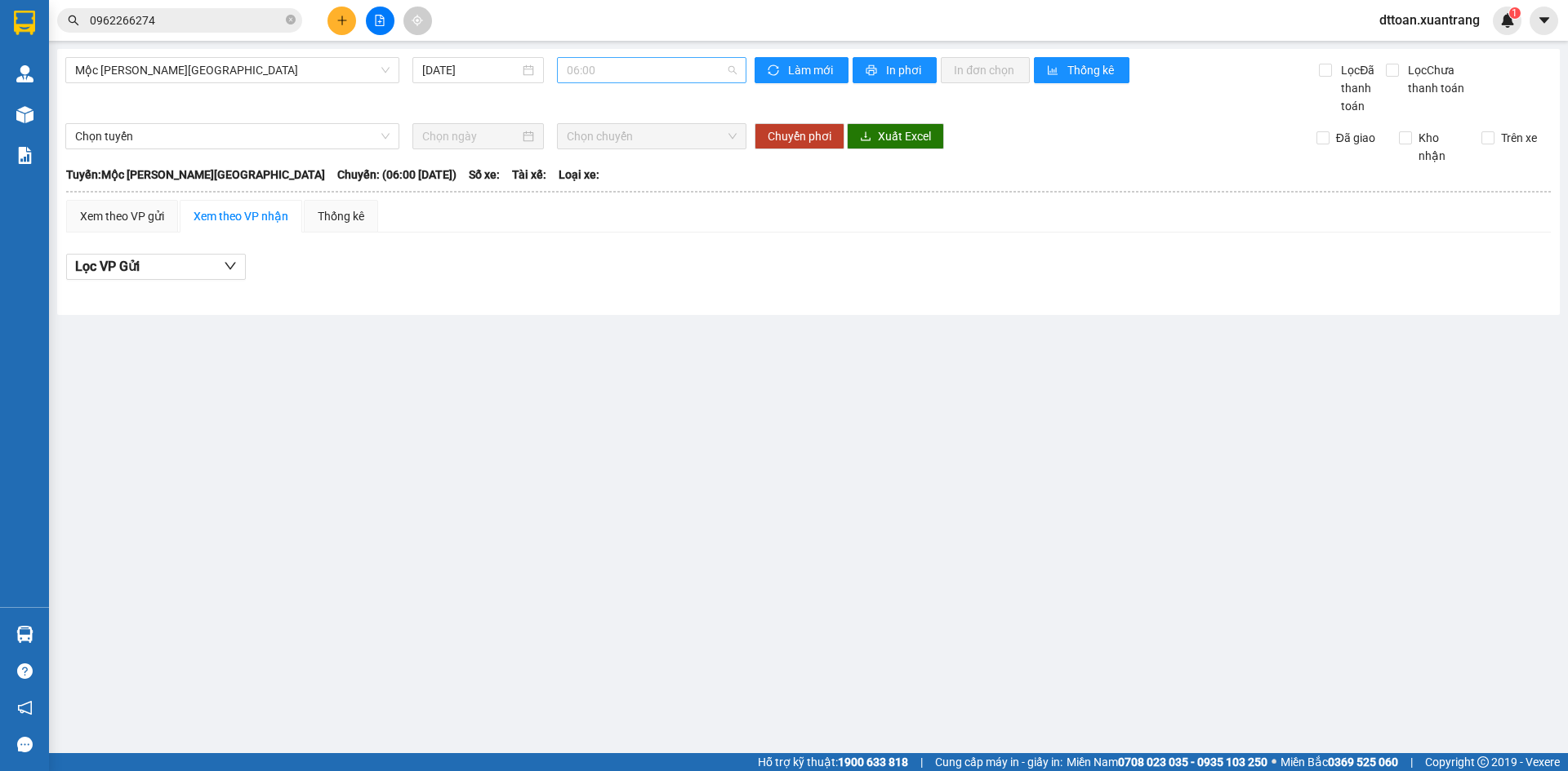
click at [612, 79] on span "06:00" at bounding box center [651, 69] width 170 height 24
click at [190, 23] on input "0962266274" at bounding box center [186, 20] width 192 height 18
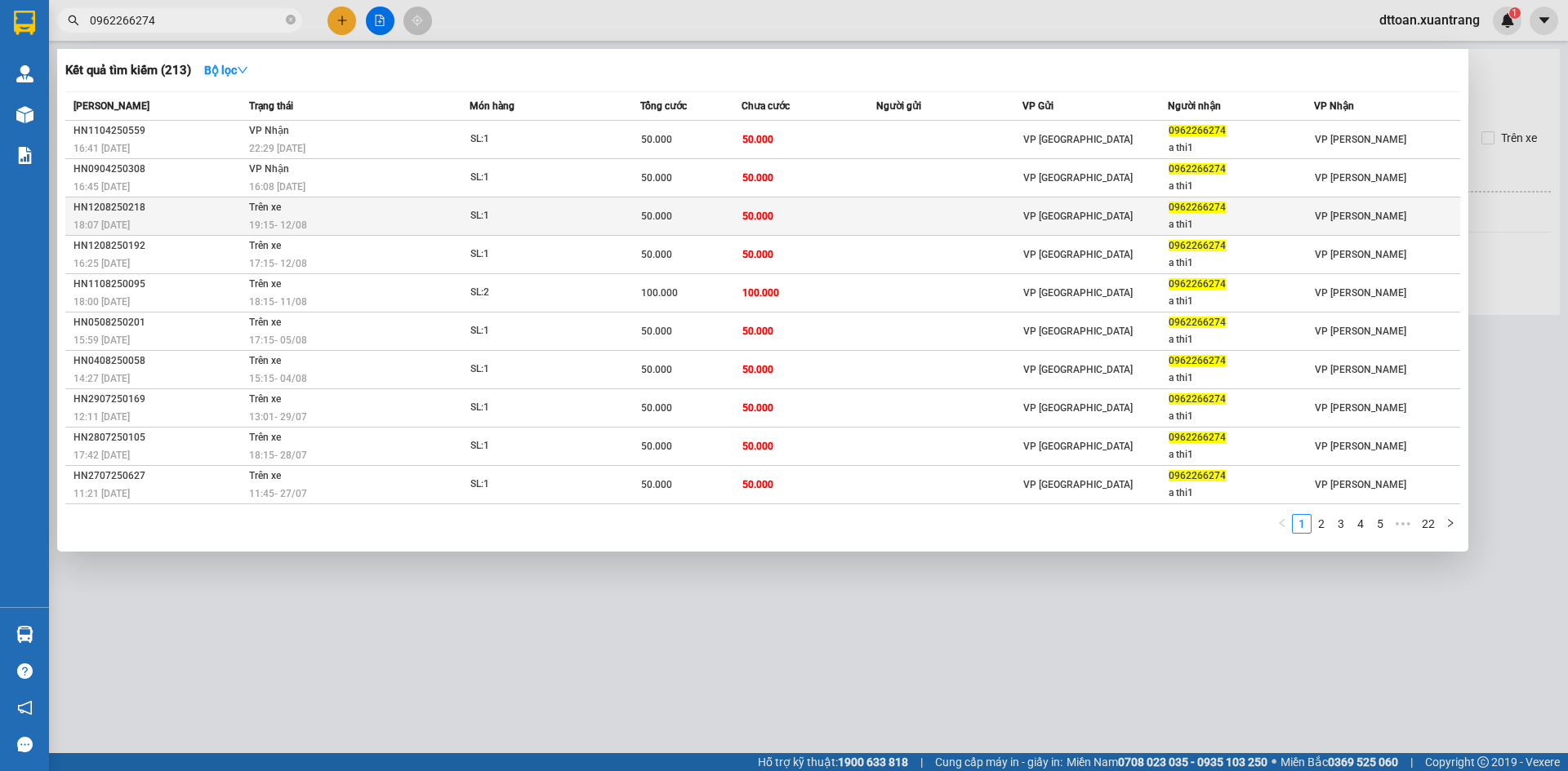
click at [369, 217] on div "19:15 [DATE]" at bounding box center [359, 225] width 220 height 18
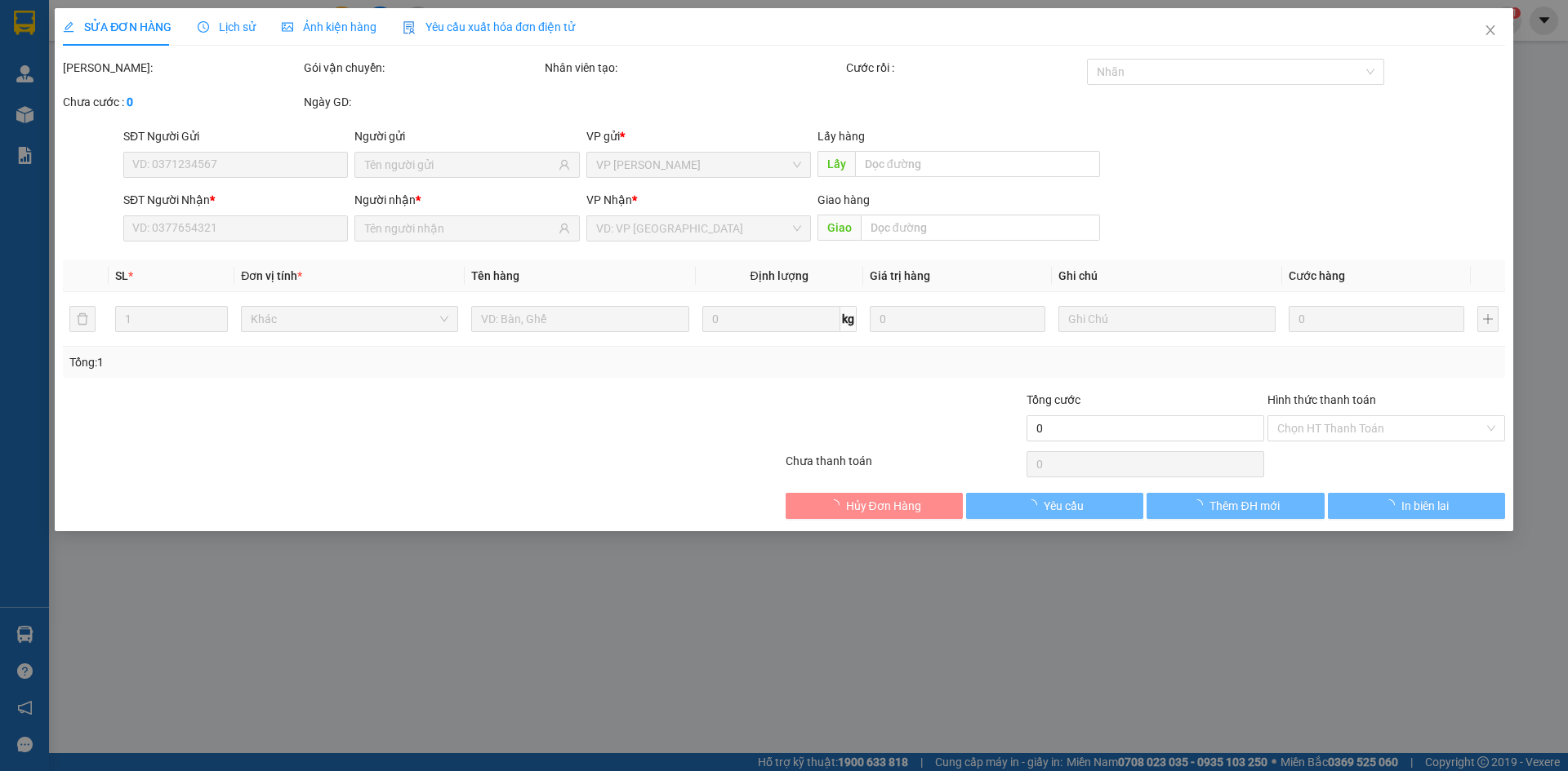
type input "0962266274"
type input "a thi1"
type input "50.000"
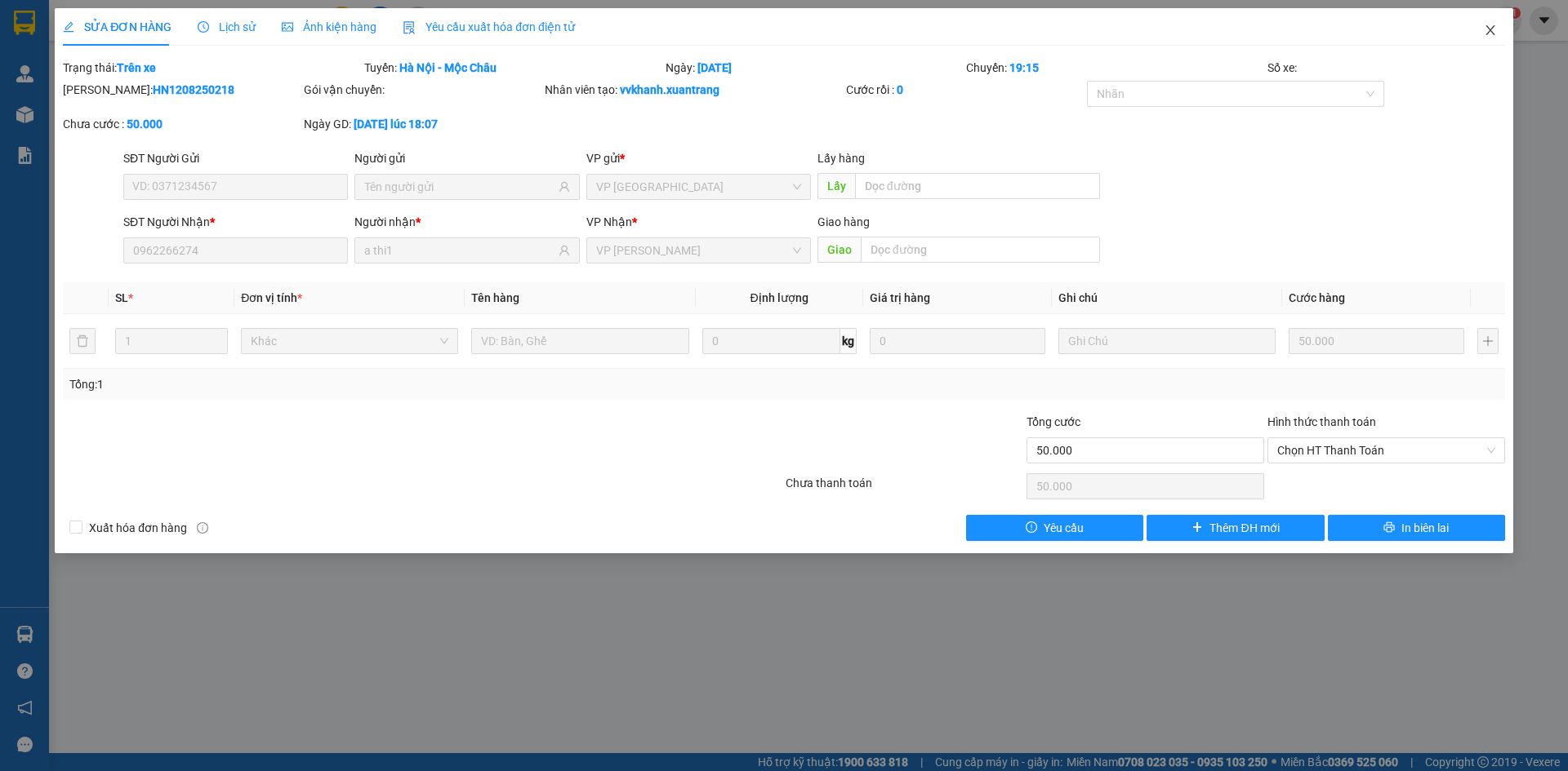
click at [1489, 28] on icon "close" at bounding box center [1490, 30] width 13 height 13
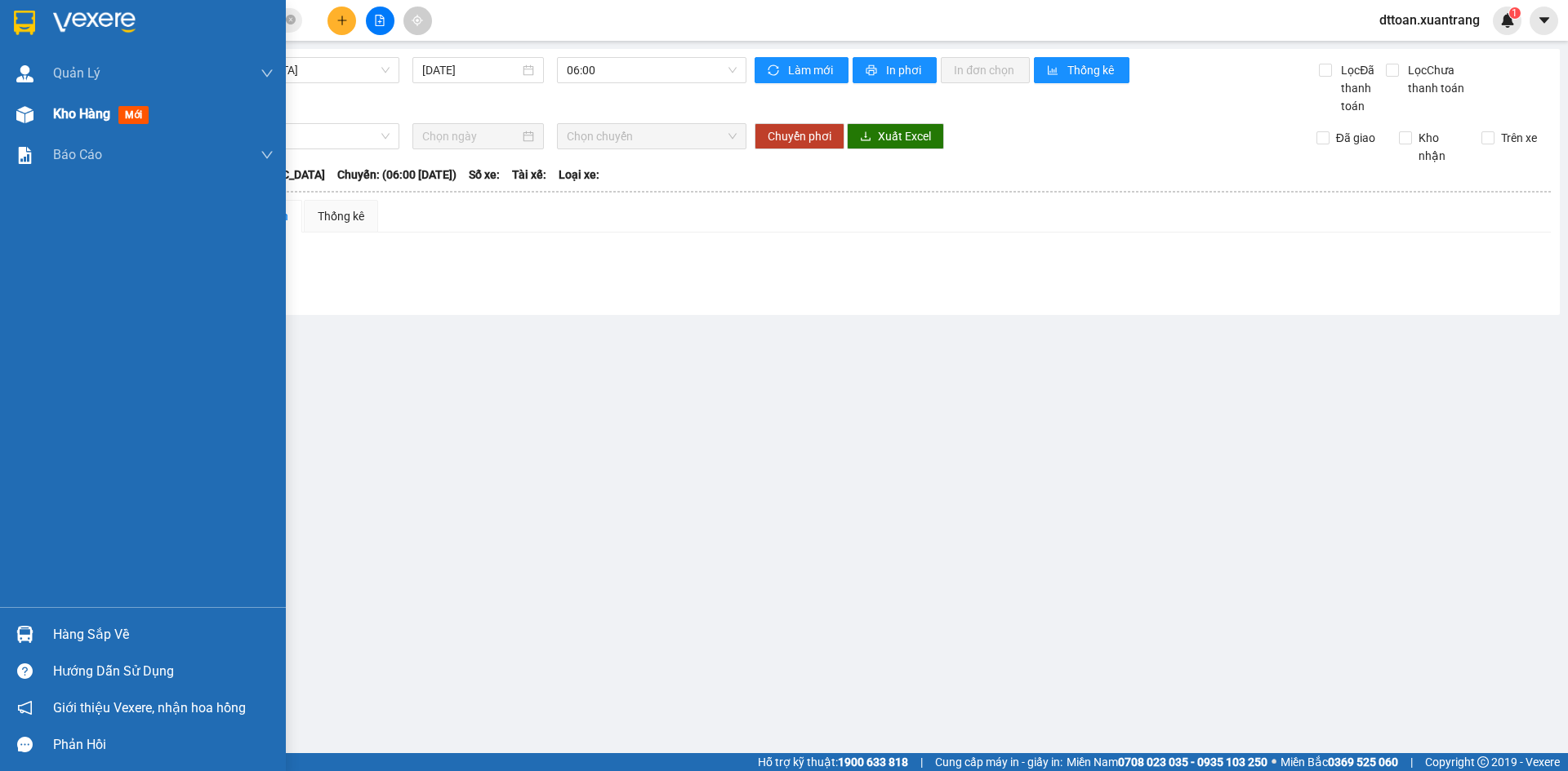
click at [44, 115] on div "Kho hàng mới" at bounding box center [143, 114] width 286 height 41
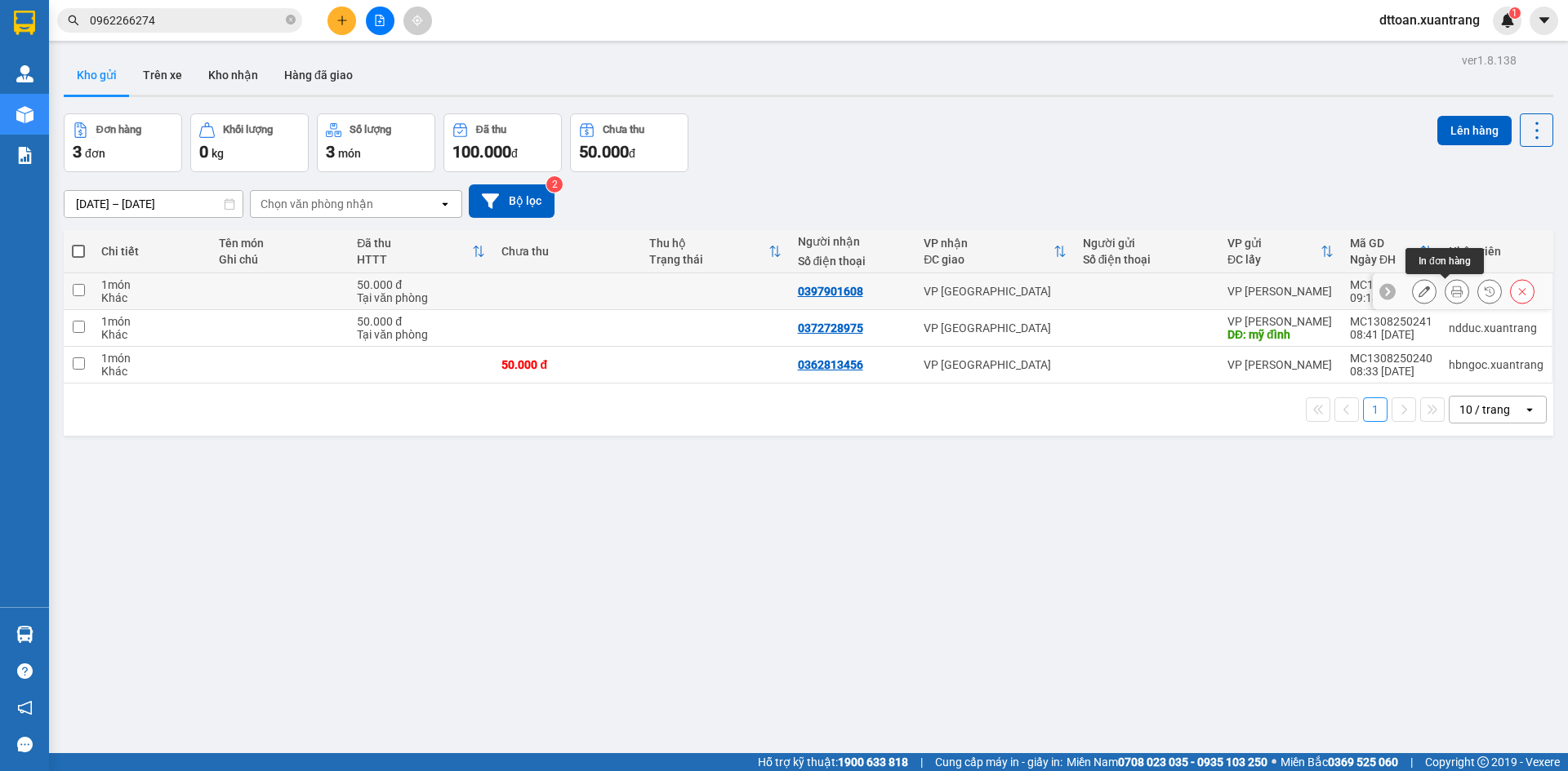
click at [1451, 287] on icon at bounding box center [1457, 292] width 12 height 12
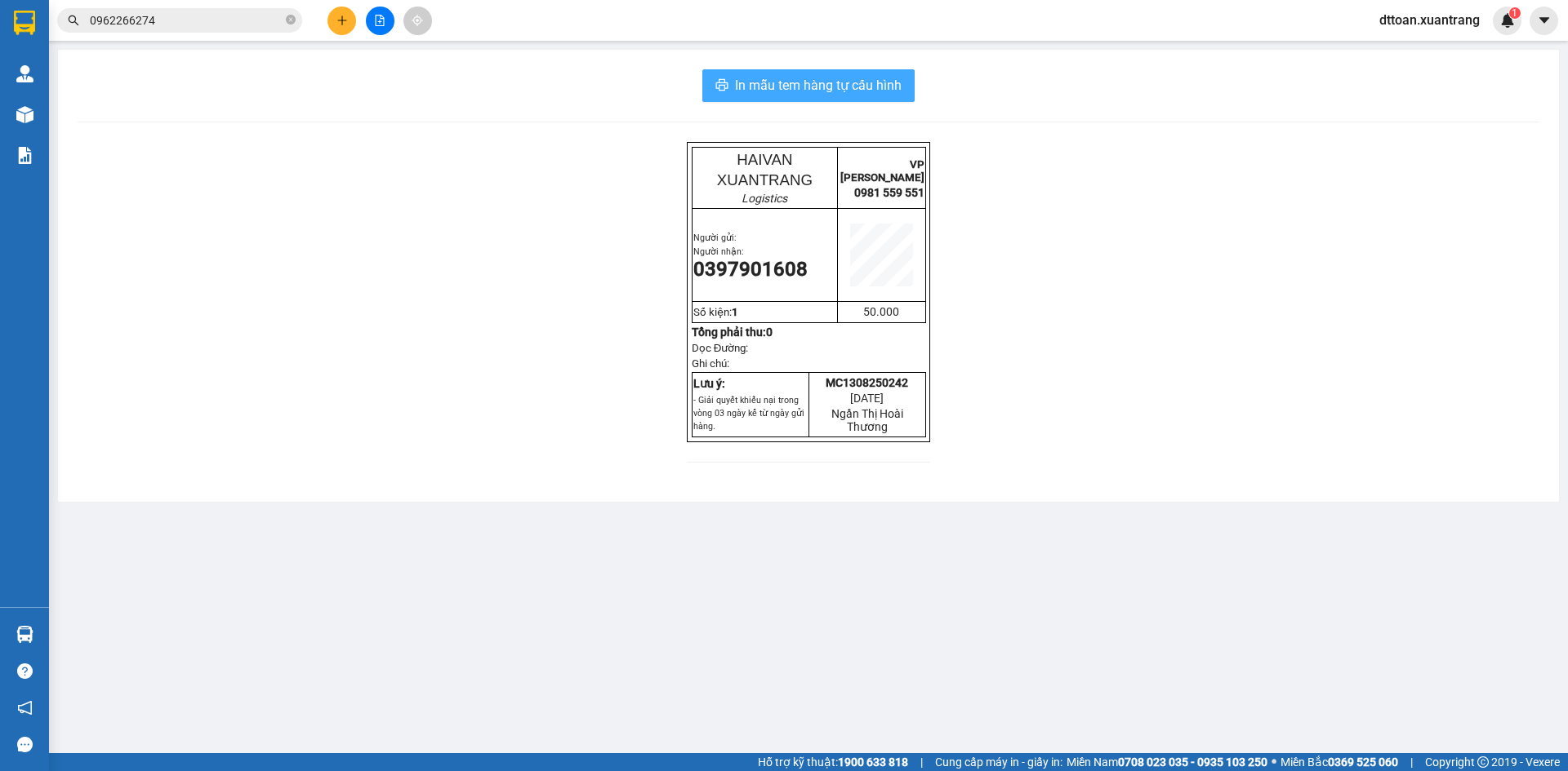
click at [869, 81] on span "In mẫu tem hàng tự cấu hình" at bounding box center [817, 85] width 167 height 20
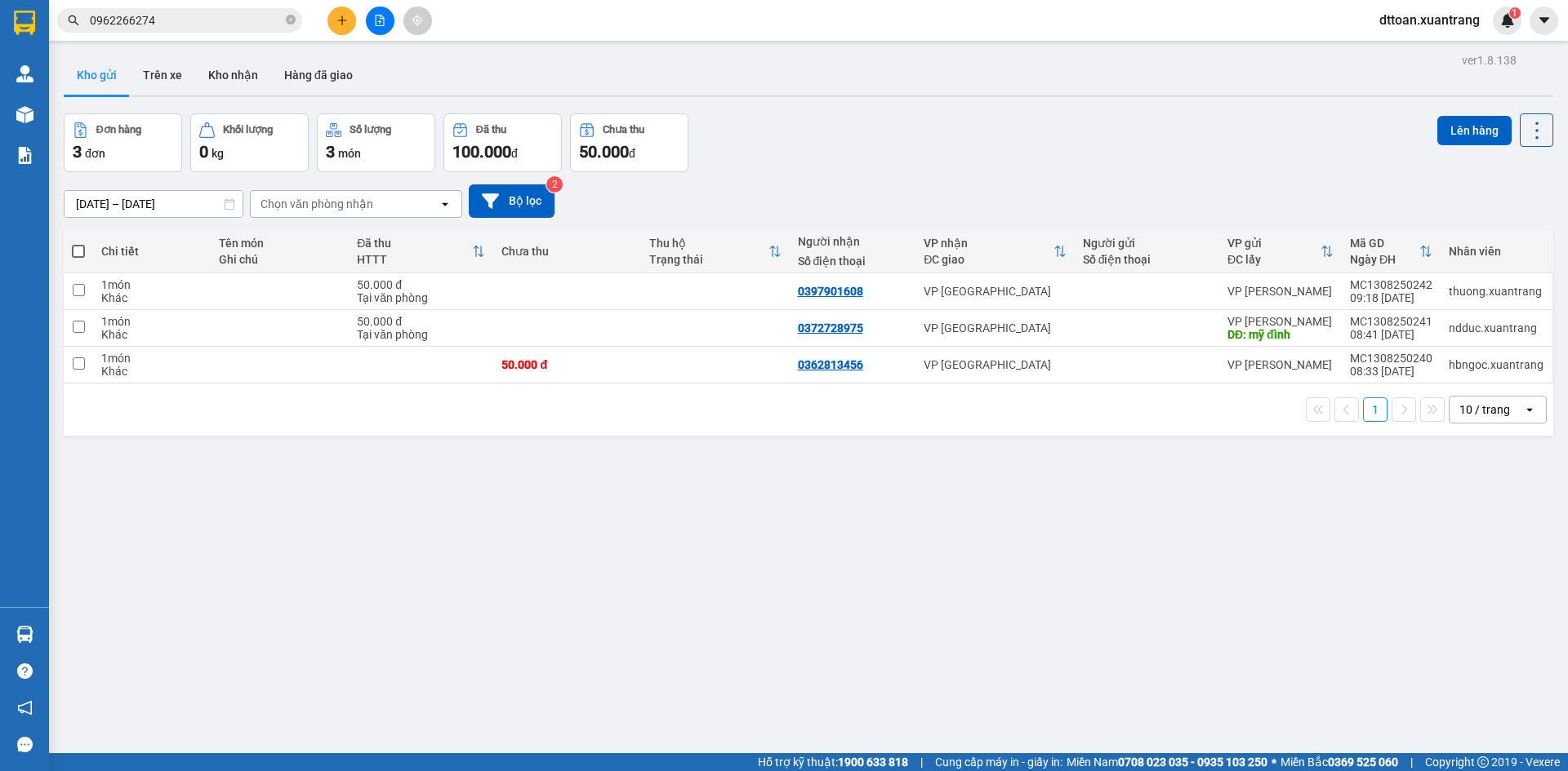
click at [295, 23] on span "0962266274" at bounding box center [179, 20] width 245 height 24
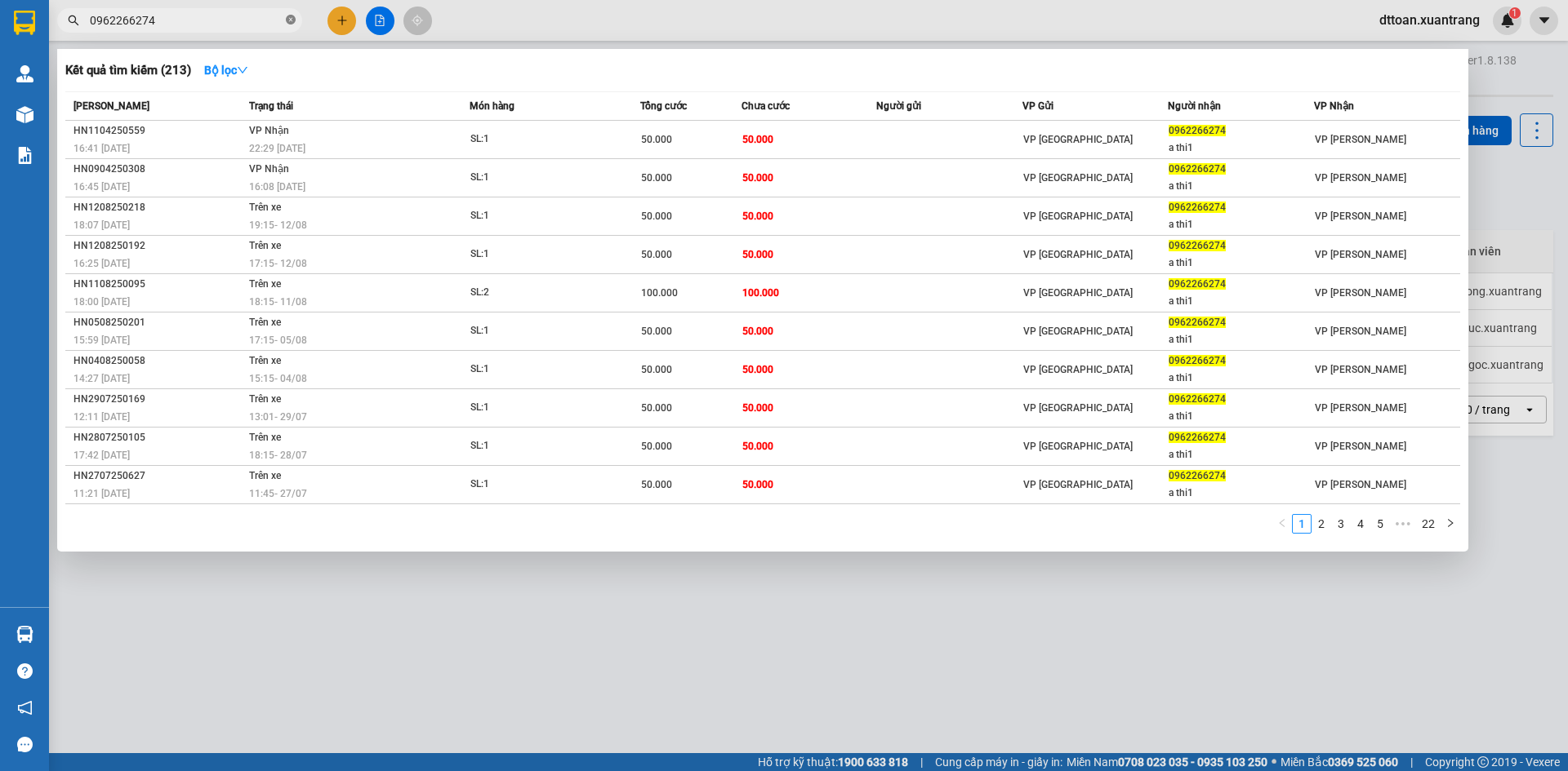
click at [291, 22] on icon "close-circle" at bounding box center [291, 20] width 10 height 10
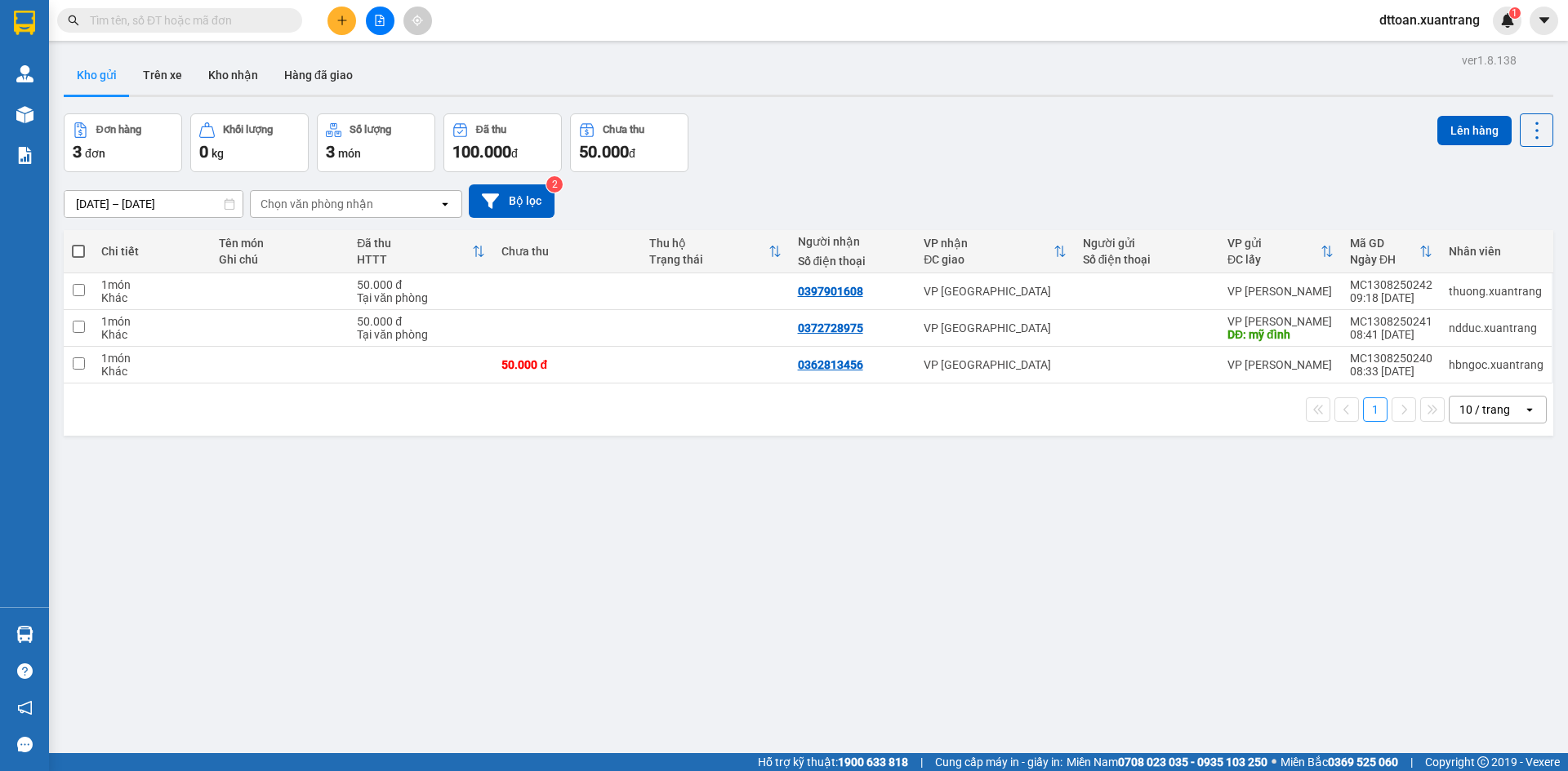
click at [233, 13] on input "text" at bounding box center [186, 20] width 192 height 18
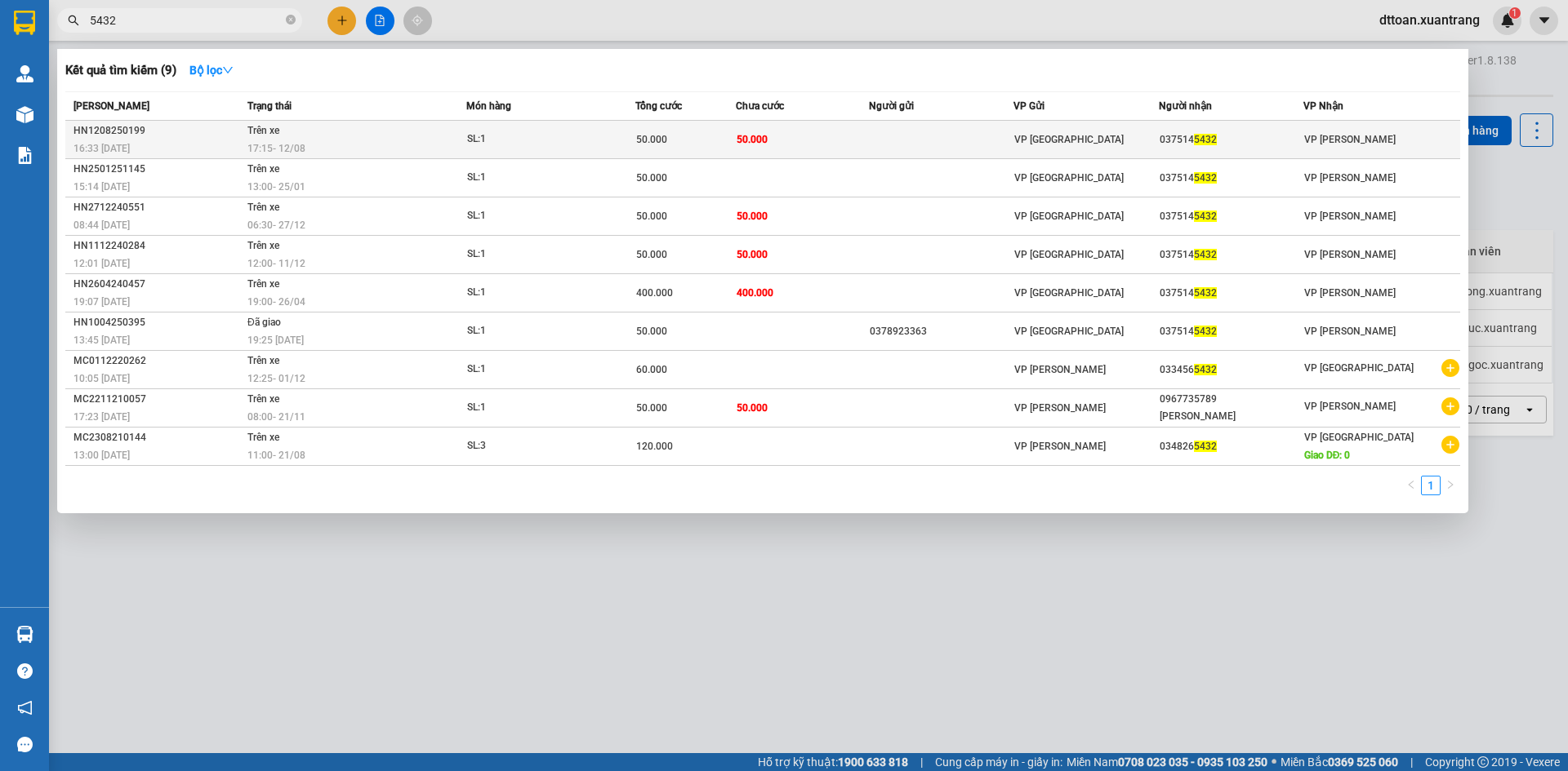
type input "5432"
click at [351, 147] on div "17:15 [DATE]" at bounding box center [356, 148] width 218 height 18
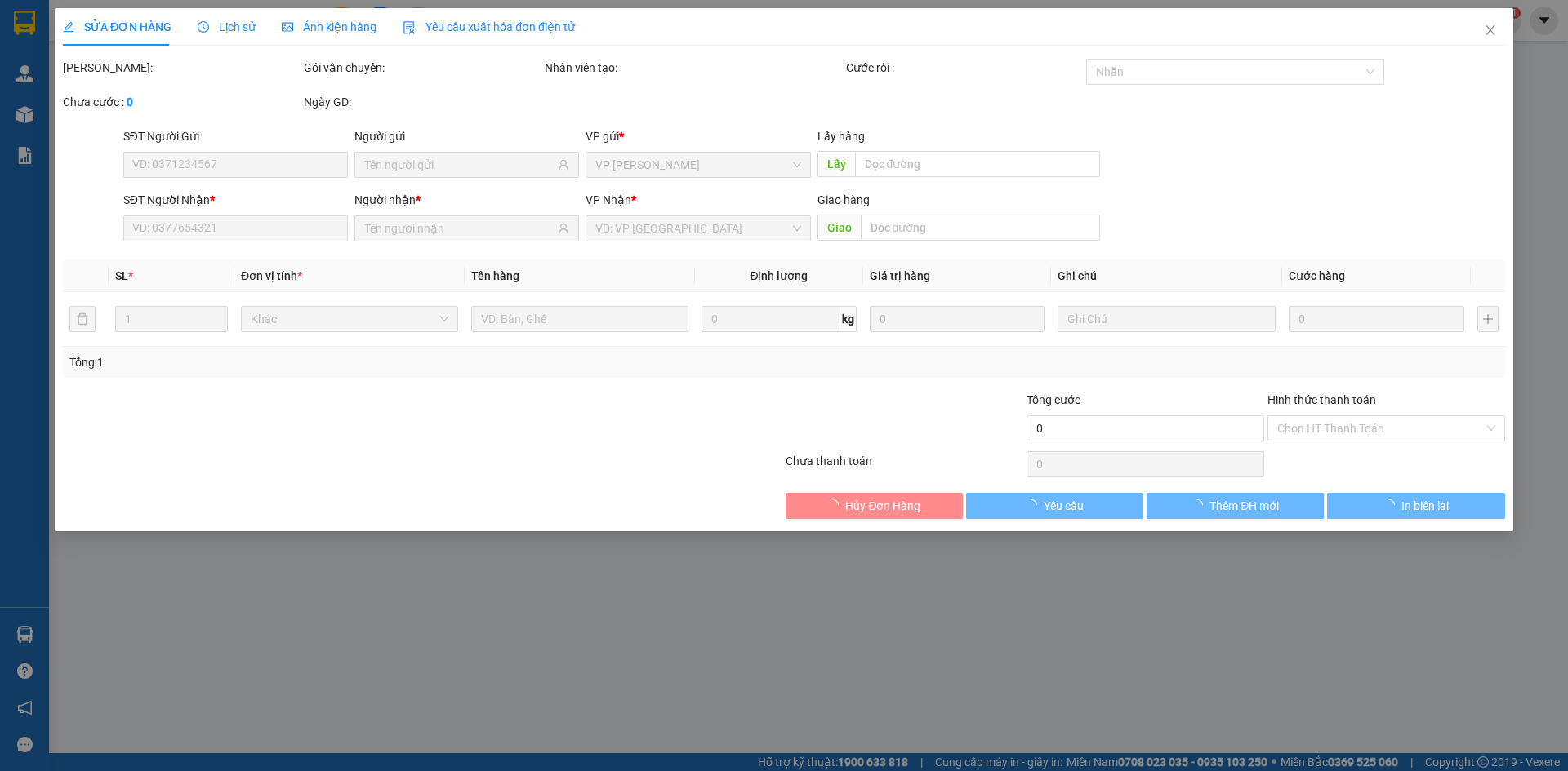
type input "0375145432"
type input "50.000"
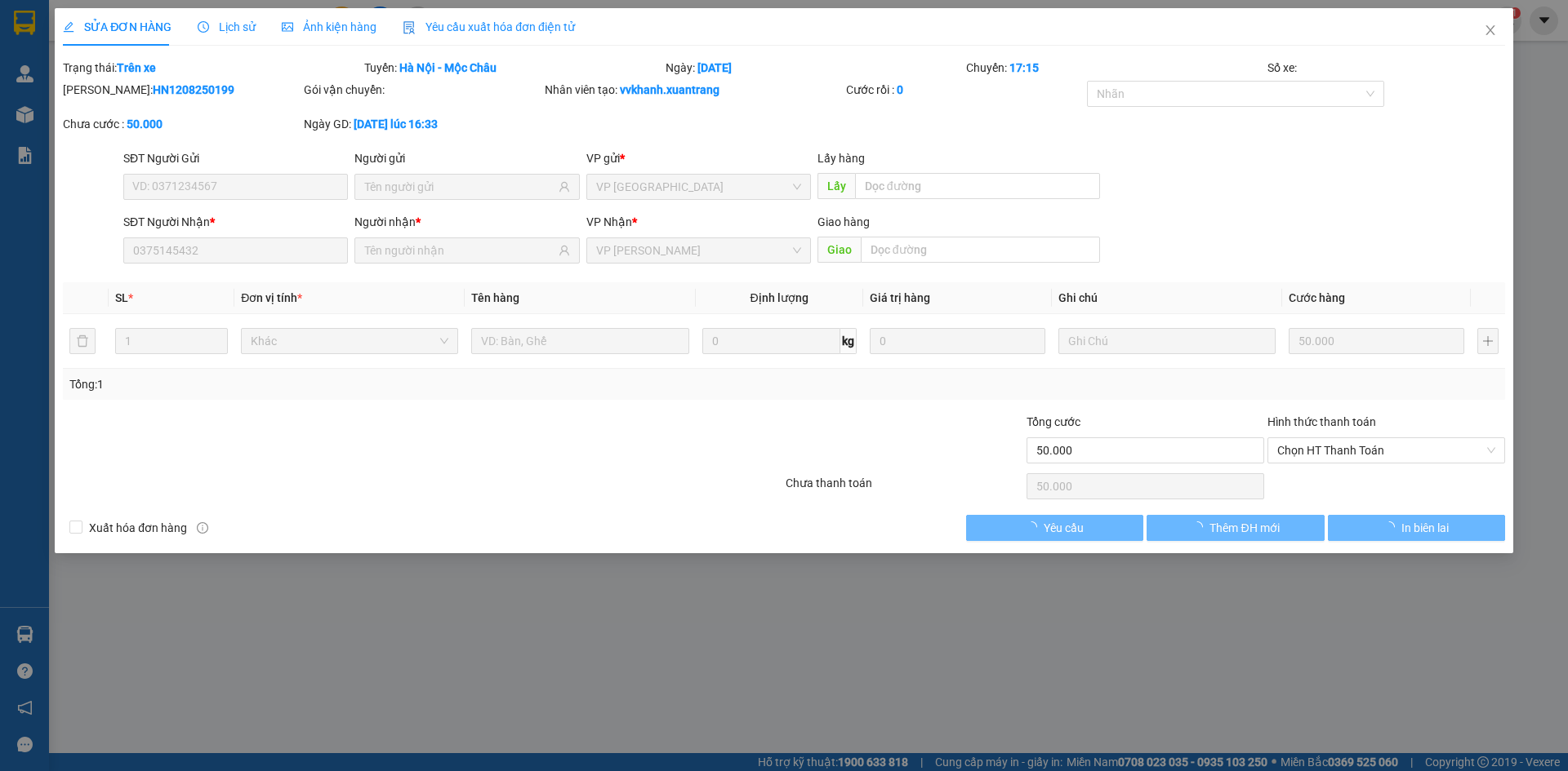
click at [331, 26] on span "Ảnh kiện hàng" at bounding box center [329, 27] width 95 height 13
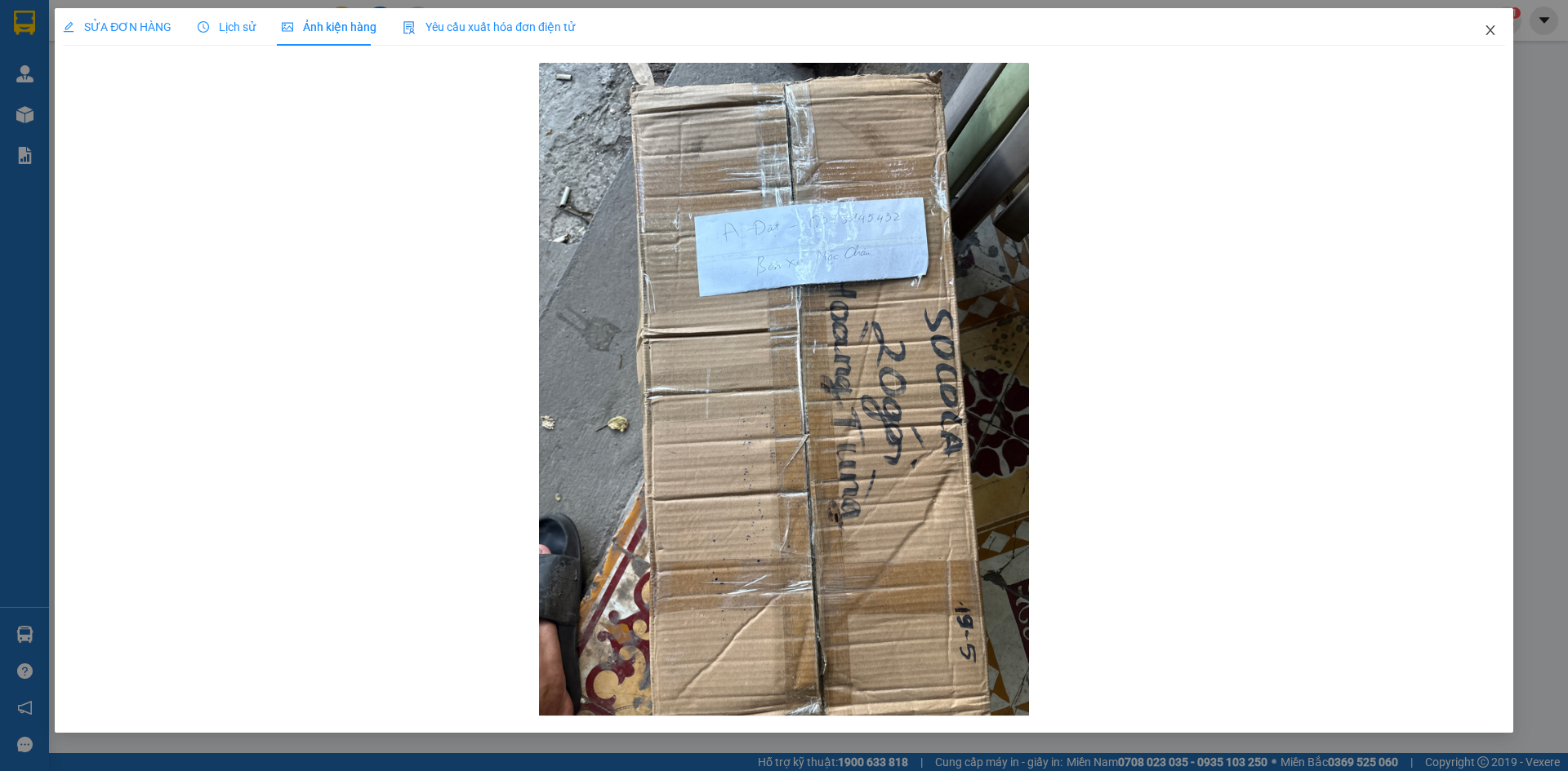
click at [1490, 30] on icon "close" at bounding box center [1490, 30] width 13 height 13
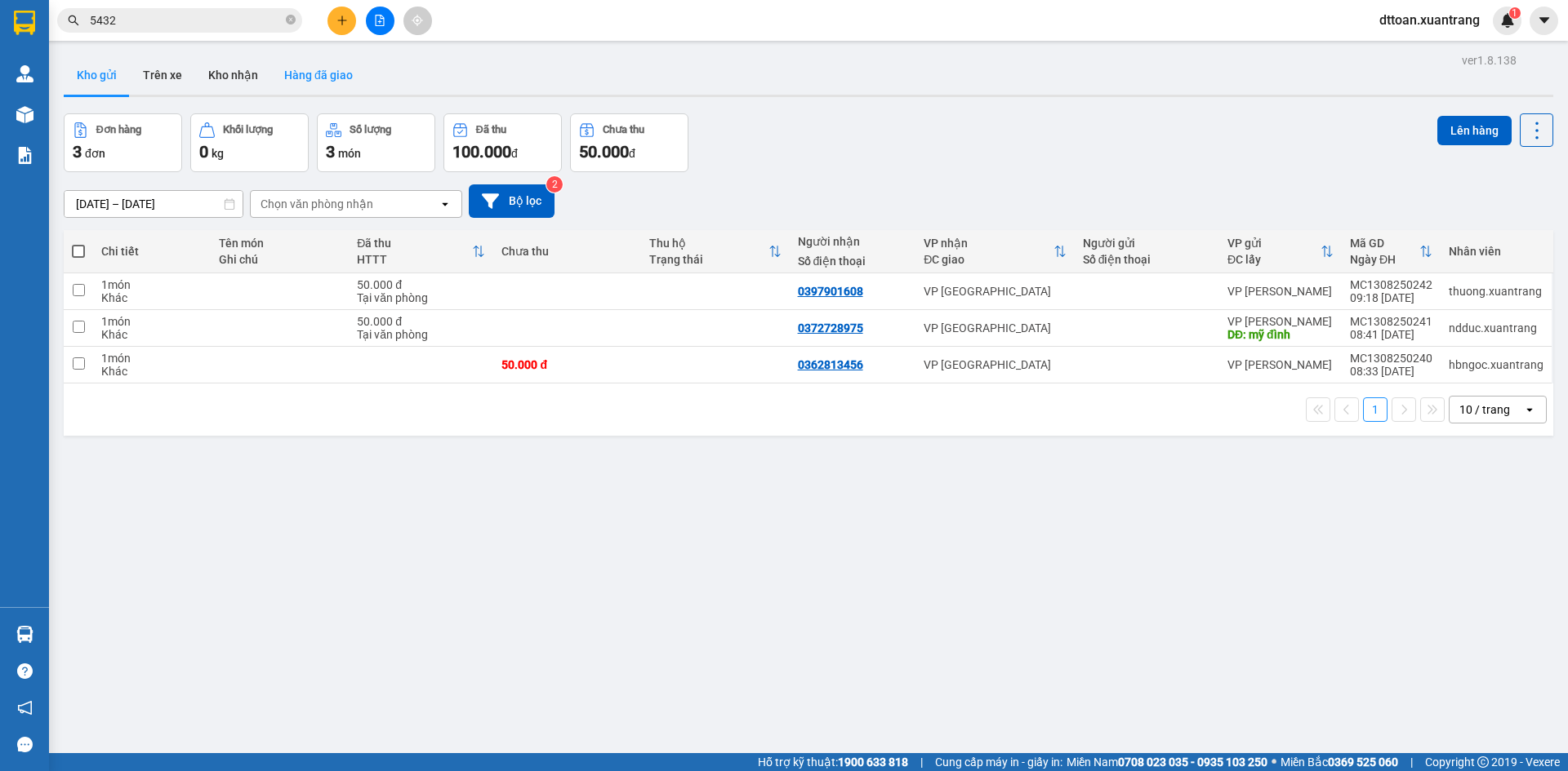
click at [328, 74] on button "Hàng đã giao" at bounding box center [318, 74] width 95 height 39
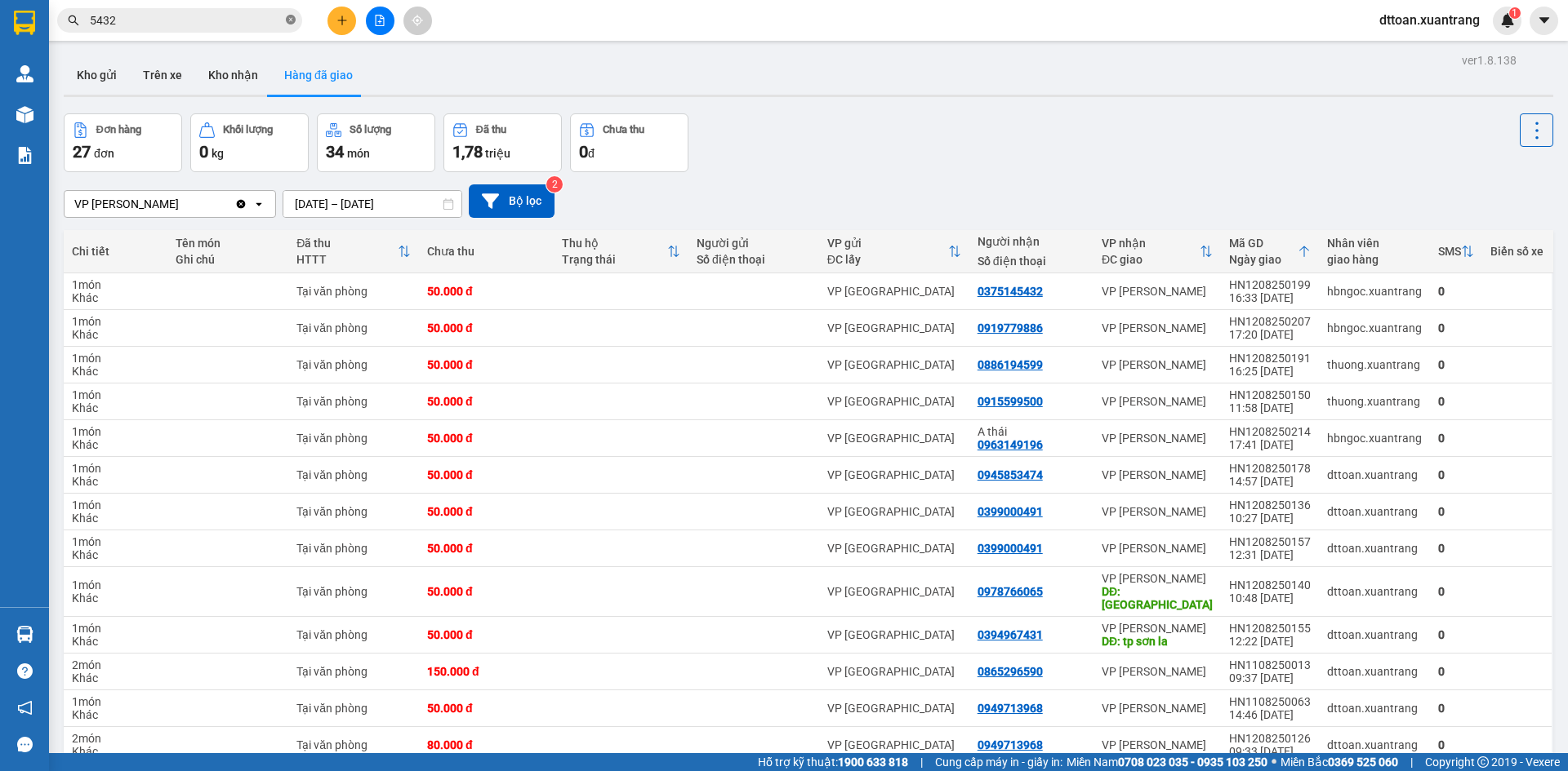
click at [287, 21] on icon "close-circle" at bounding box center [291, 20] width 10 height 10
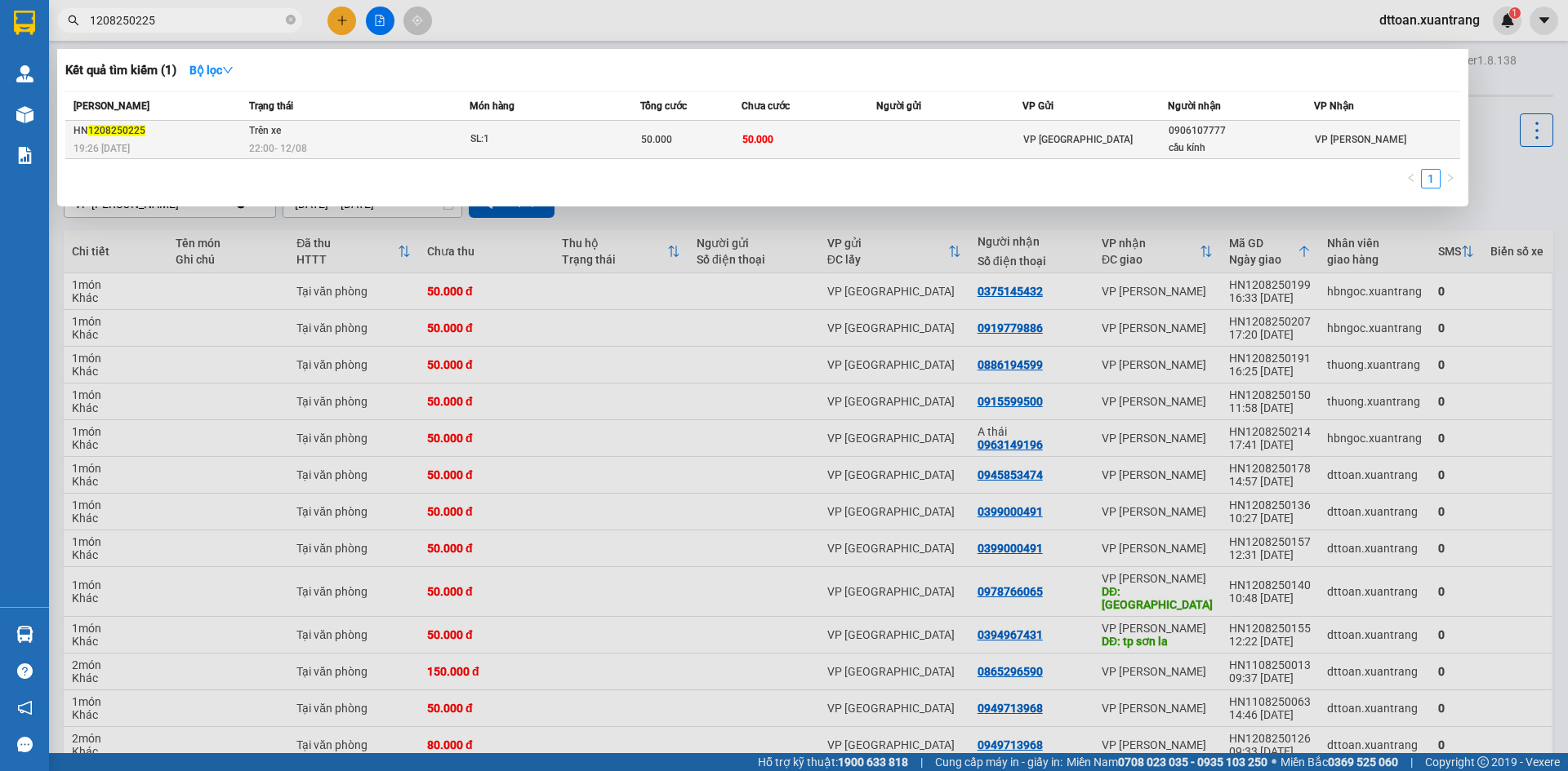
type input "1208250225"
click at [462, 134] on td "Trên xe 22:00 [DATE]" at bounding box center [357, 140] width 224 height 38
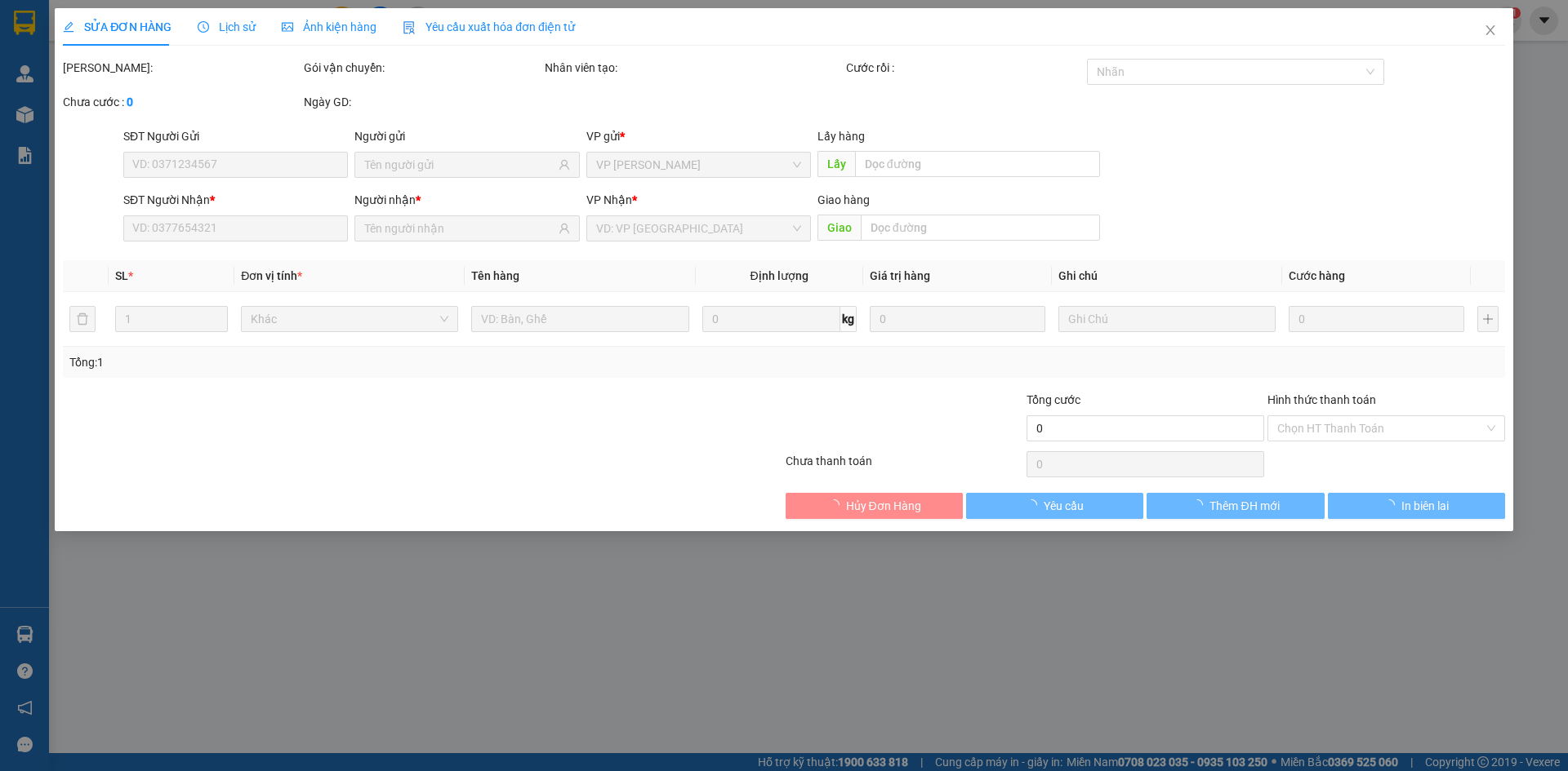
type input "0906107777"
type input "cầu kính"
type input "50.000"
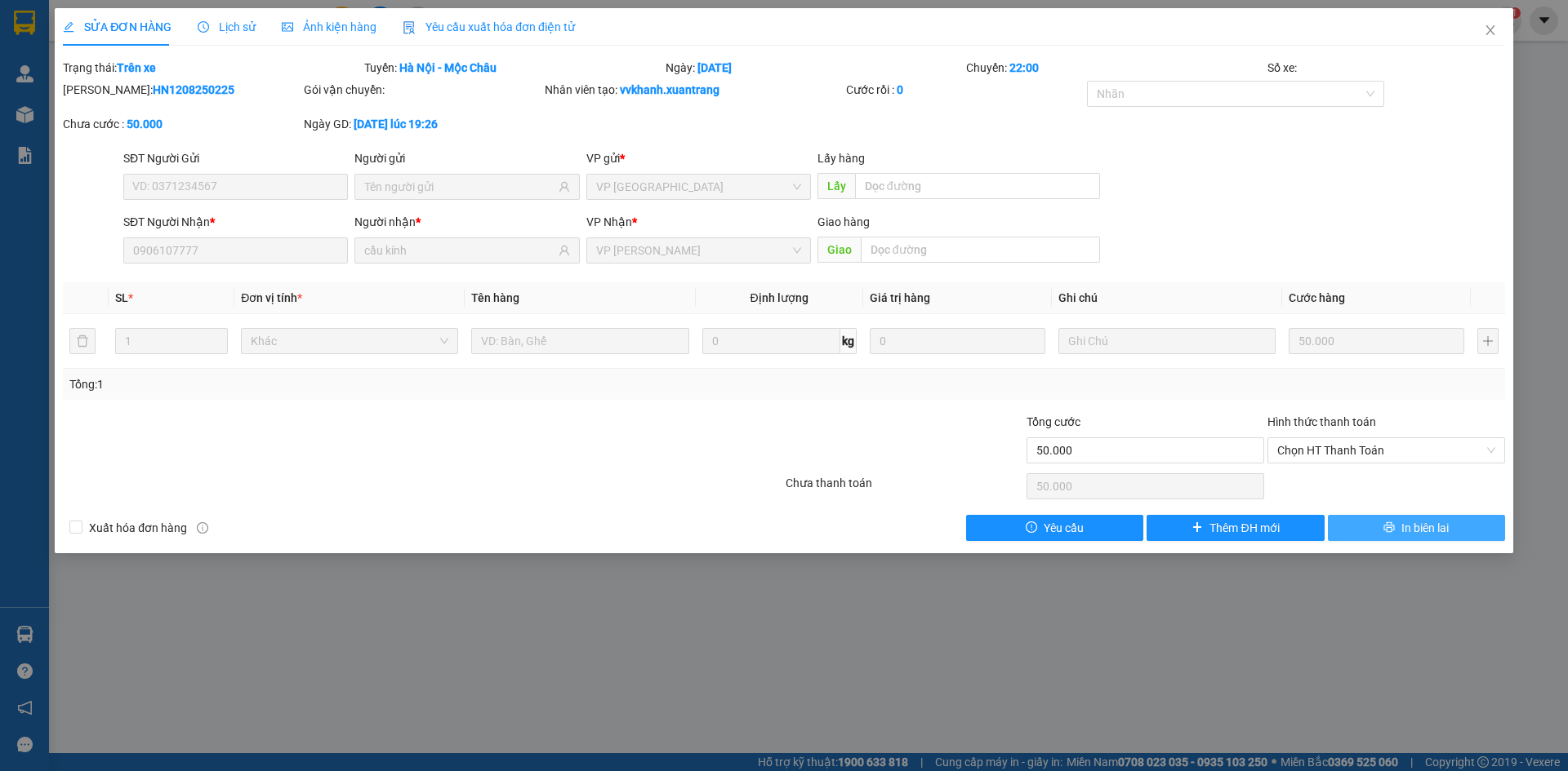
click at [1468, 529] on button "In biên lai" at bounding box center [1417, 528] width 177 height 26
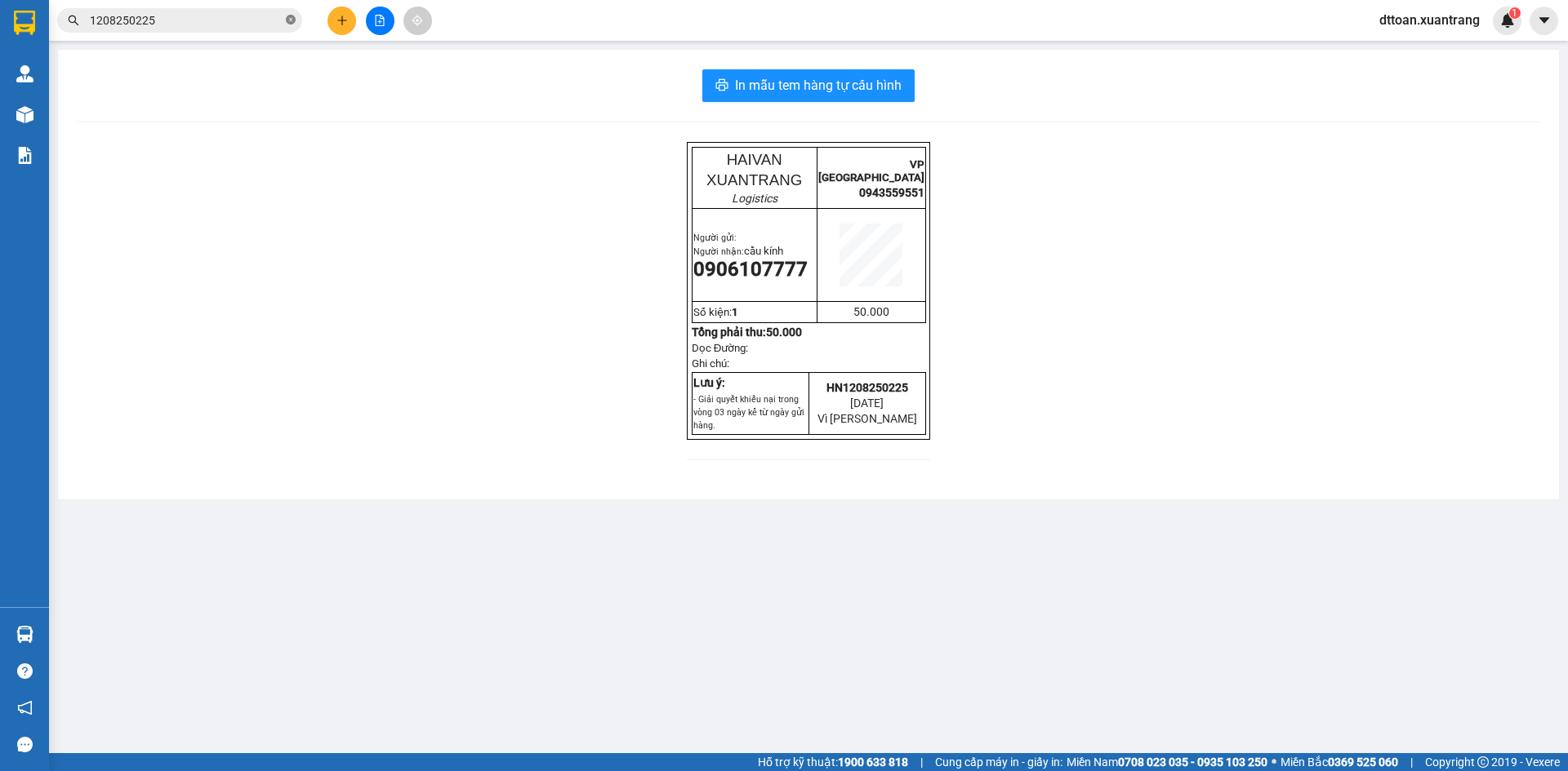
click at [287, 18] on icon "close-circle" at bounding box center [291, 20] width 10 height 10
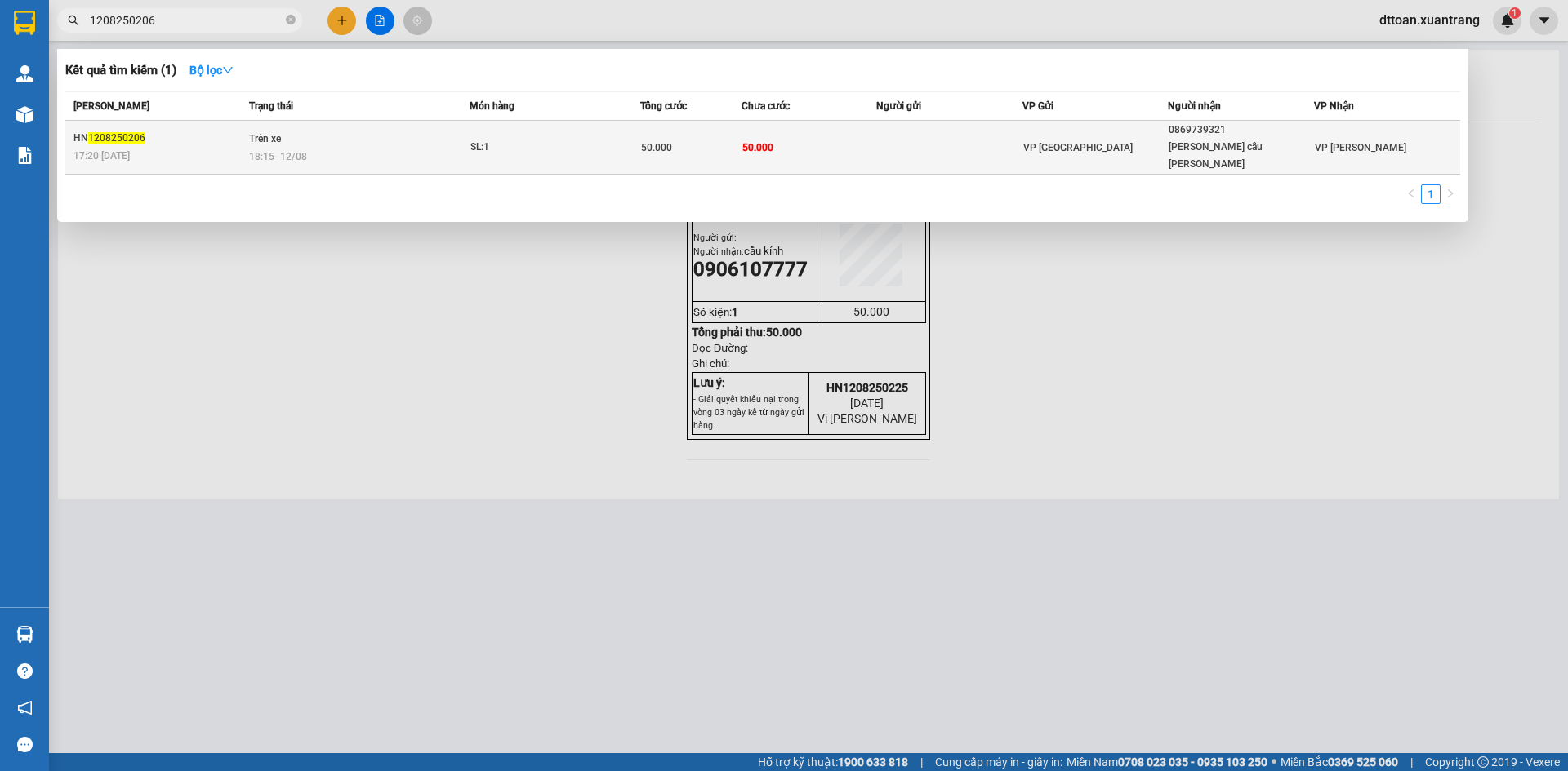
type input "1208250206"
click at [302, 150] on span "18:15 [DATE]" at bounding box center [278, 156] width 58 height 13
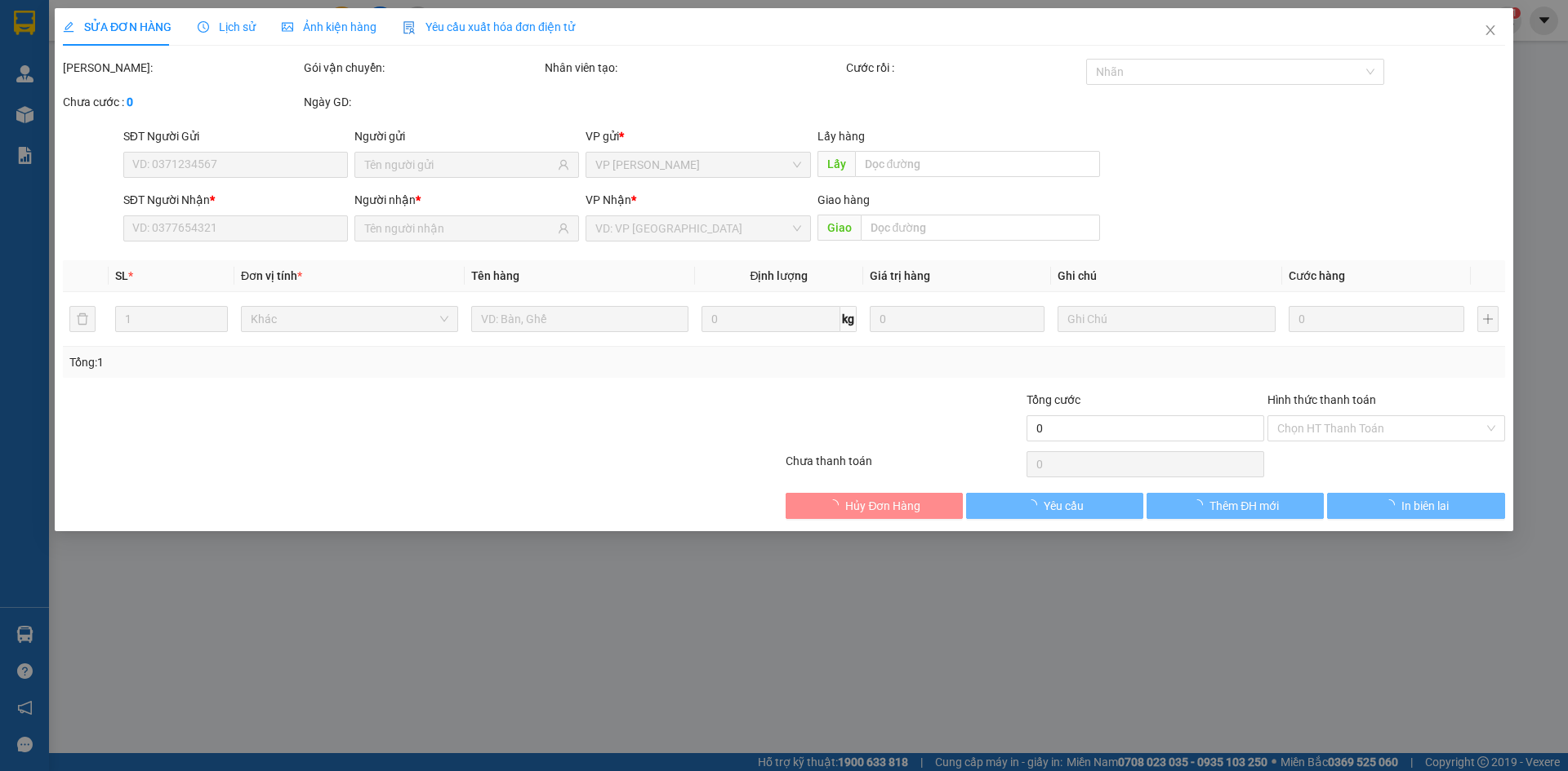
type input "0869739321"
type input "[PERSON_NAME] cầu [PERSON_NAME]"
type input "50.000"
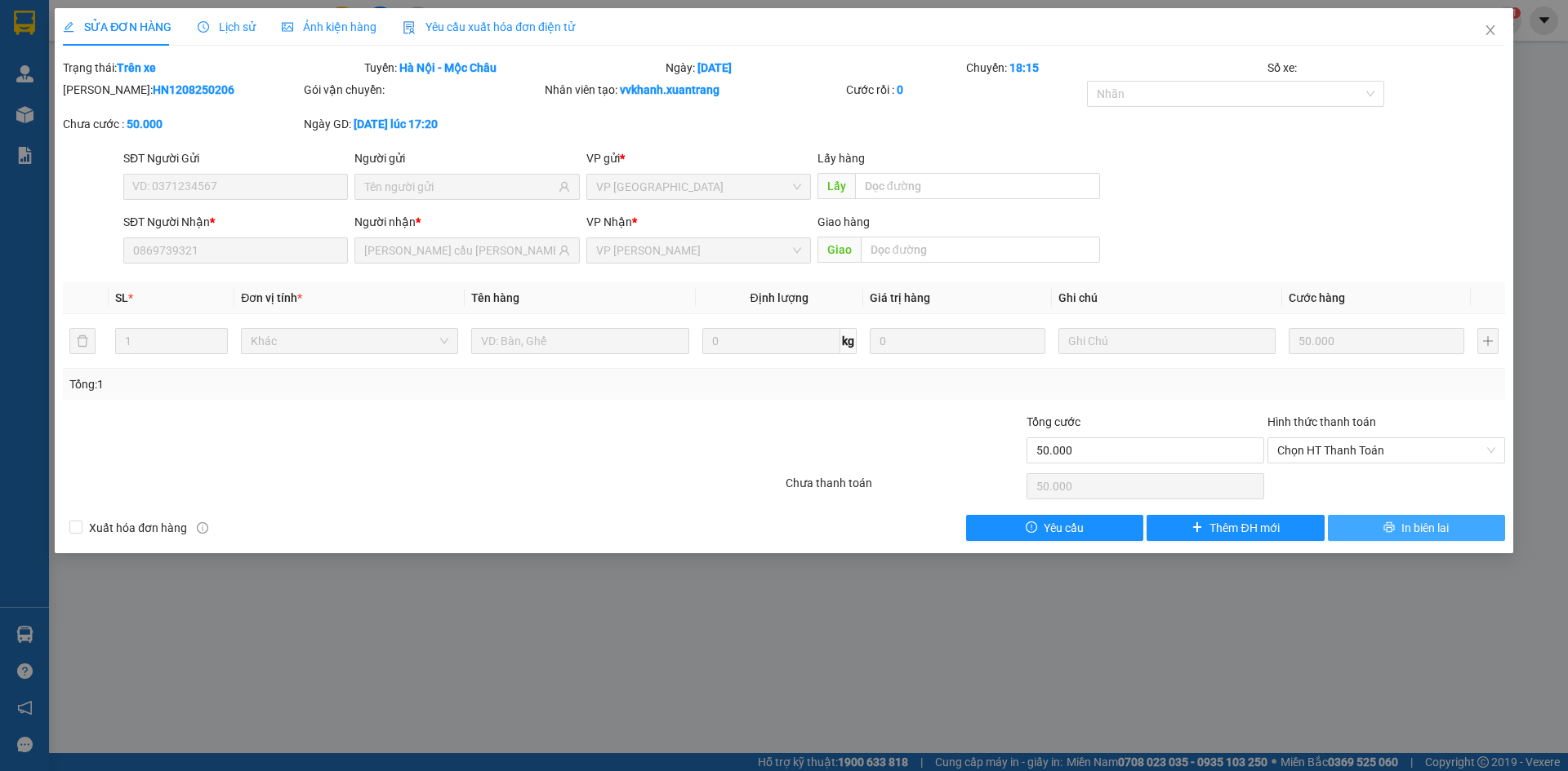
click at [1453, 539] on button "In biên lai" at bounding box center [1417, 528] width 177 height 26
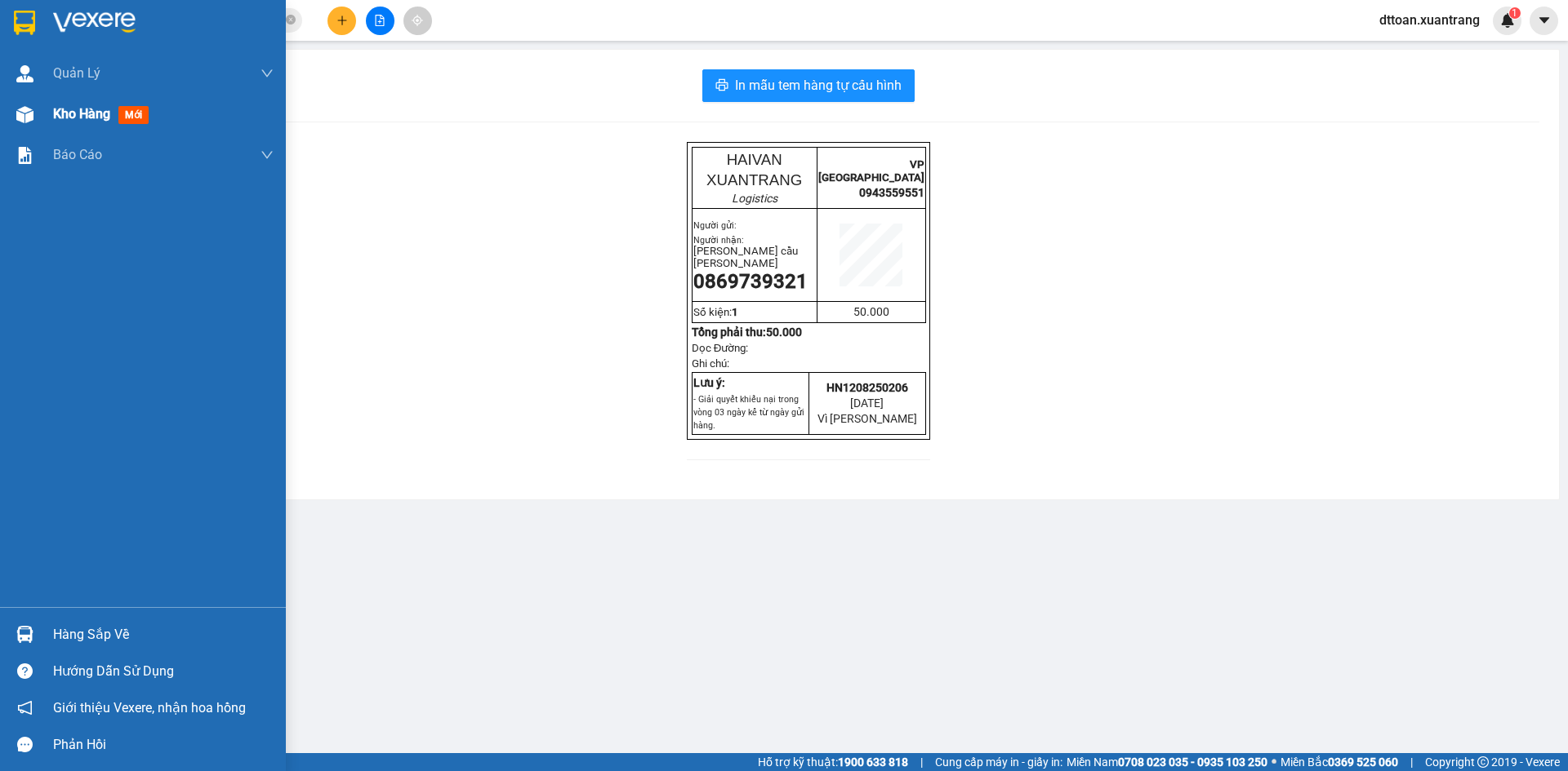
click at [32, 100] on div at bounding box center [25, 115] width 28 height 28
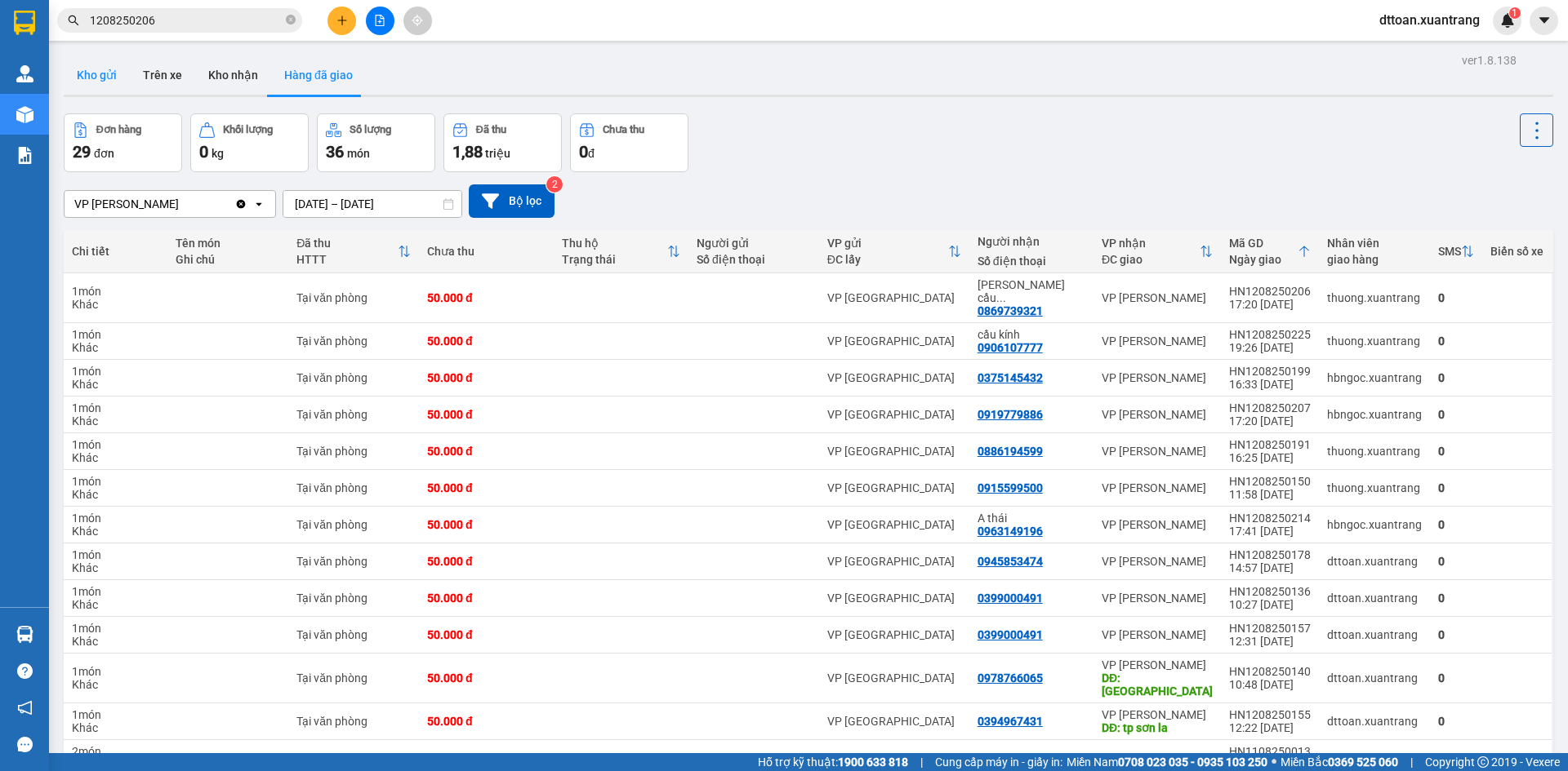
click at [97, 76] on button "Kho gửi" at bounding box center [96, 74] width 66 height 39
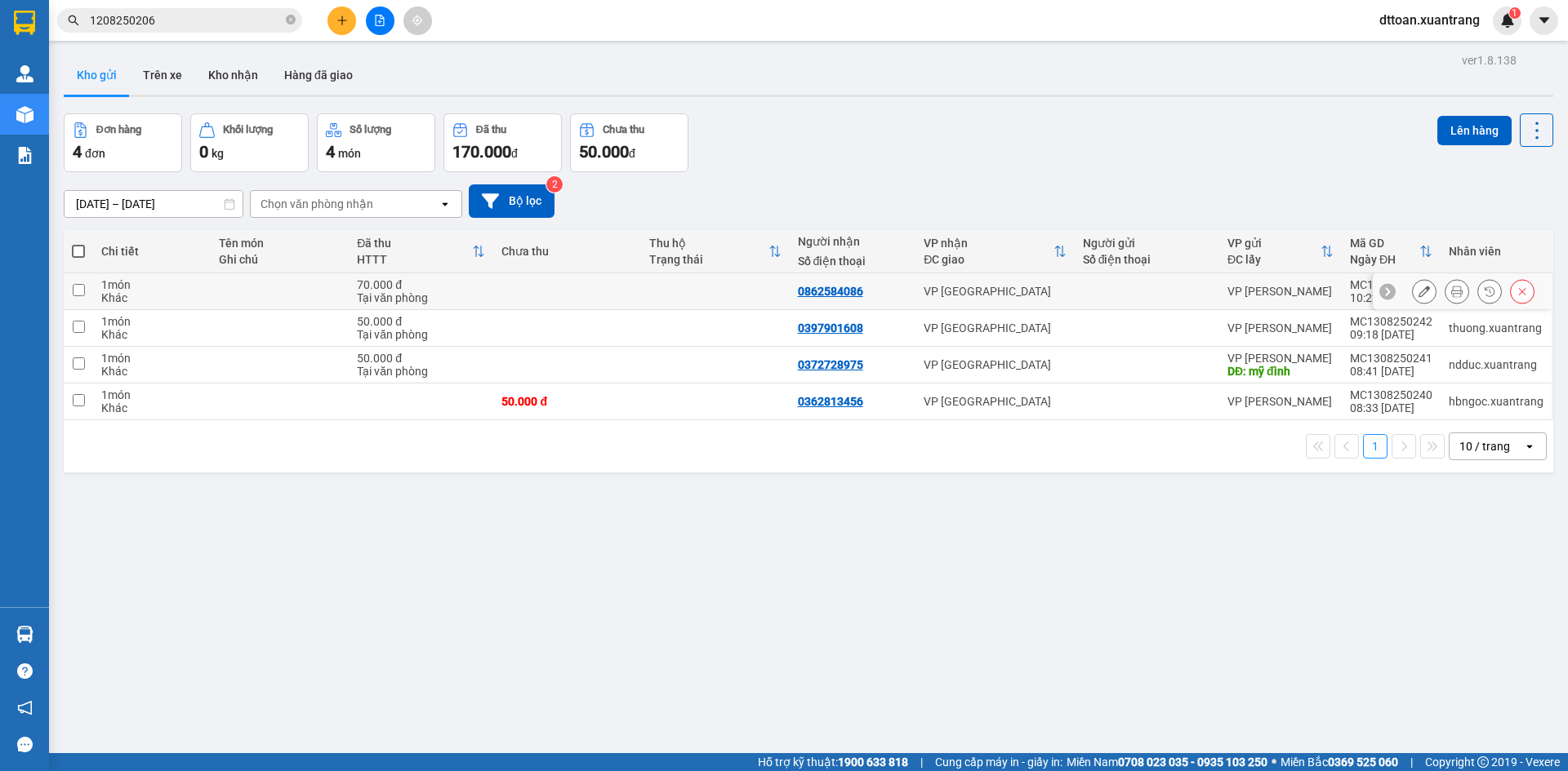
click at [1451, 290] on icon at bounding box center [1457, 292] width 12 height 12
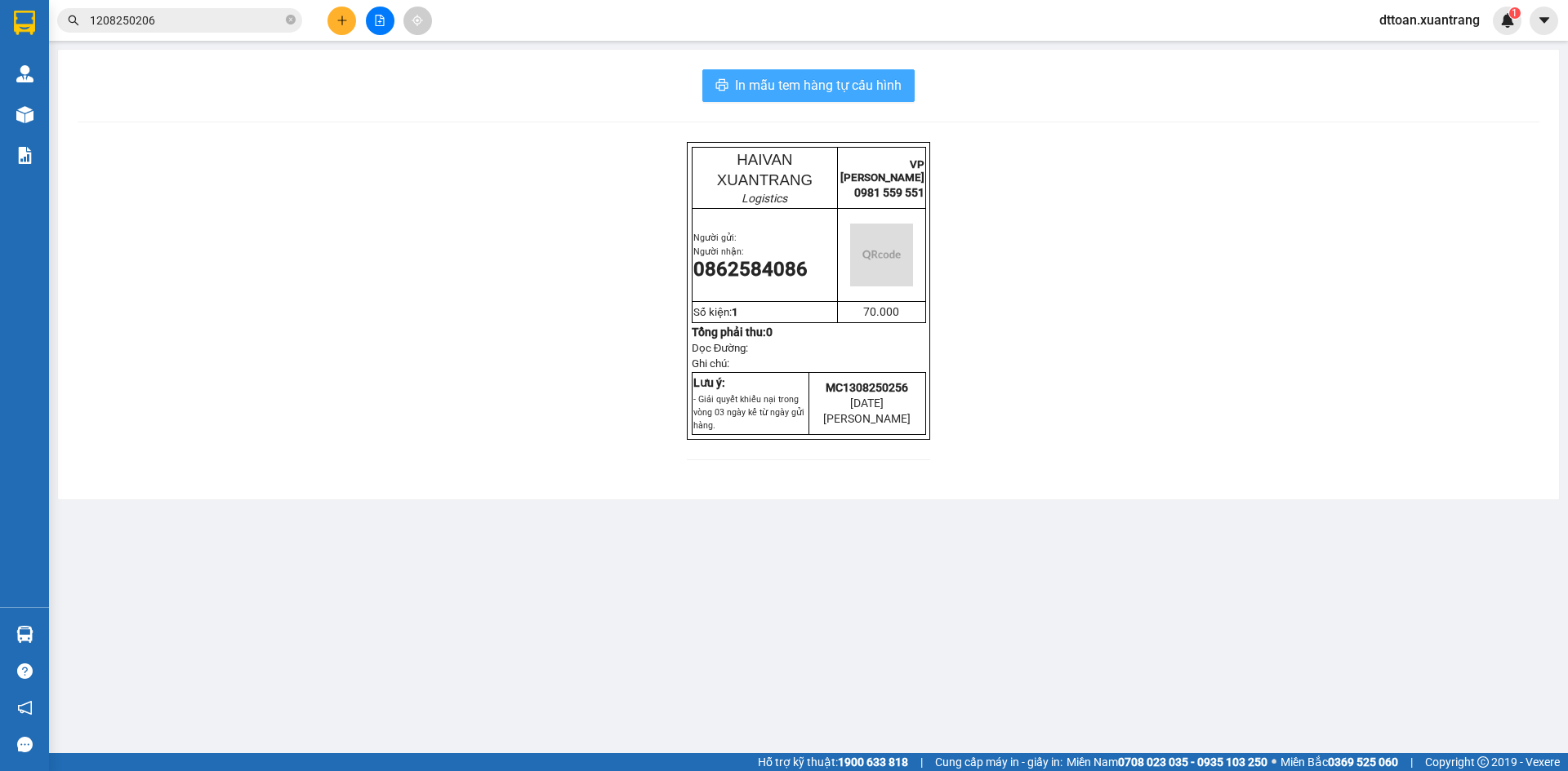
click at [886, 81] on span "In mẫu tem hàng tự cấu hình" at bounding box center [817, 85] width 167 height 20
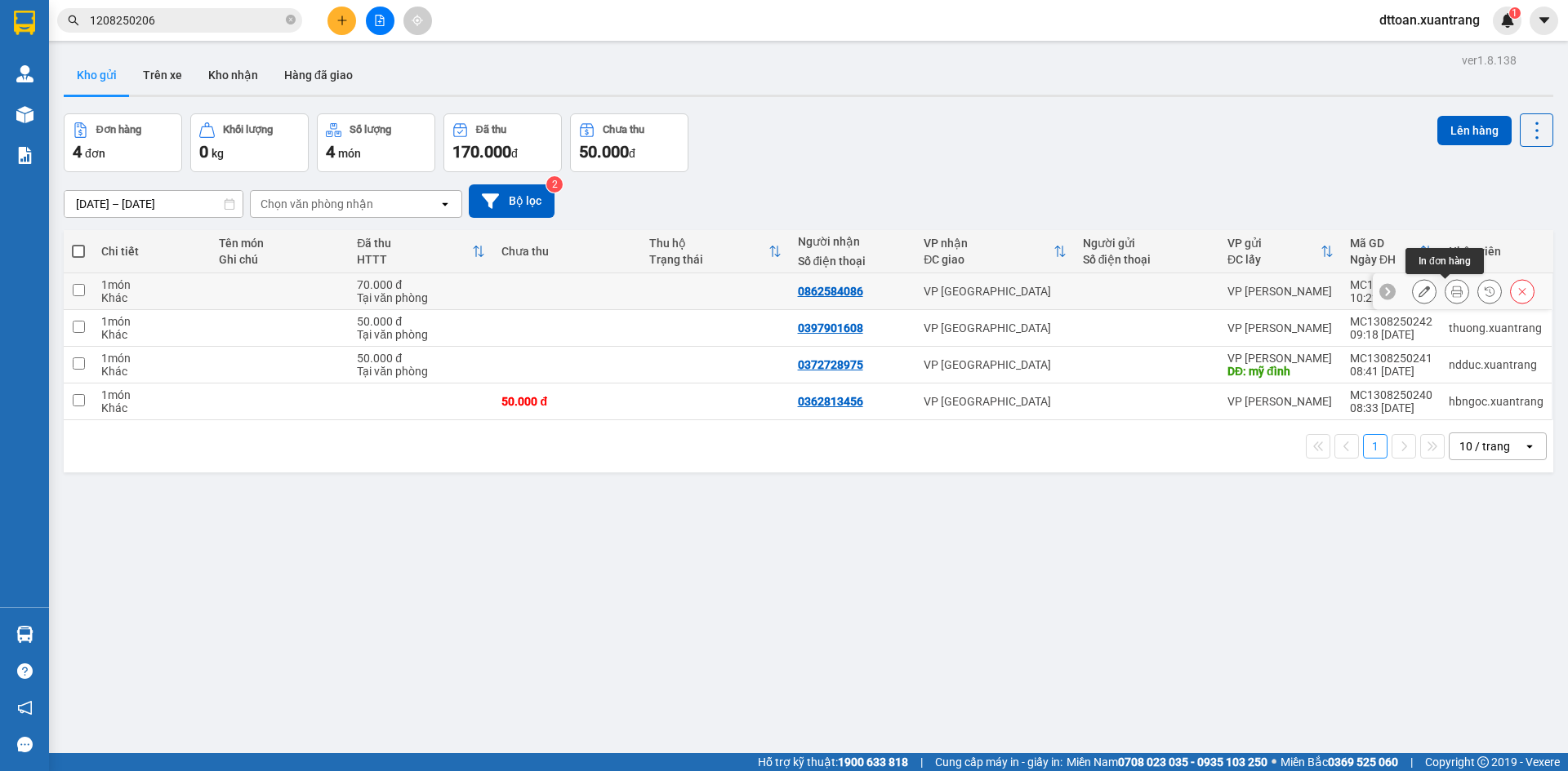
click at [1451, 295] on icon at bounding box center [1457, 292] width 12 height 12
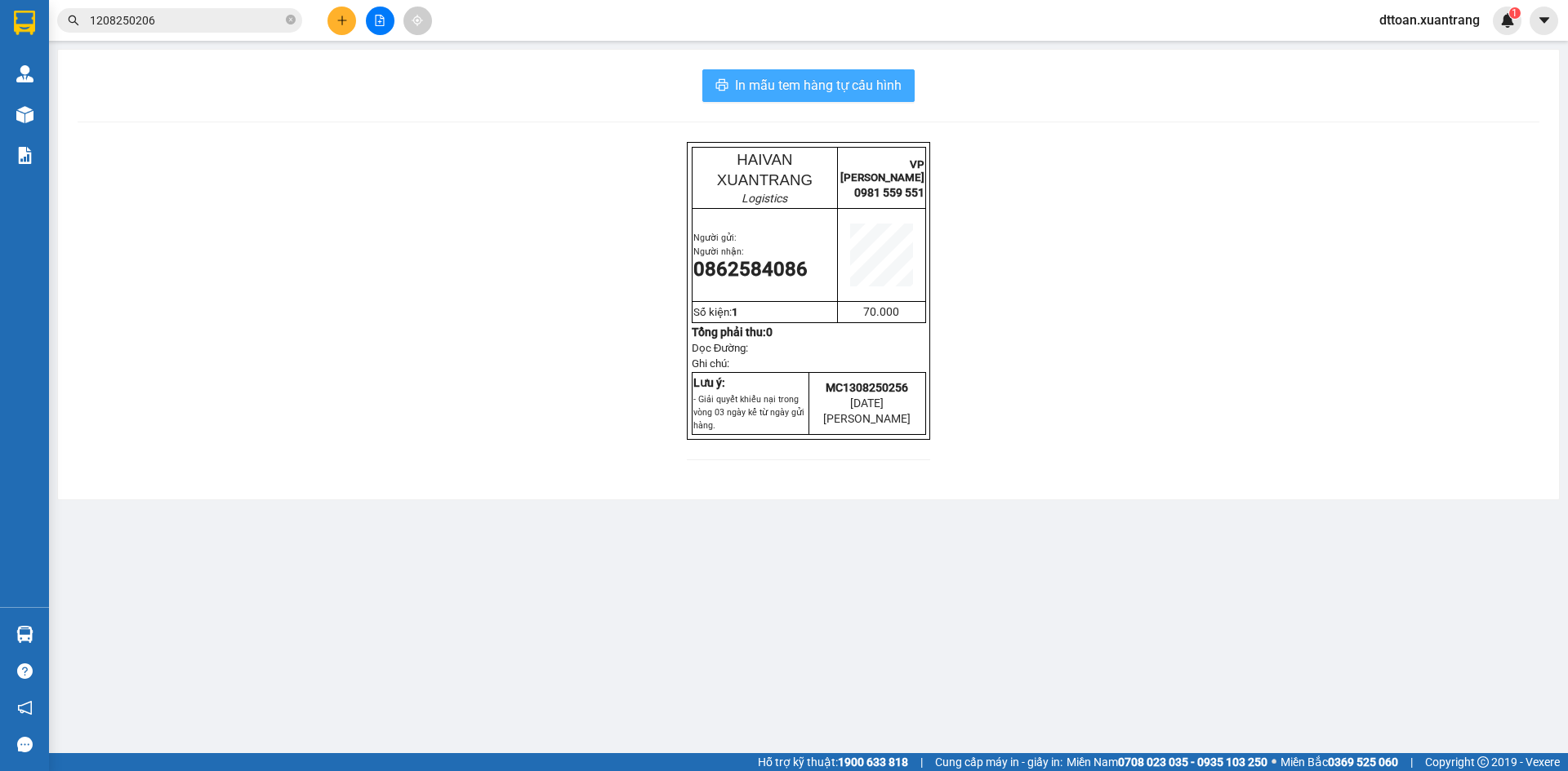
click at [852, 89] on span "In mẫu tem hàng tự cấu hình" at bounding box center [817, 85] width 167 height 20
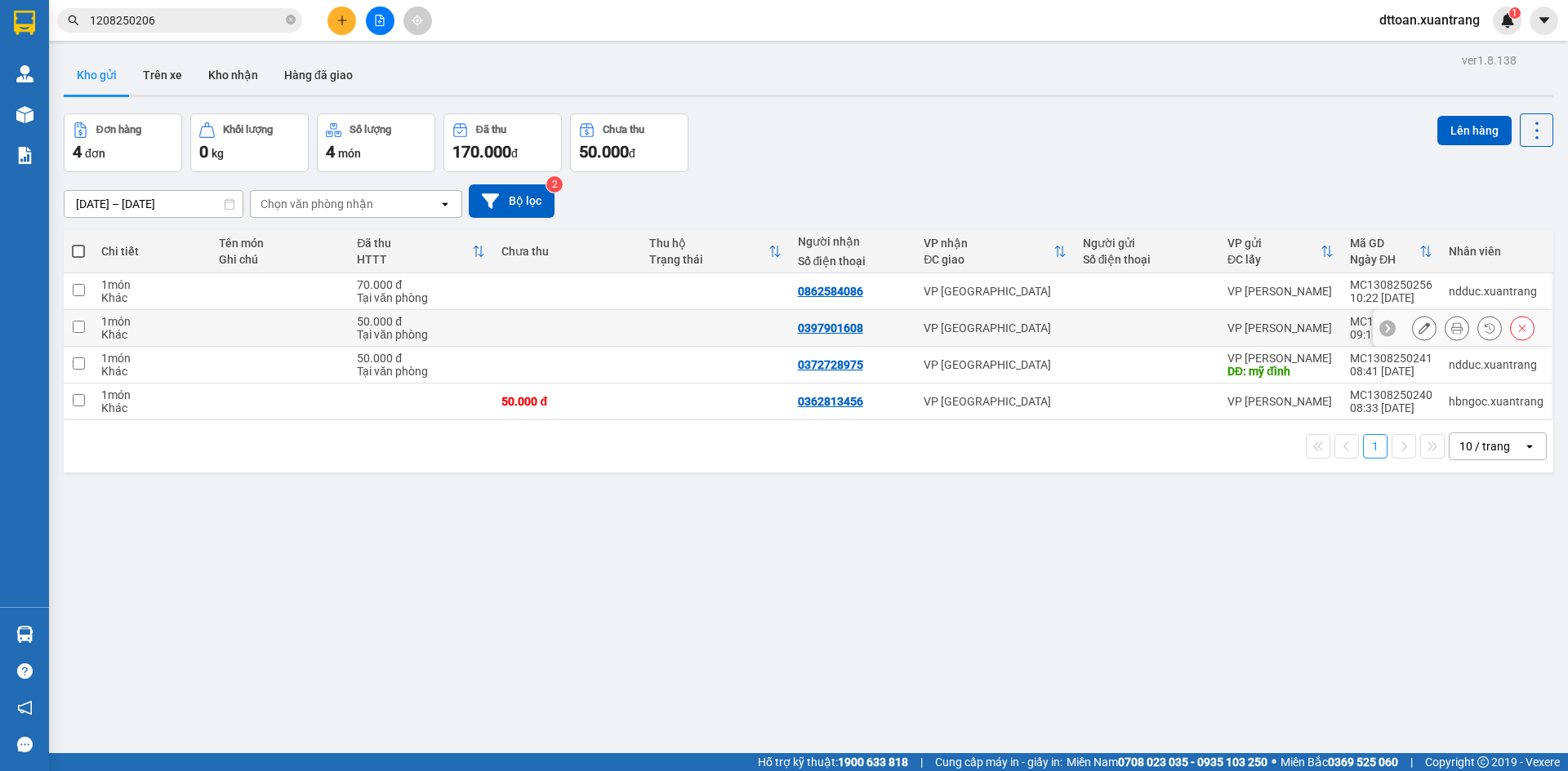
click at [681, 324] on td at bounding box center [715, 329] width 148 height 37
checkbox input "true"
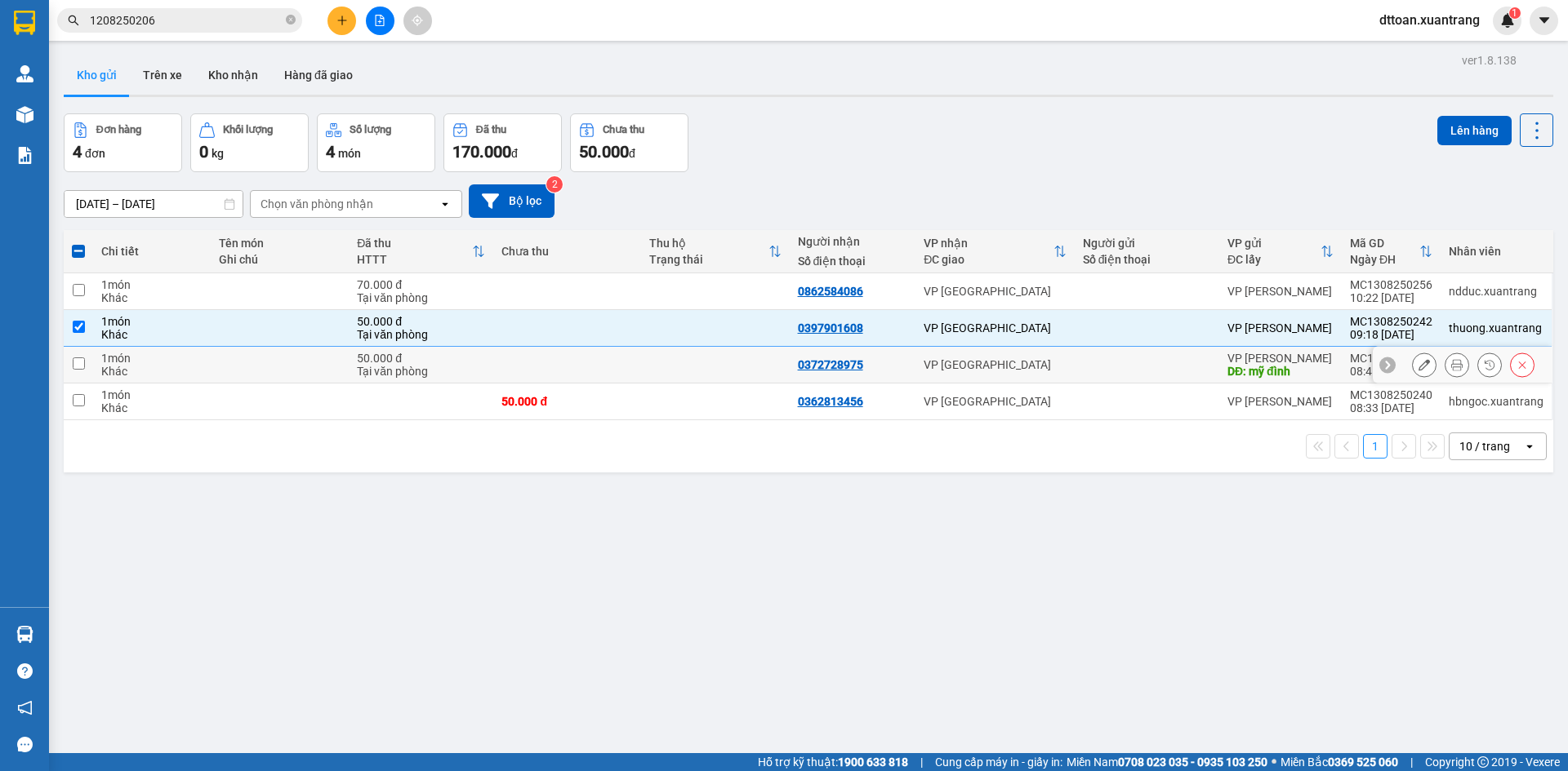
click at [681, 374] on td at bounding box center [715, 365] width 148 height 37
checkbox input "true"
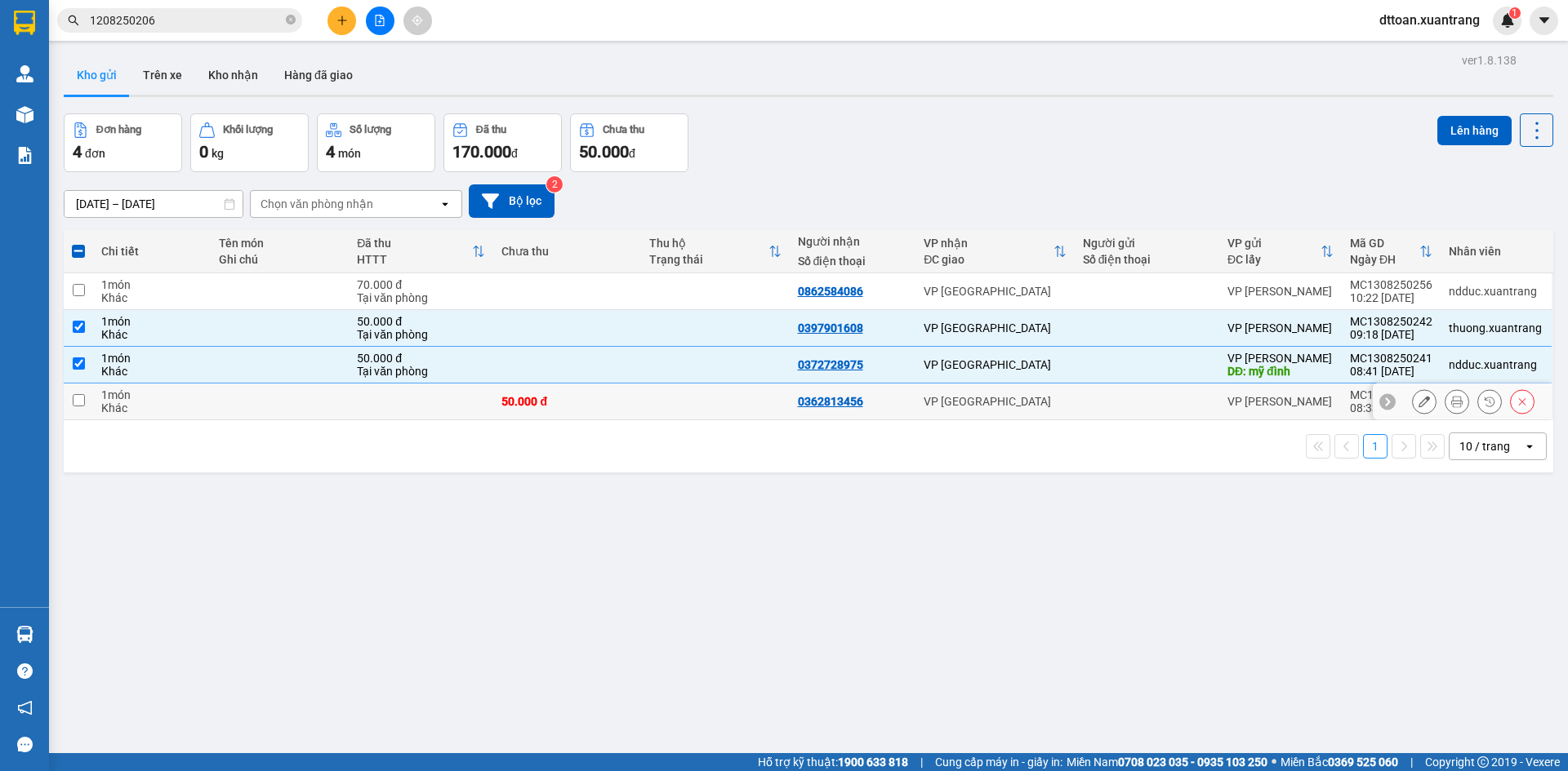
click at [682, 407] on td at bounding box center [715, 402] width 148 height 37
checkbox input "true"
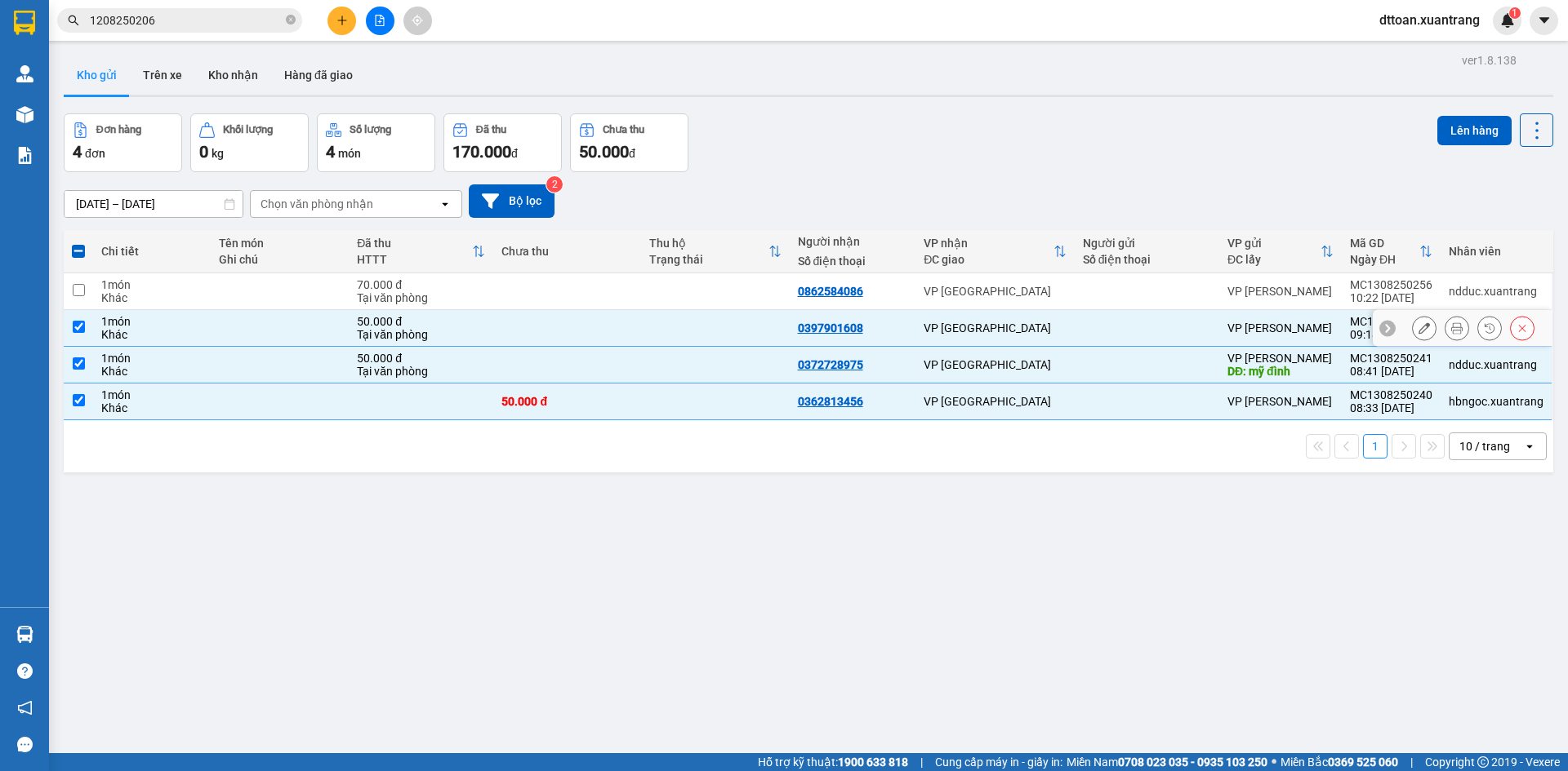
click at [1451, 324] on icon at bounding box center [1457, 328] width 12 height 12
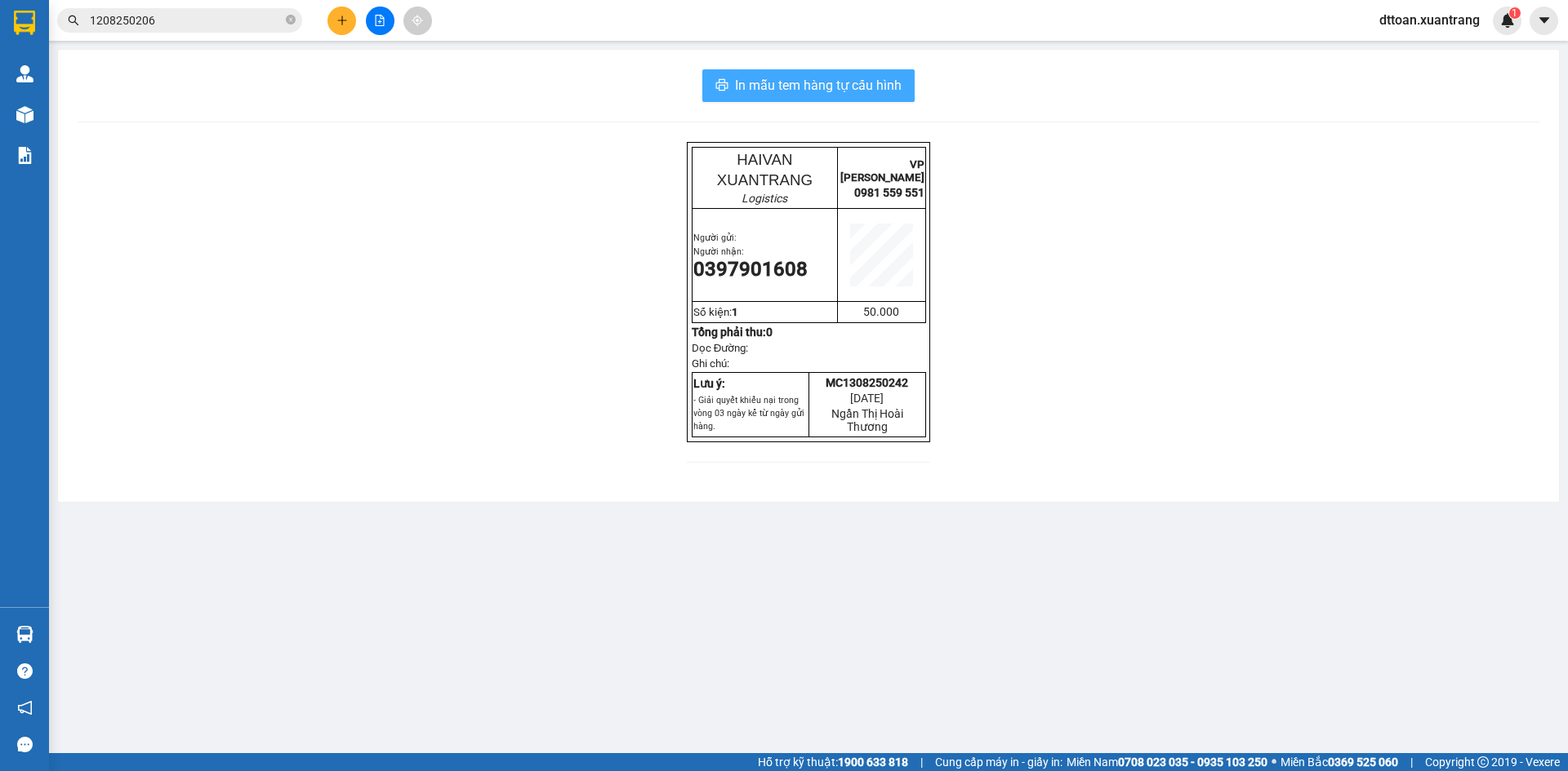
click at [815, 86] on span "In mẫu tem hàng tự cấu hình" at bounding box center [817, 85] width 167 height 20
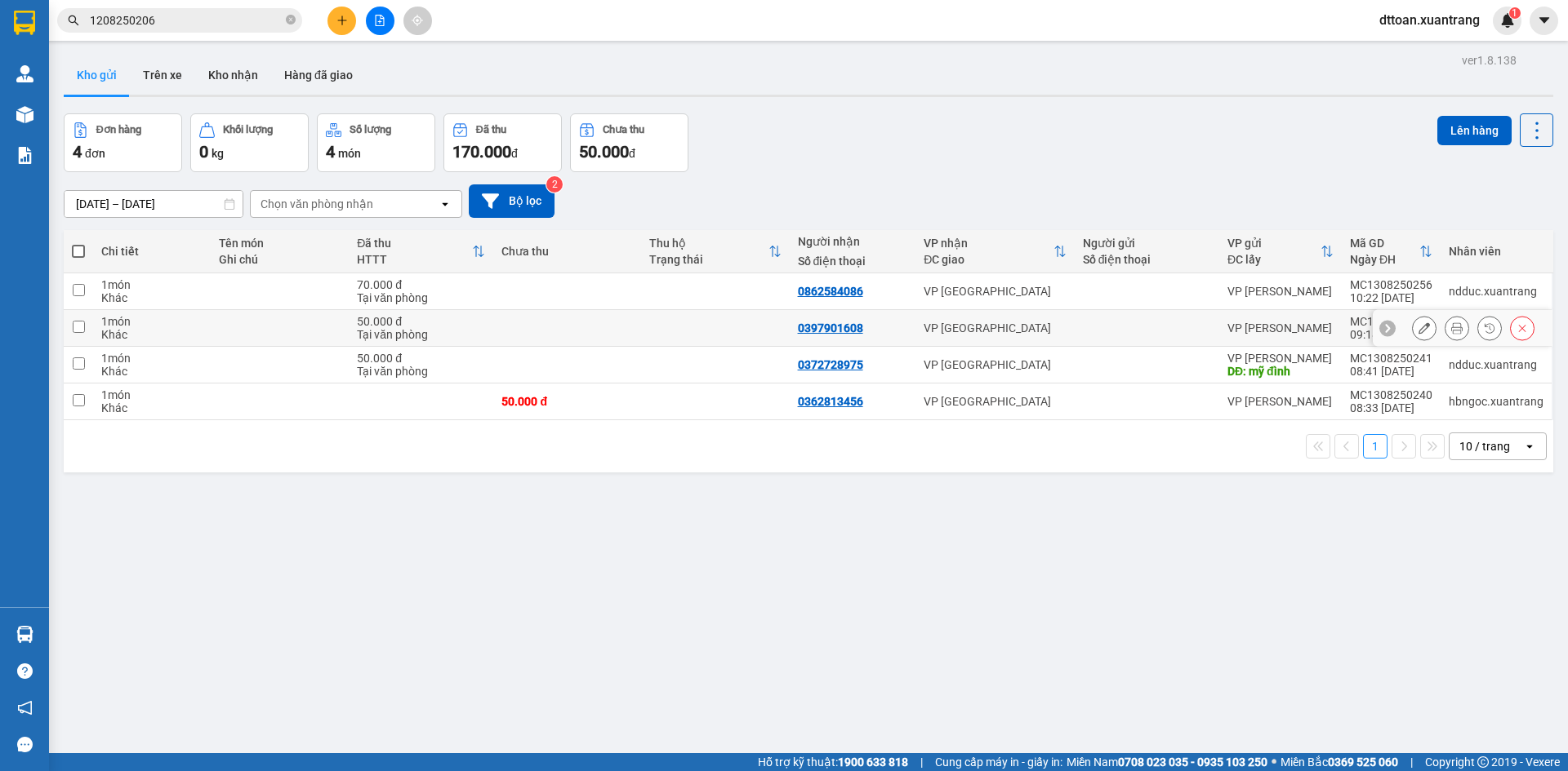
click at [485, 337] on td "50.000 đ Tại văn phòng" at bounding box center [421, 329] width 145 height 37
checkbox input "true"
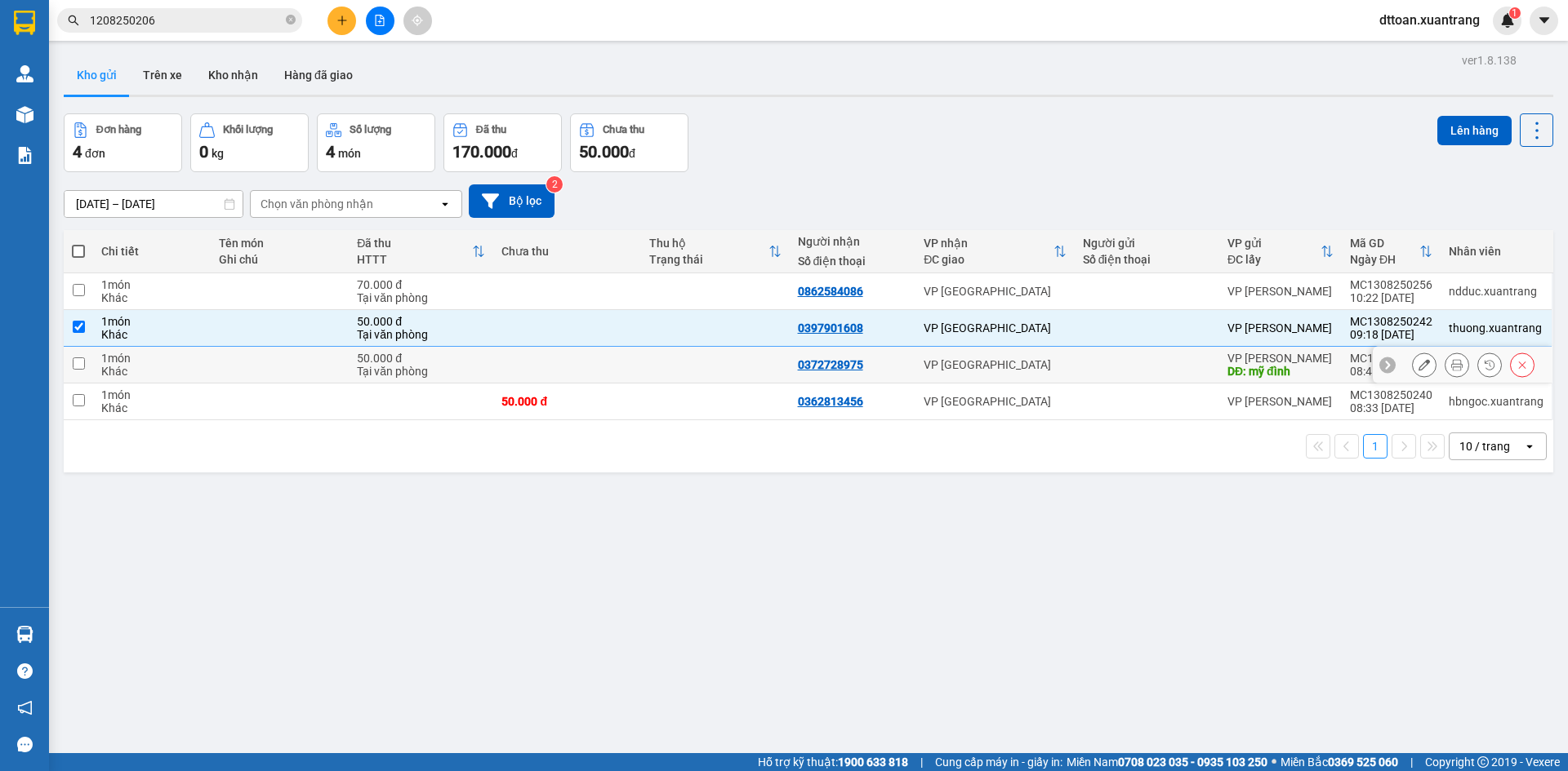
click at [453, 370] on div "Tại văn phòng" at bounding box center [420, 371] width 128 height 13
checkbox input "true"
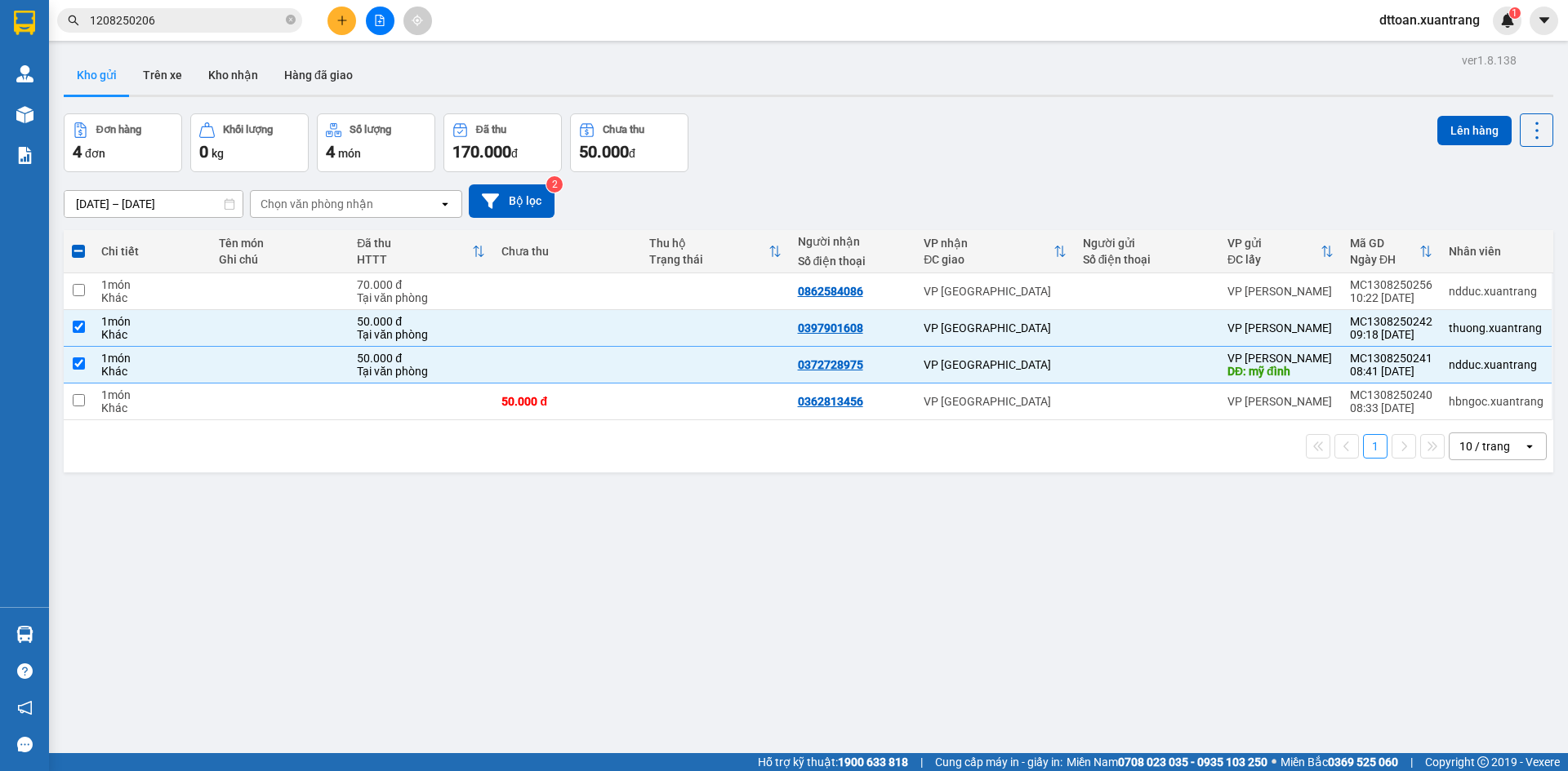
click at [628, 422] on div "1 10 / trang open" at bounding box center [808, 447] width 1489 height 52
click at [621, 415] on td "50.000 đ" at bounding box center [566, 402] width 148 height 37
checkbox input "true"
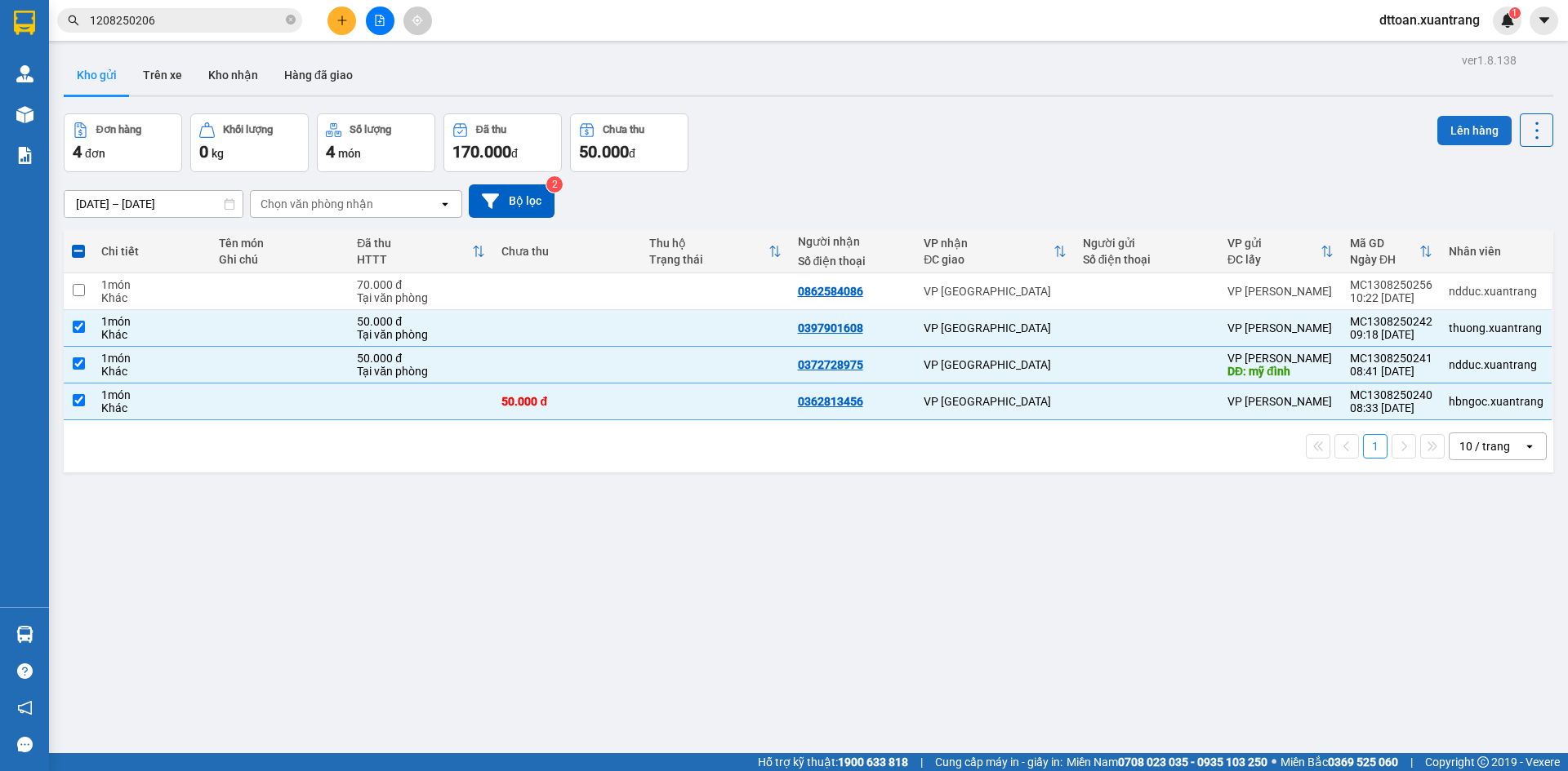
click at [1461, 135] on button "Lên hàng" at bounding box center [1474, 130] width 74 height 29
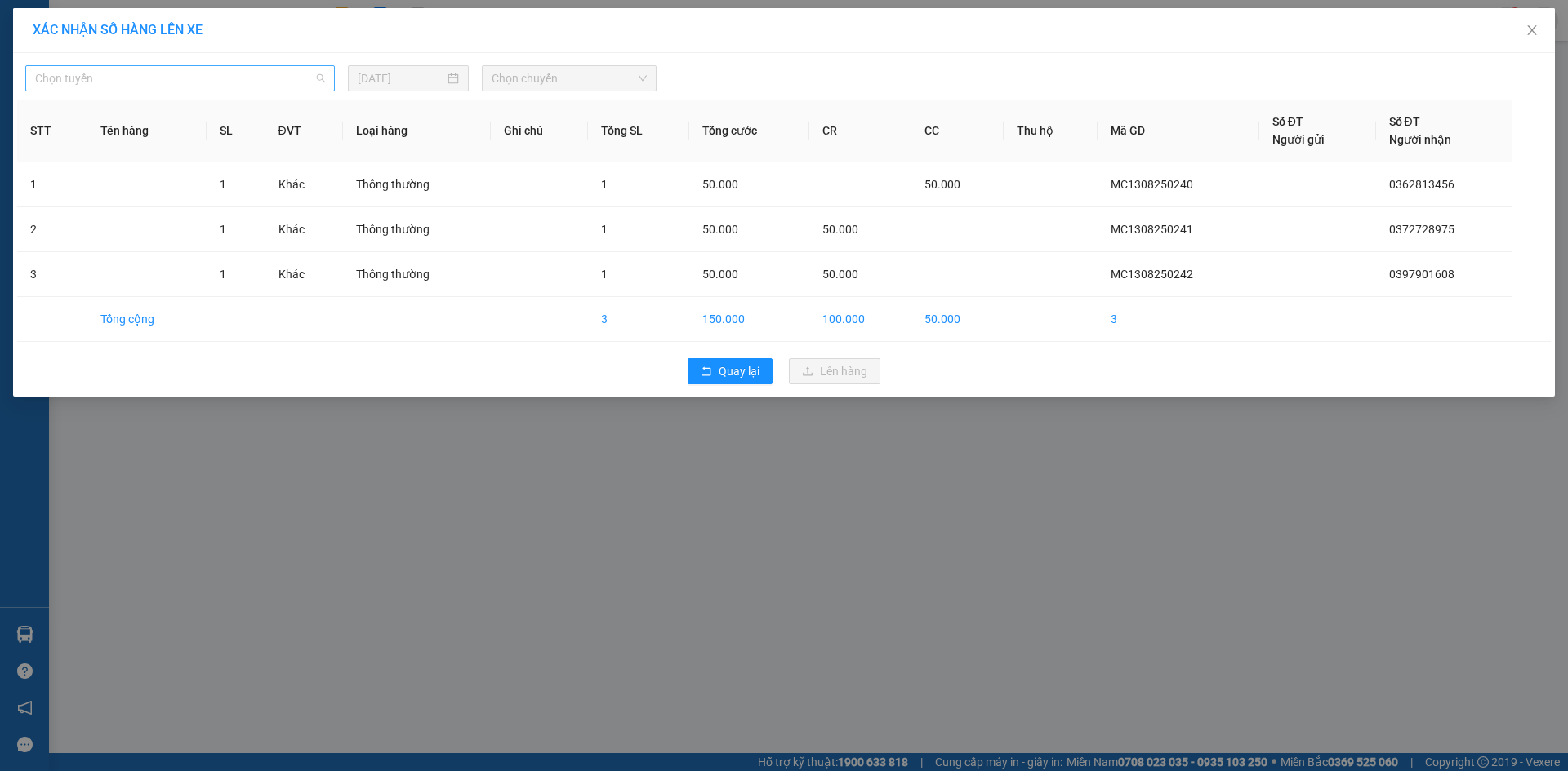
click at [253, 74] on span "Chọn tuyến" at bounding box center [180, 78] width 290 height 24
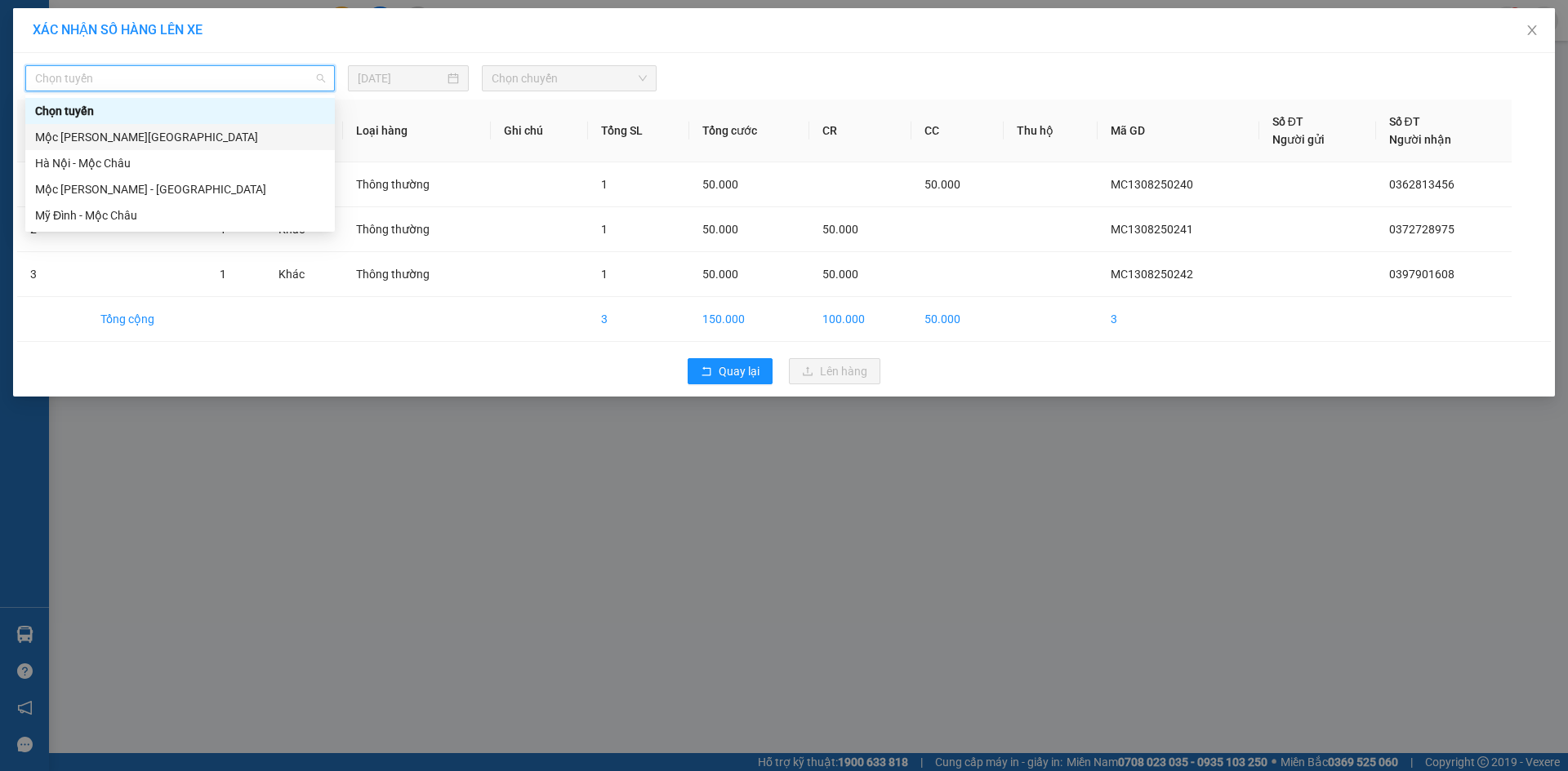
click at [239, 135] on div "Mộc [PERSON_NAME][GEOGRAPHIC_DATA]" at bounding box center [180, 136] width 290 height 18
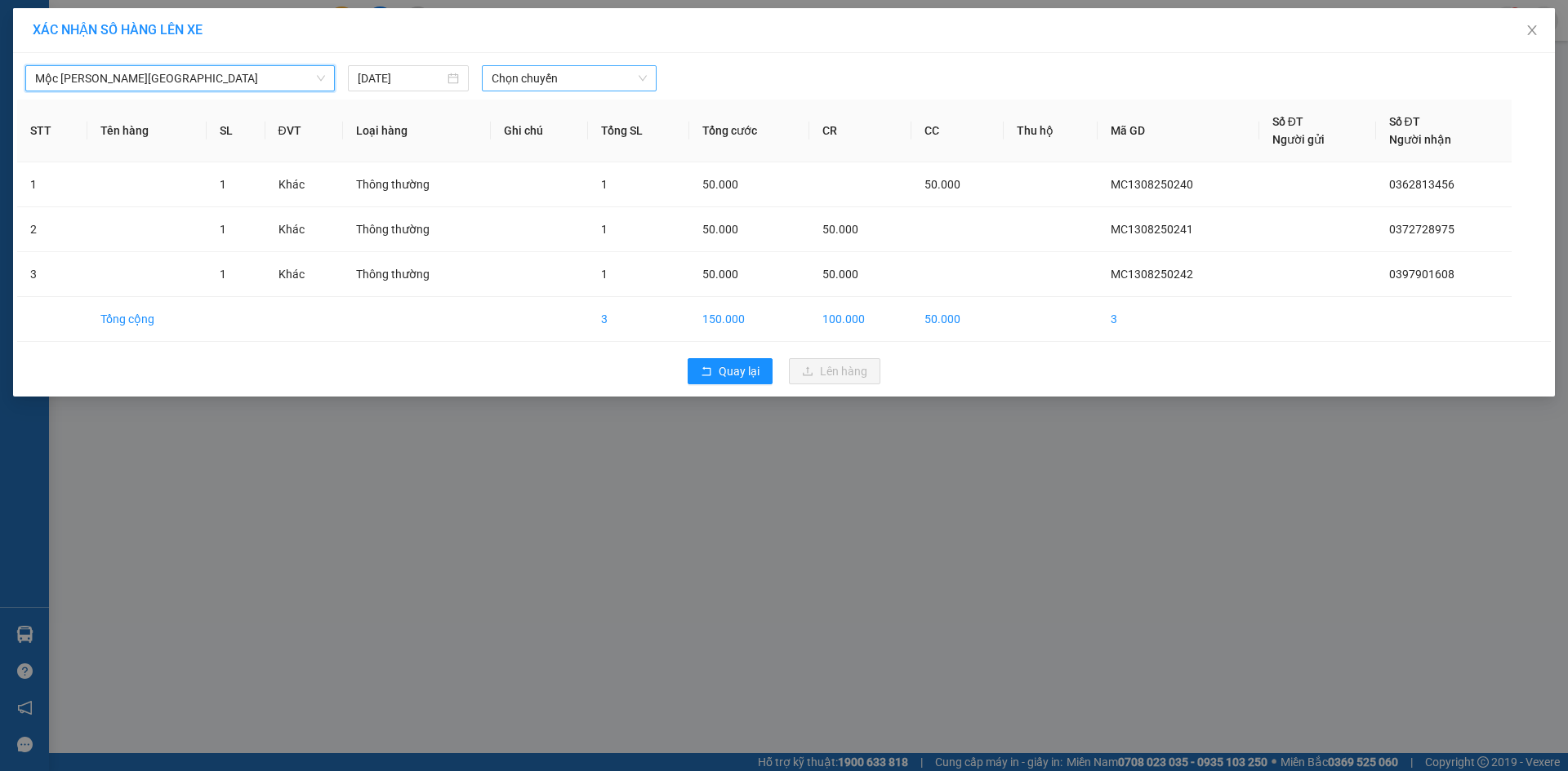
click at [592, 86] on span "Chọn chuyến" at bounding box center [568, 78] width 155 height 24
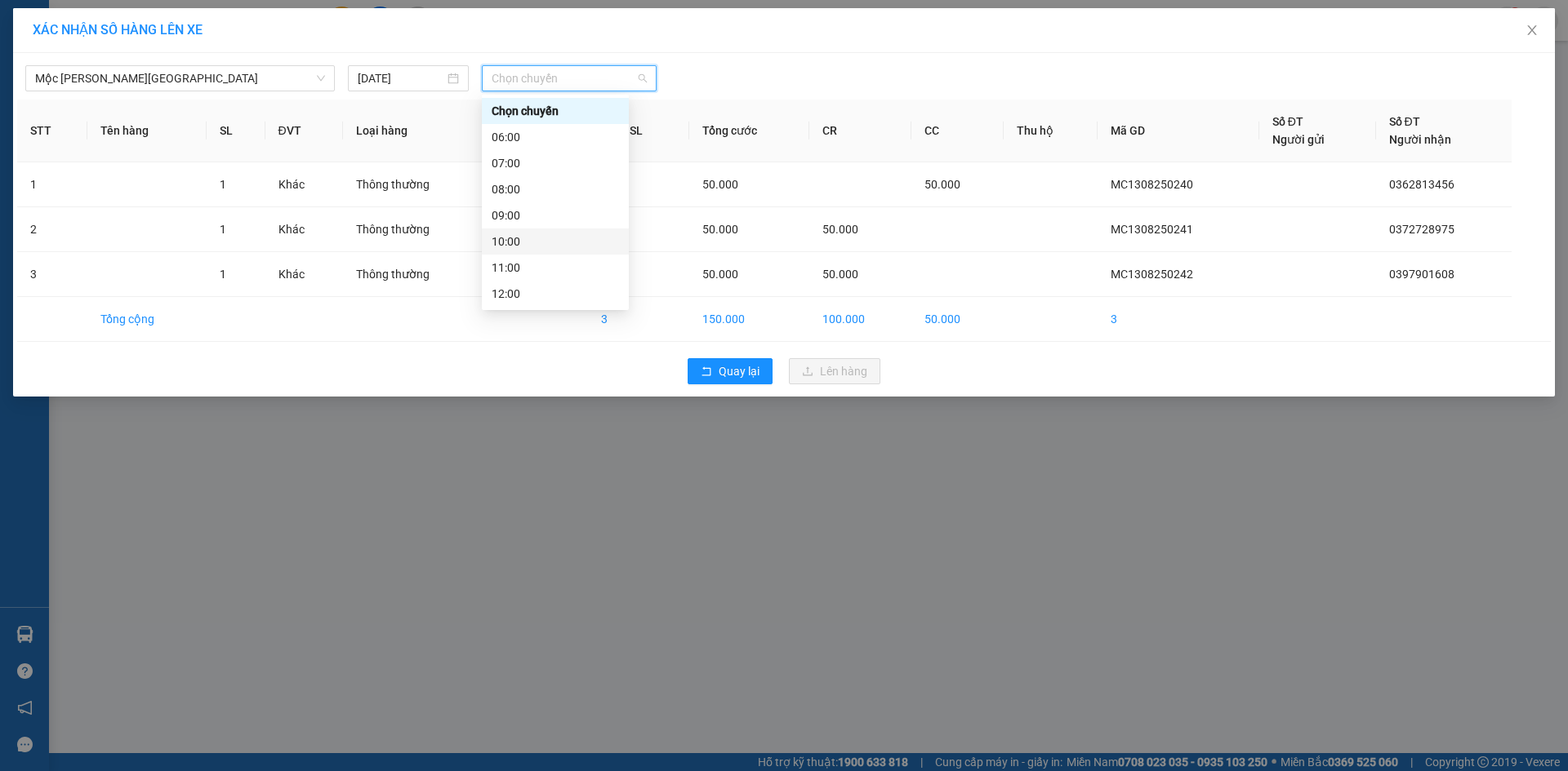
click at [546, 238] on div "10:00" at bounding box center [555, 241] width 127 height 18
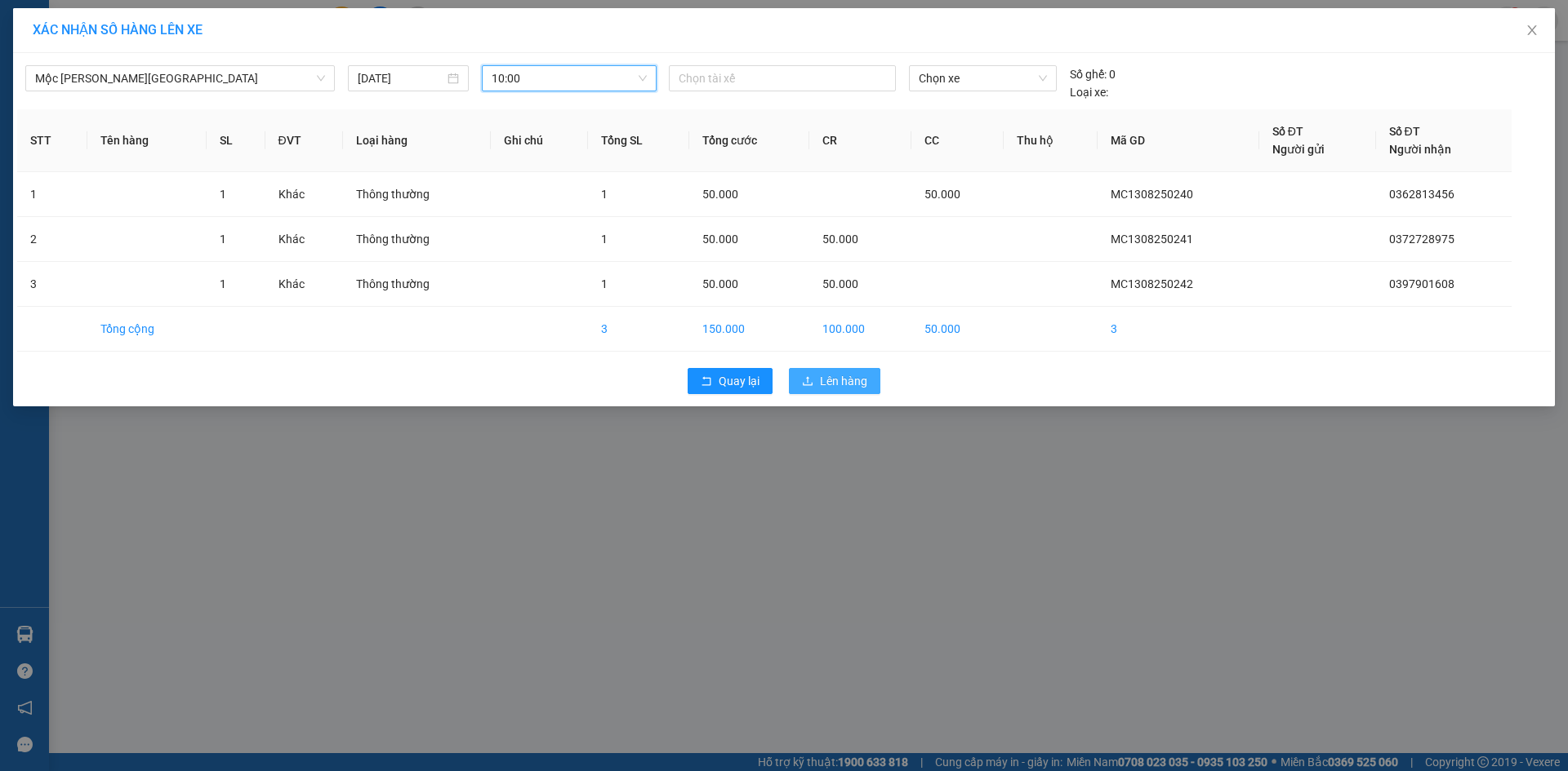
click at [845, 386] on span "Lên hàng" at bounding box center [843, 380] width 48 height 18
